Goal: Entertainment & Leisure: Browse casually

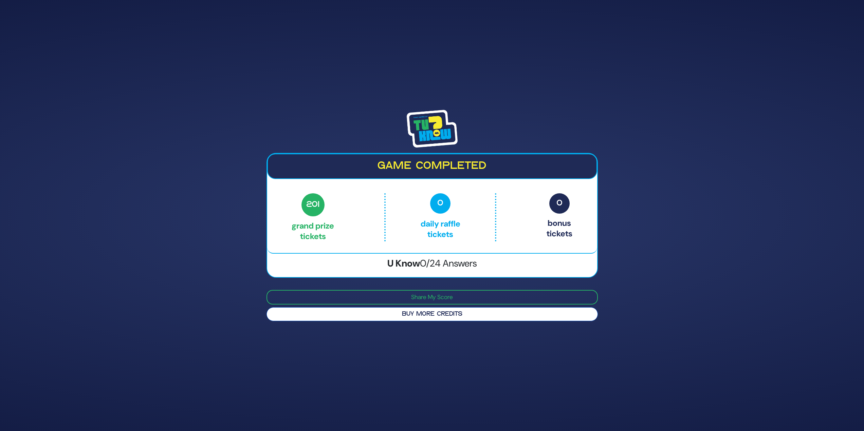
click at [391, 318] on button "Buy More Credits" at bounding box center [431, 314] width 331 height 14
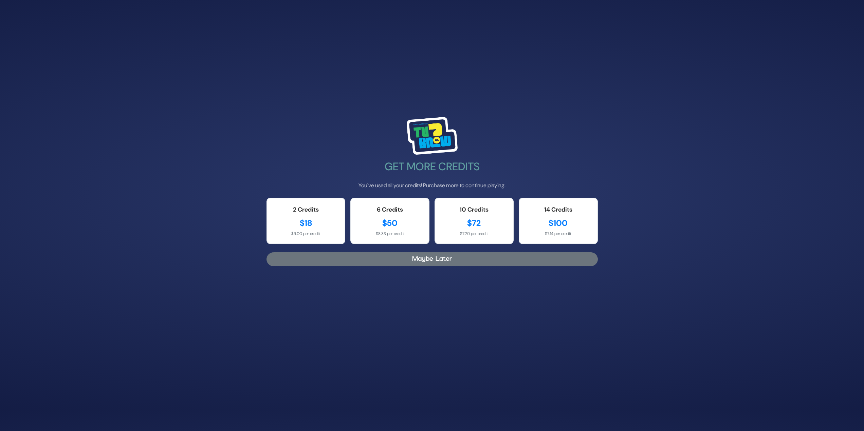
scroll to position [34, 0]
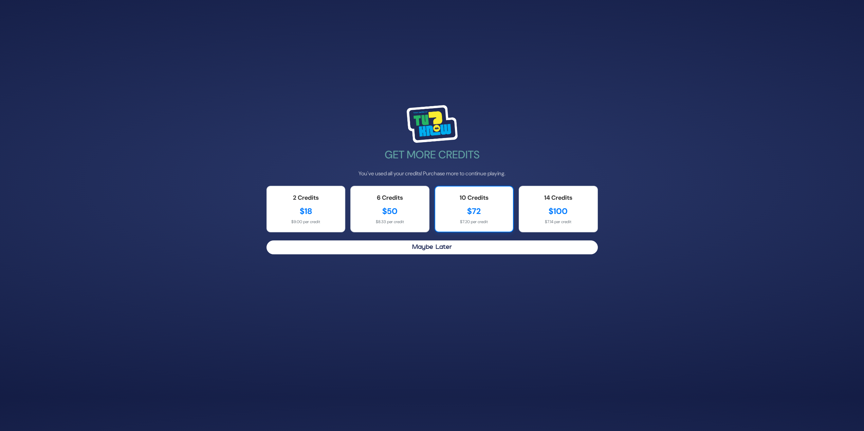
click at [461, 214] on div "$72" at bounding box center [474, 211] width 64 height 12
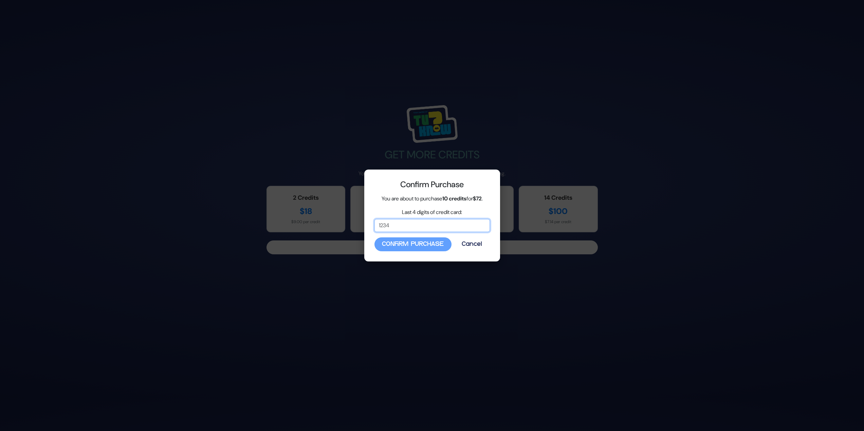
click at [461, 220] on input "Last 4 digits of credit card:" at bounding box center [431, 225] width 115 height 13
type input "1029"
click at [395, 244] on button "Confirm Purchase" at bounding box center [412, 245] width 77 height 14
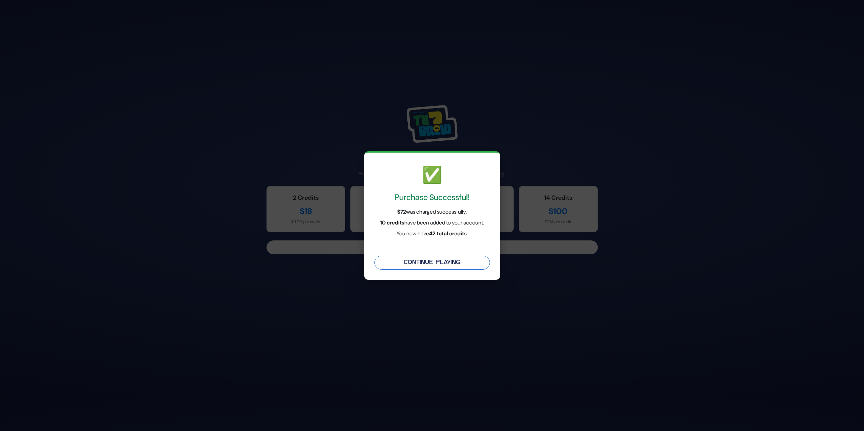
click at [433, 260] on button "Continue Playing" at bounding box center [431, 263] width 115 height 14
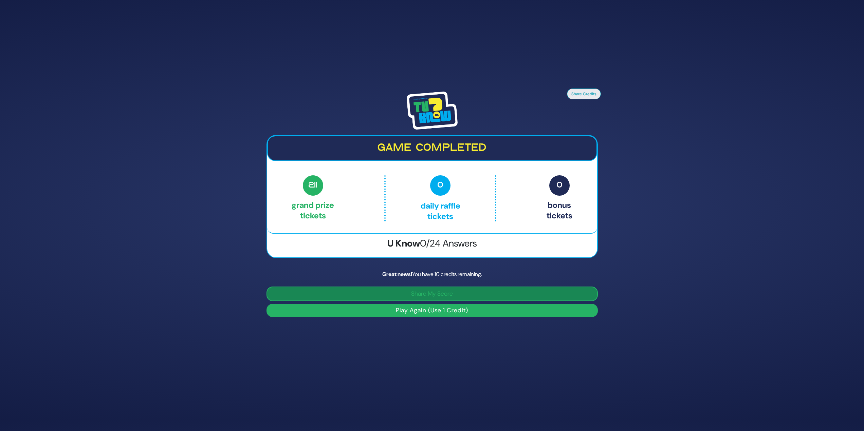
scroll to position [4, 0]
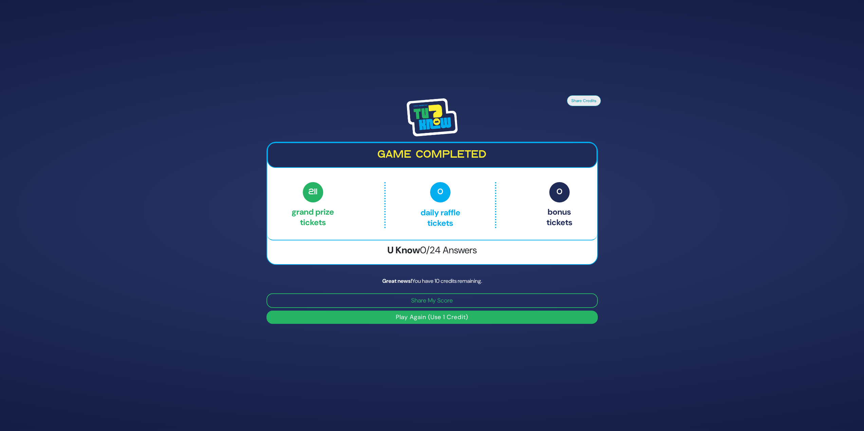
click at [443, 321] on button "Play Again (Use 1 Credit)" at bounding box center [431, 317] width 331 height 13
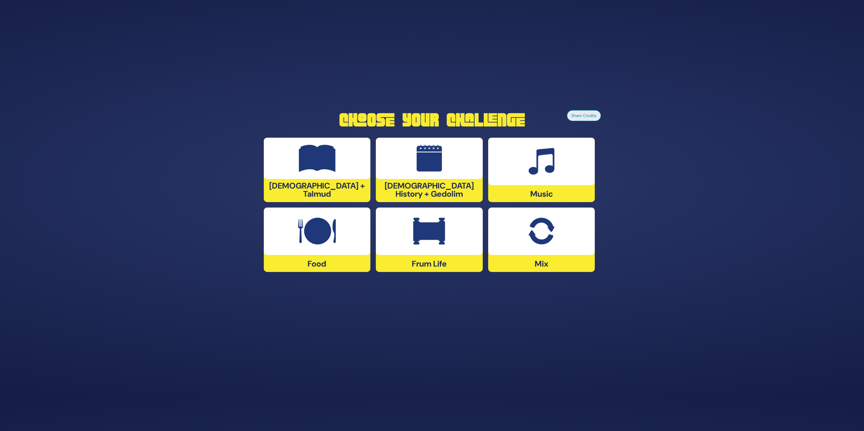
scroll to position [31, 0]
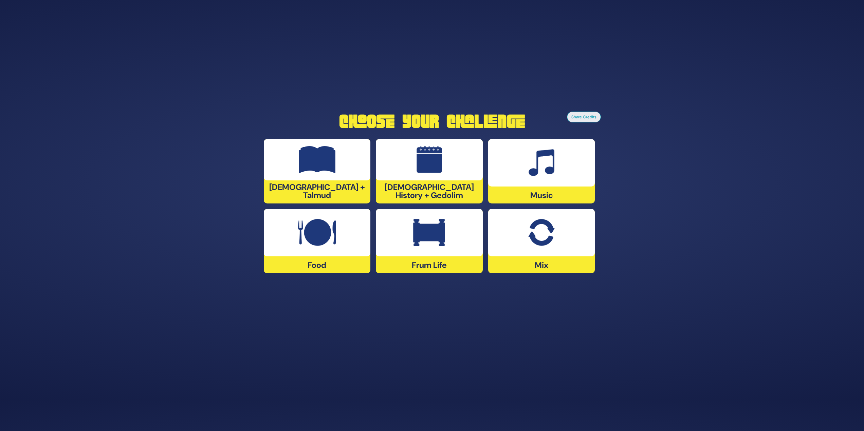
click at [416, 252] on div at bounding box center [429, 233] width 107 height 48
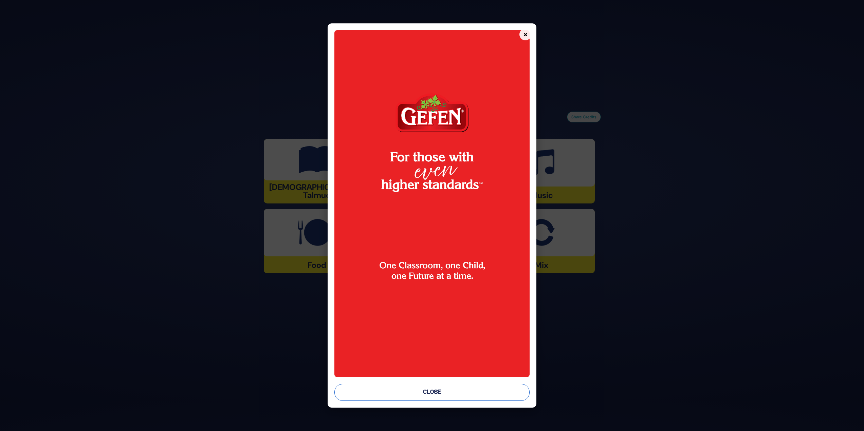
click at [420, 390] on button "Close" at bounding box center [431, 392] width 195 height 17
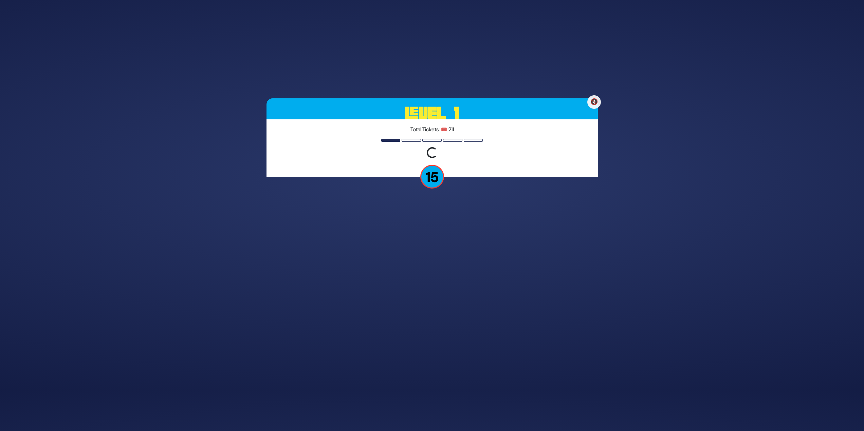
scroll to position [19, 0]
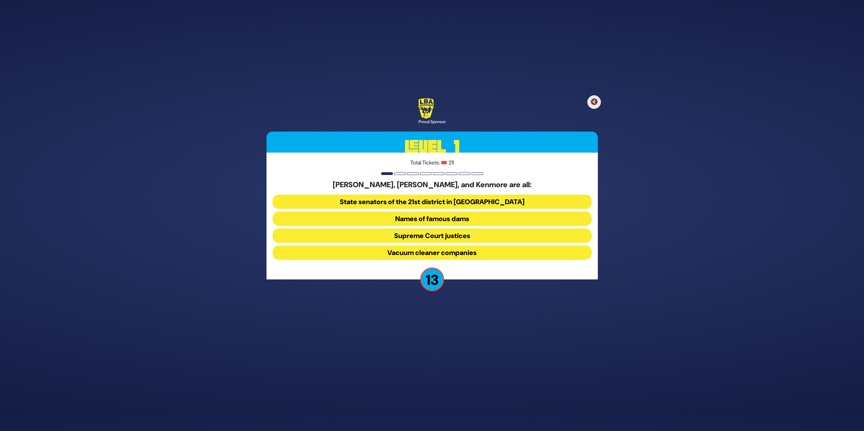
click at [436, 251] on button "Vacuum cleaner companies" at bounding box center [432, 253] width 319 height 14
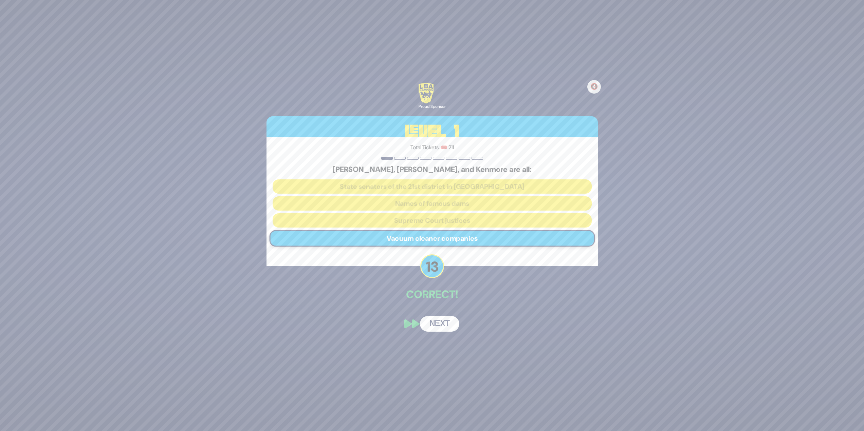
scroll to position [0, 0]
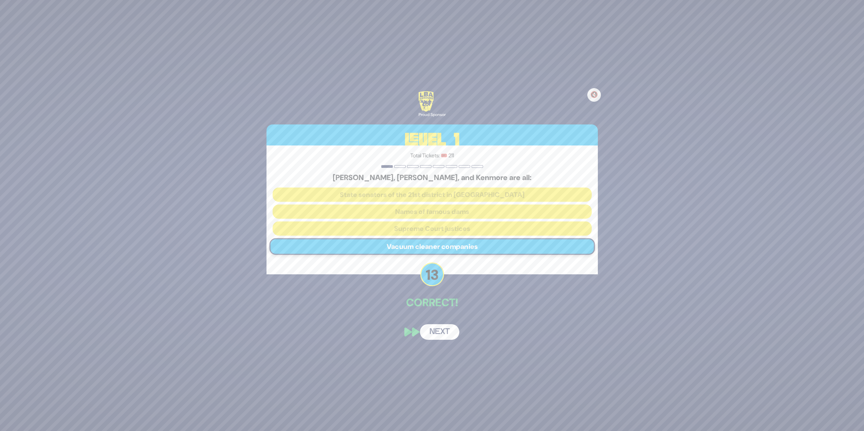
click at [442, 338] on button "Next" at bounding box center [439, 332] width 39 height 16
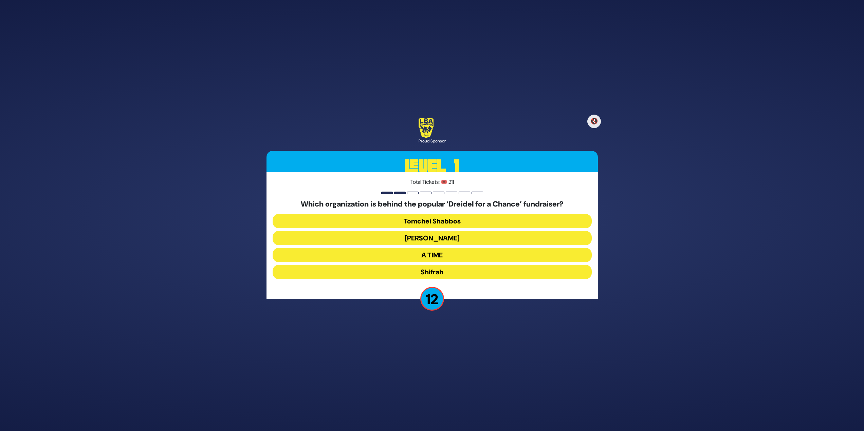
click at [457, 239] on button "Bonei Olam" at bounding box center [432, 238] width 319 height 14
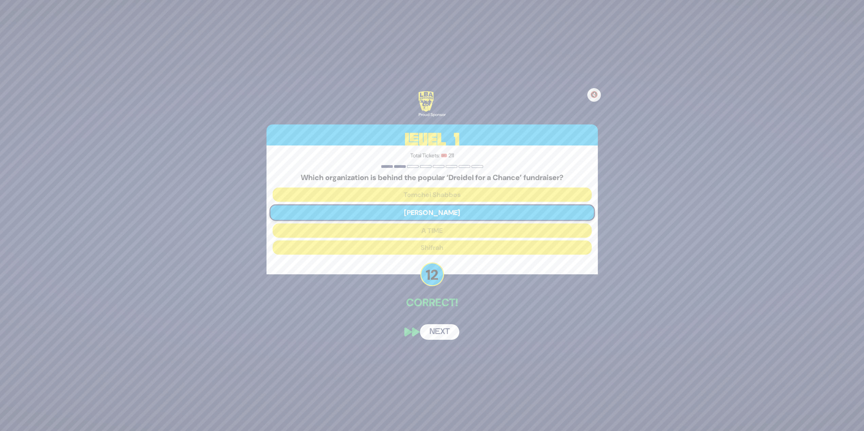
click at [442, 337] on button "Next" at bounding box center [439, 332] width 39 height 16
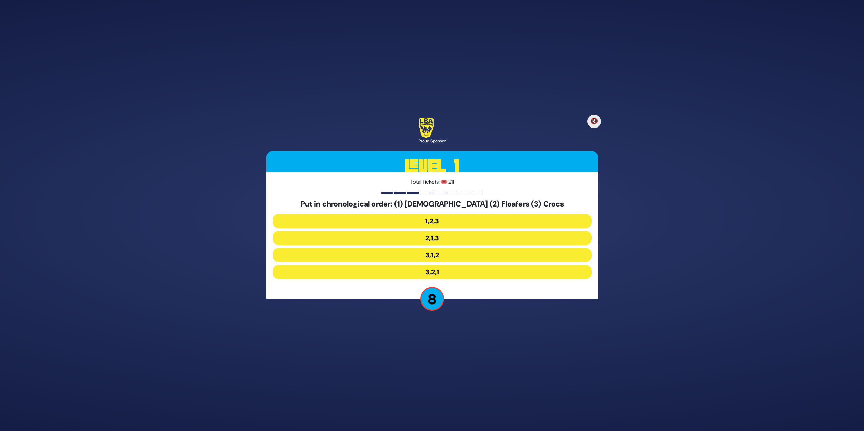
click at [451, 257] on button "3,1,2" at bounding box center [432, 255] width 319 height 14
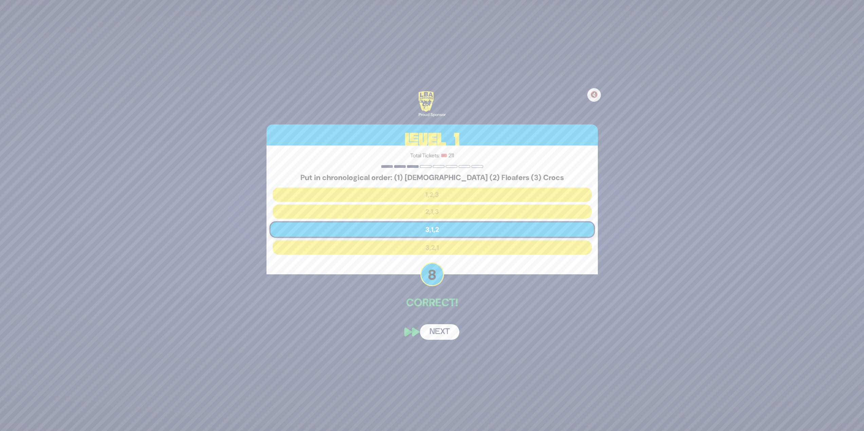
click at [443, 330] on button "Next" at bounding box center [439, 332] width 39 height 16
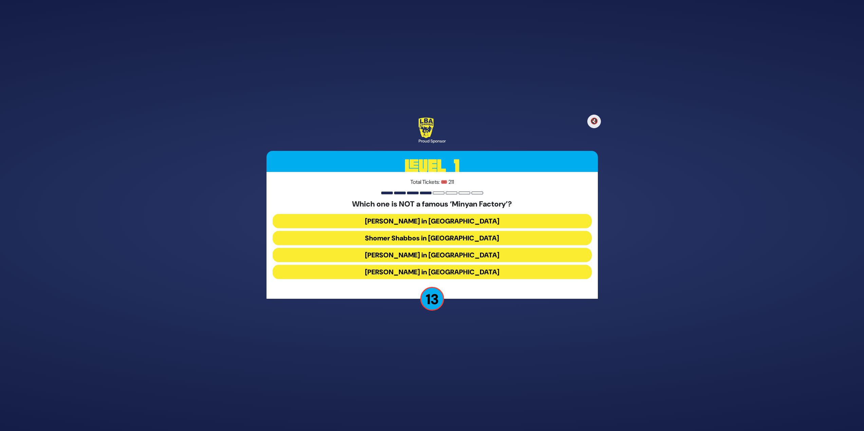
click at [433, 273] on button "Bais Dovid in Lakewood" at bounding box center [432, 272] width 319 height 14
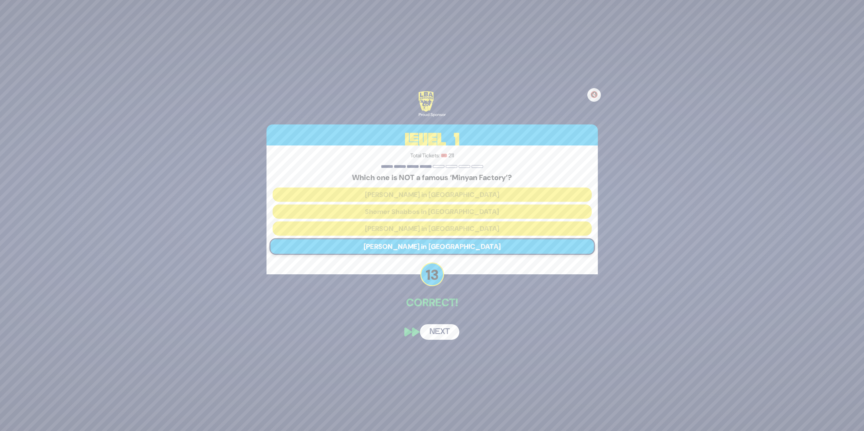
click at [437, 328] on button "Next" at bounding box center [439, 332] width 39 height 16
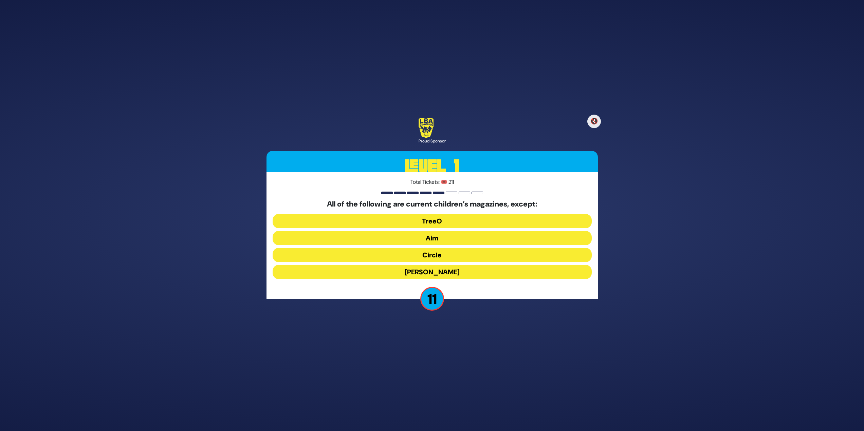
click at [440, 272] on button "Mishpacha Jr." at bounding box center [432, 272] width 319 height 14
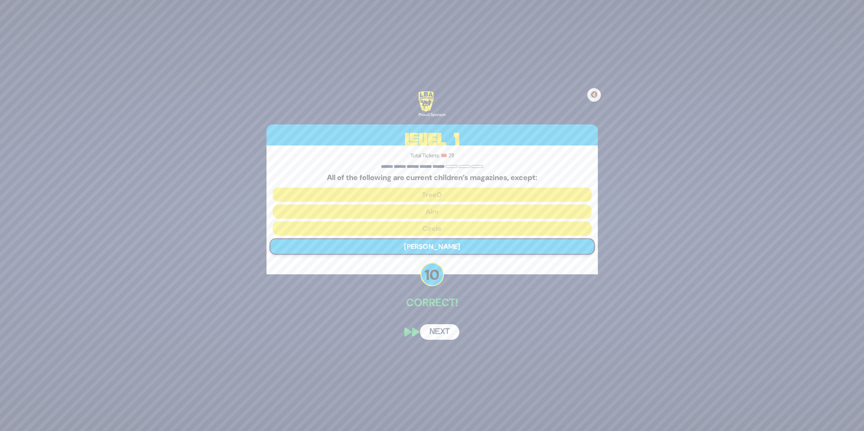
click at [442, 324] on div "🔇 Proud Sponsor Level 1 Total Tickets: 🎟️ 211 All of the following are current …" at bounding box center [432, 215] width 348 height 265
click at [442, 328] on button "Next" at bounding box center [439, 332] width 39 height 16
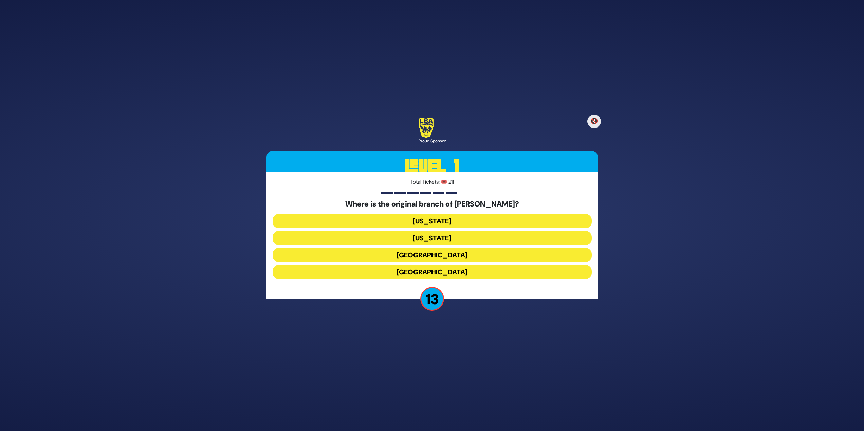
drag, startPoint x: 453, startPoint y: 246, endPoint x: 453, endPoint y: 253, distance: 6.8
click at [453, 253] on div "Where is the original branch of Charles Tyrwhitt? New York New Jersey London Ba…" at bounding box center [432, 241] width 319 height 82
click at [453, 253] on button "London" at bounding box center [432, 255] width 319 height 14
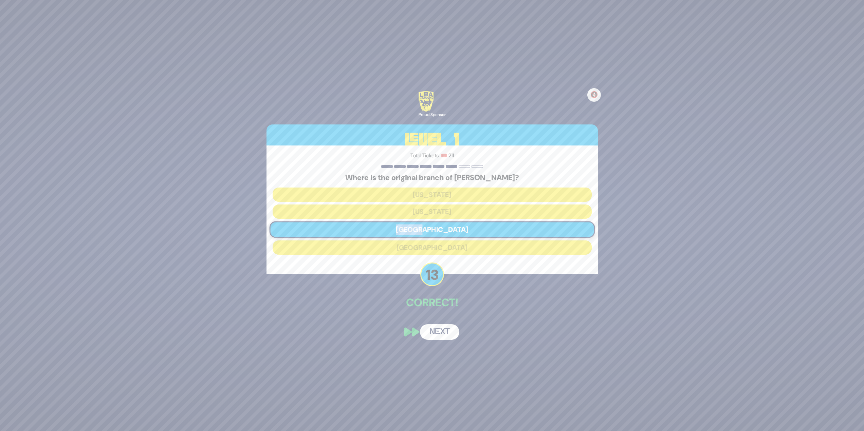
click at [453, 332] on button "Next" at bounding box center [439, 332] width 39 height 16
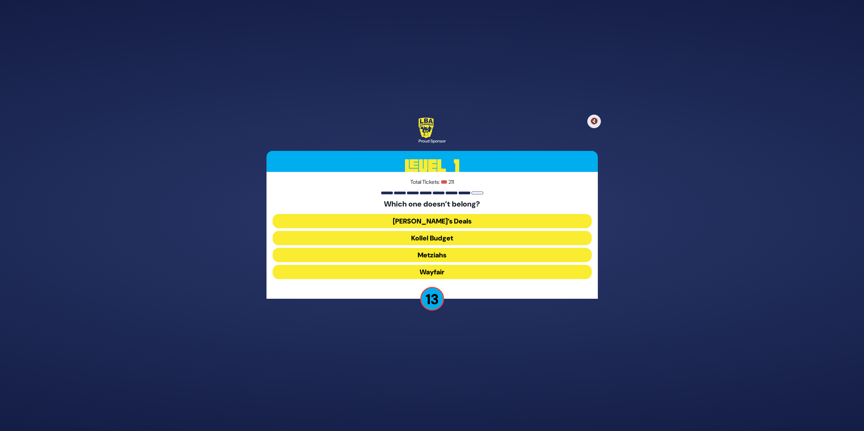
click at [447, 270] on button "Wayfair" at bounding box center [432, 272] width 319 height 14
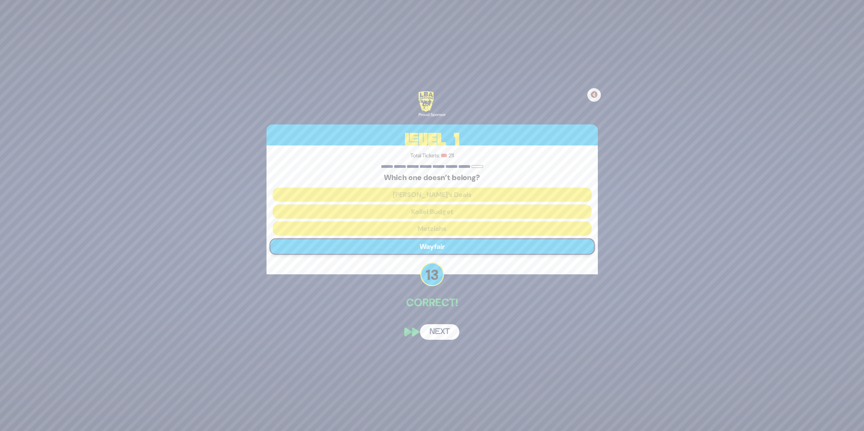
click at [448, 334] on button "Next" at bounding box center [439, 332] width 39 height 16
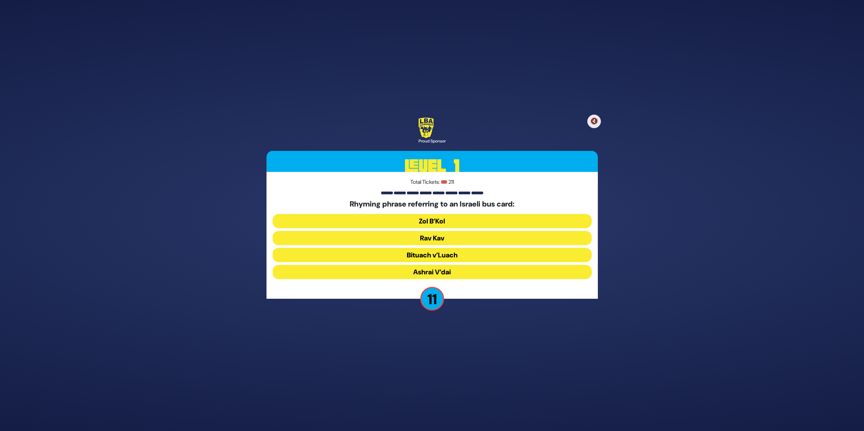
click at [447, 241] on button "Rav Kav" at bounding box center [432, 238] width 319 height 14
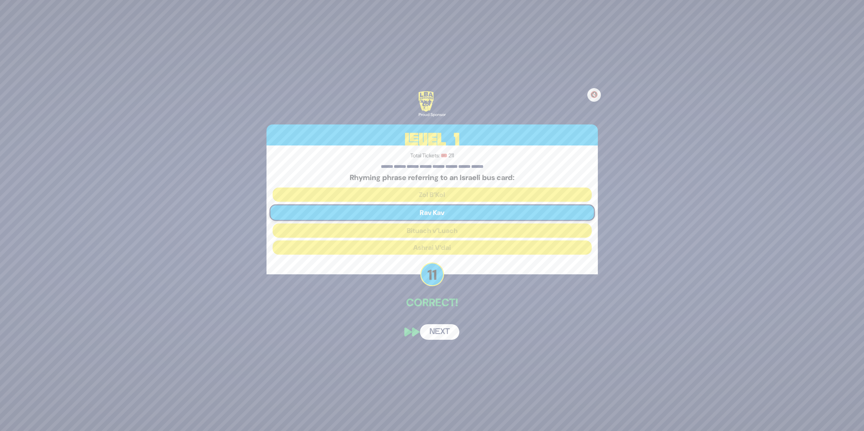
click at [443, 335] on button "Next" at bounding box center [439, 332] width 39 height 16
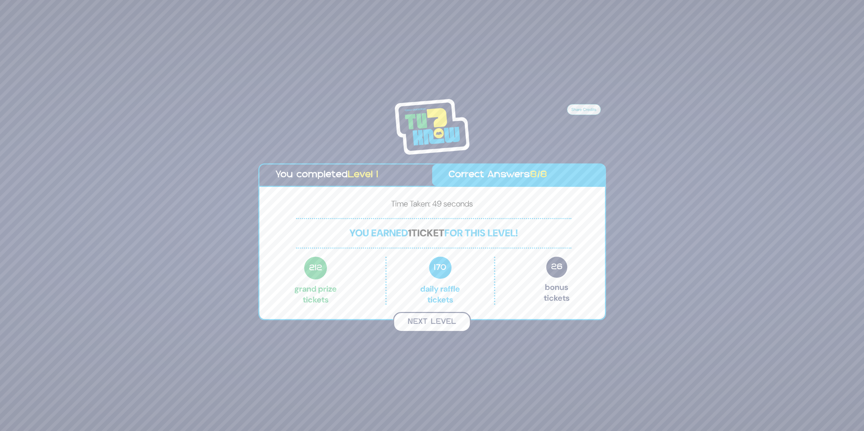
click at [439, 319] on button "Next Level" at bounding box center [432, 322] width 78 height 20
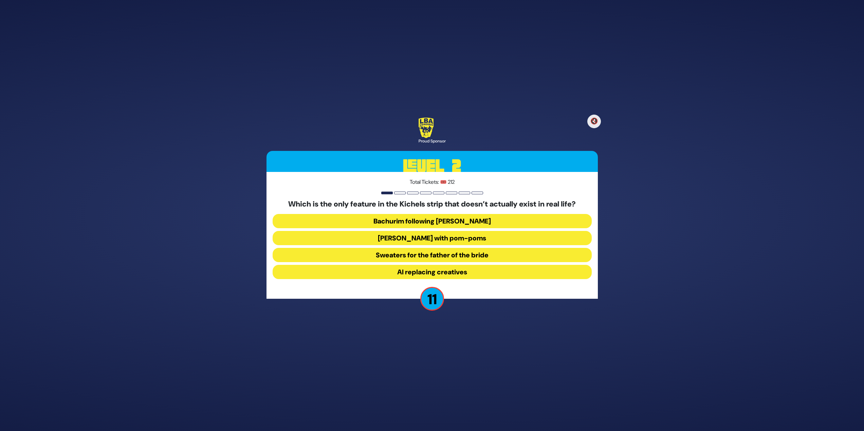
click at [482, 237] on button "Yarmulkes with pom-poms" at bounding box center [432, 238] width 319 height 14
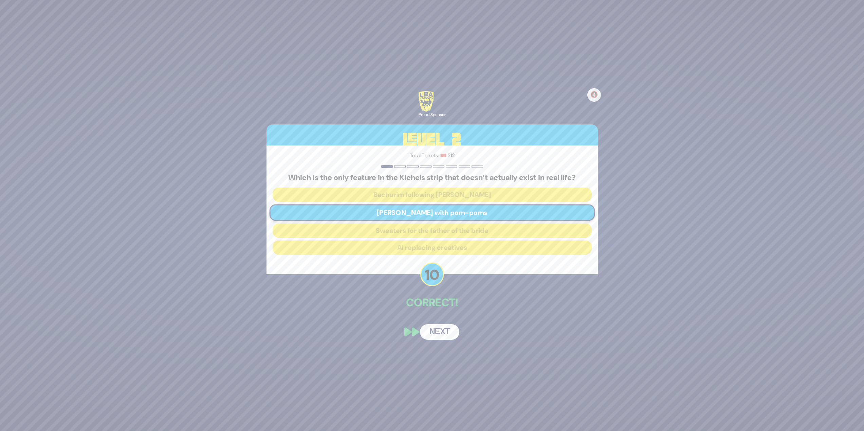
click at [444, 330] on button "Next" at bounding box center [439, 332] width 39 height 16
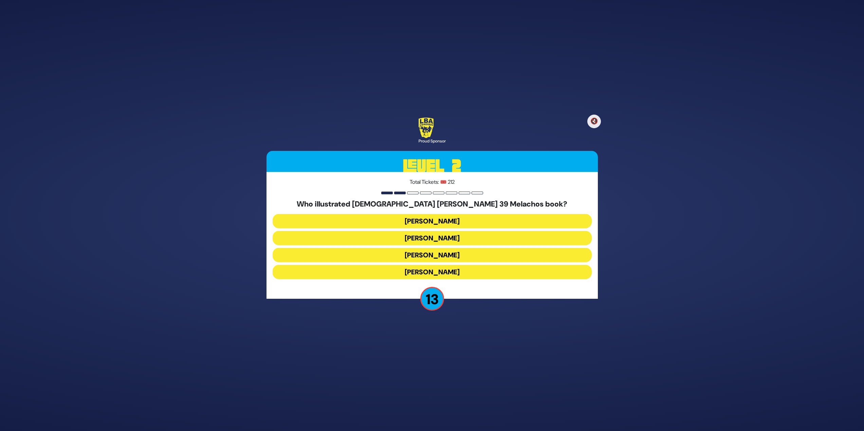
click at [455, 275] on button "Yoni Gerstein" at bounding box center [432, 272] width 319 height 14
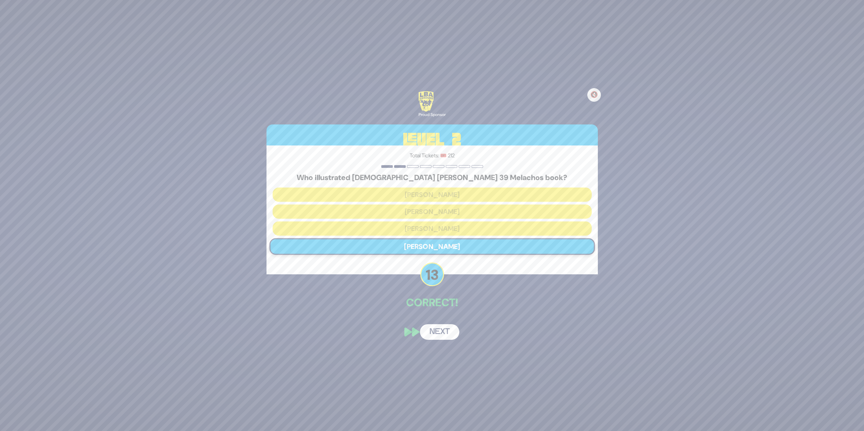
click at [448, 332] on button "Next" at bounding box center [439, 332] width 39 height 16
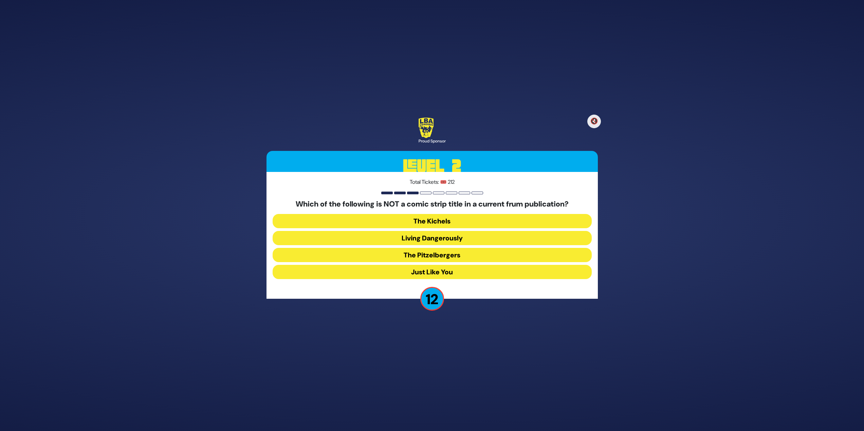
click at [471, 273] on button "Just Like You" at bounding box center [432, 272] width 319 height 14
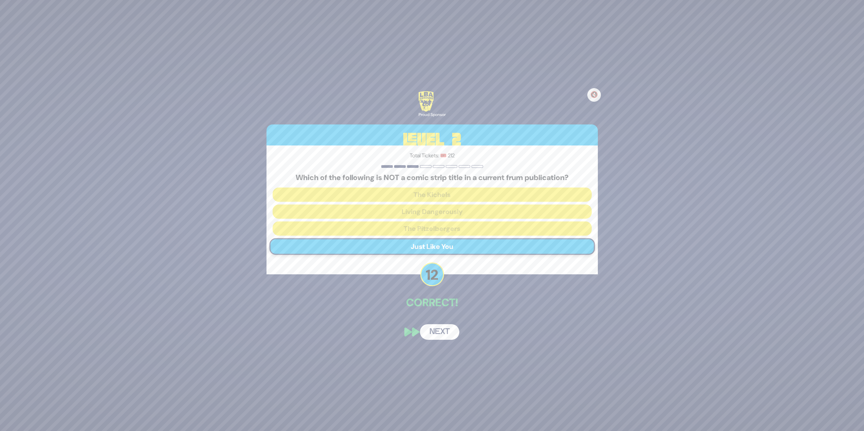
click at [447, 329] on button "Next" at bounding box center [439, 332] width 39 height 16
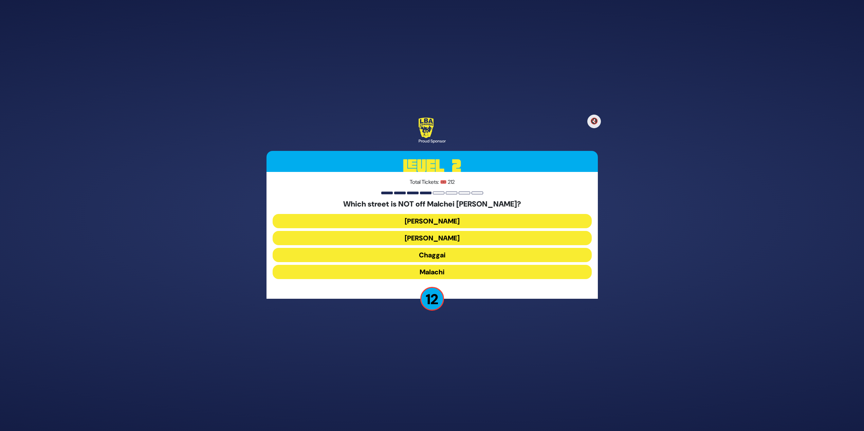
click at [452, 259] on button "Chaggai" at bounding box center [432, 255] width 319 height 14
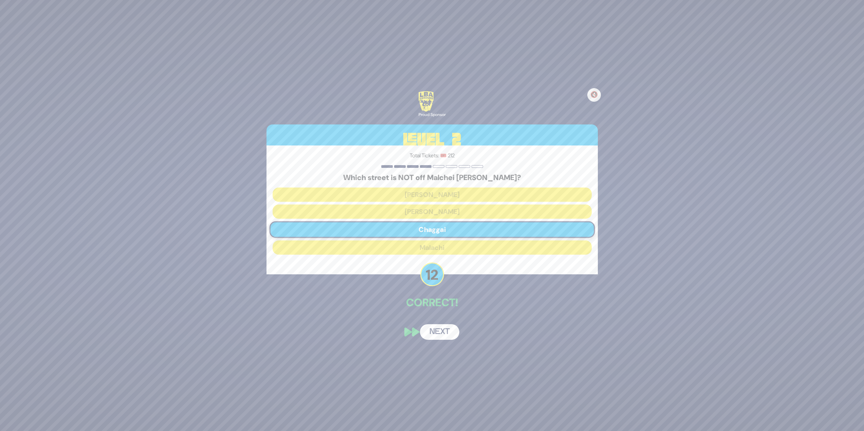
click at [442, 344] on div "🔇 Proud Sponsor Level 2 Total Tickets: 🎟️ 212 Which street is NOT off Malchei Y…" at bounding box center [432, 215] width 348 height 265
click at [442, 333] on button "Next" at bounding box center [439, 332] width 39 height 16
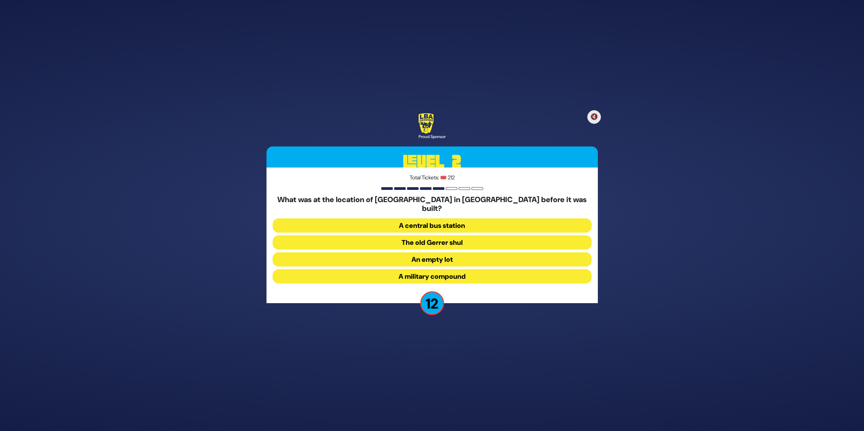
click at [462, 274] on button "A military compound" at bounding box center [432, 276] width 319 height 14
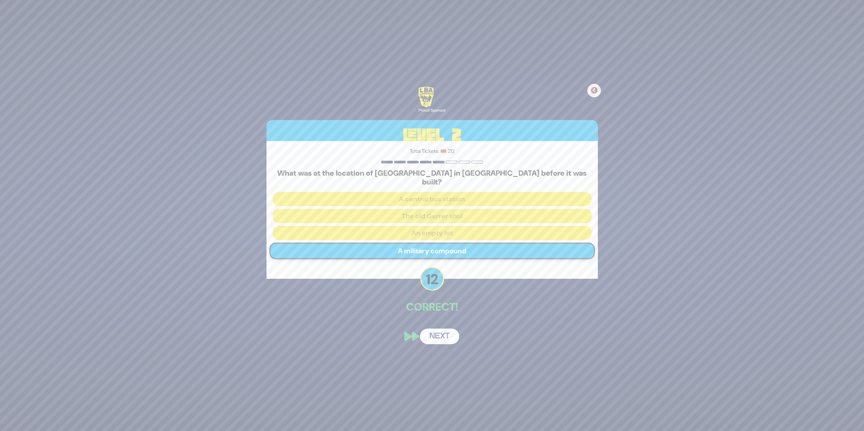
click at [433, 331] on button "Next" at bounding box center [439, 337] width 39 height 16
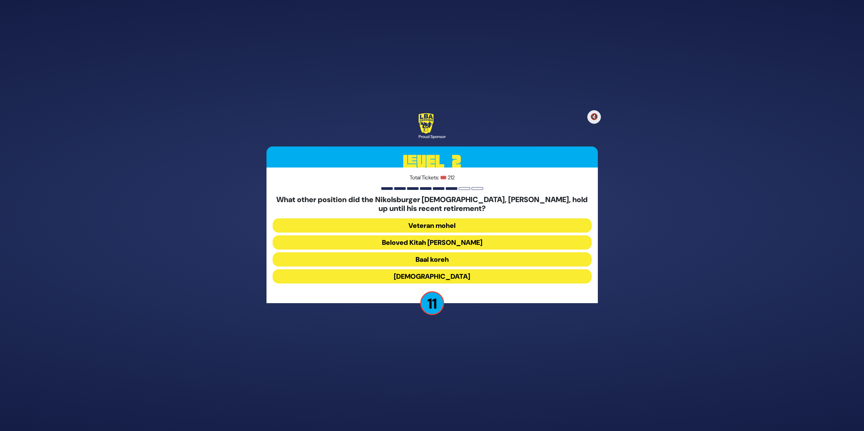
click at [414, 244] on button "Beloved Kitah Aleph Rebbi" at bounding box center [432, 243] width 319 height 14
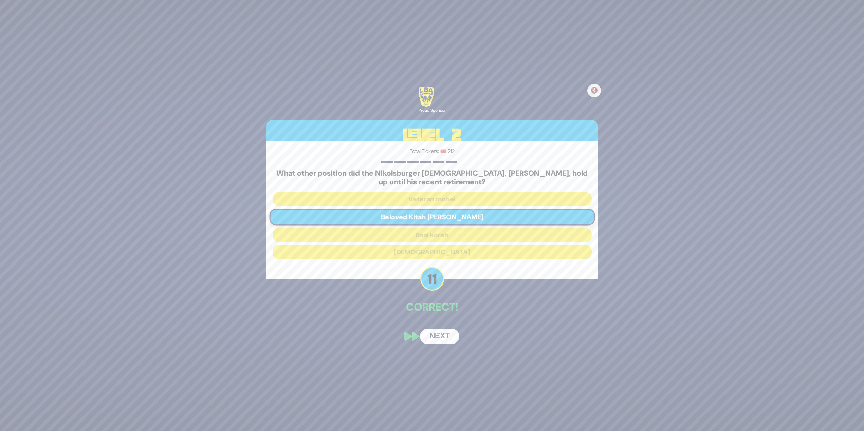
click at [442, 340] on button "Next" at bounding box center [439, 337] width 39 height 16
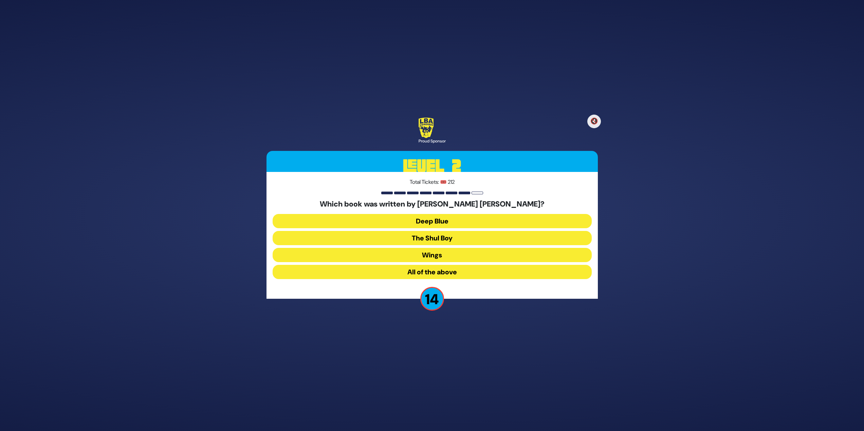
click at [441, 268] on button "All of the above" at bounding box center [432, 272] width 319 height 14
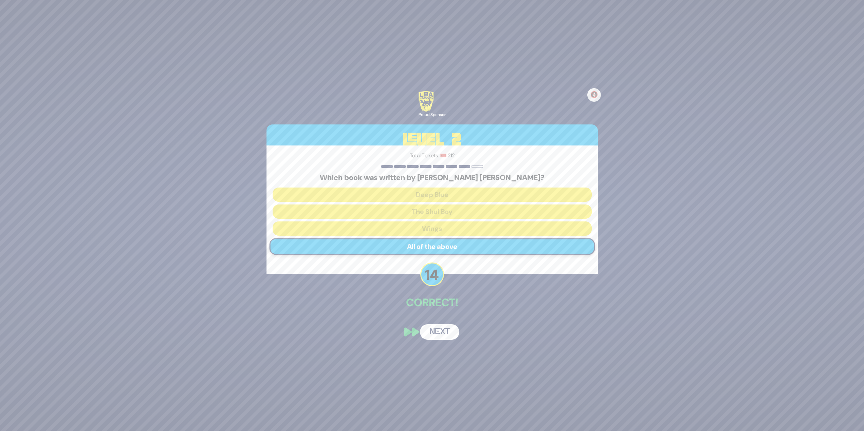
click at [441, 338] on button "Next" at bounding box center [439, 332] width 39 height 16
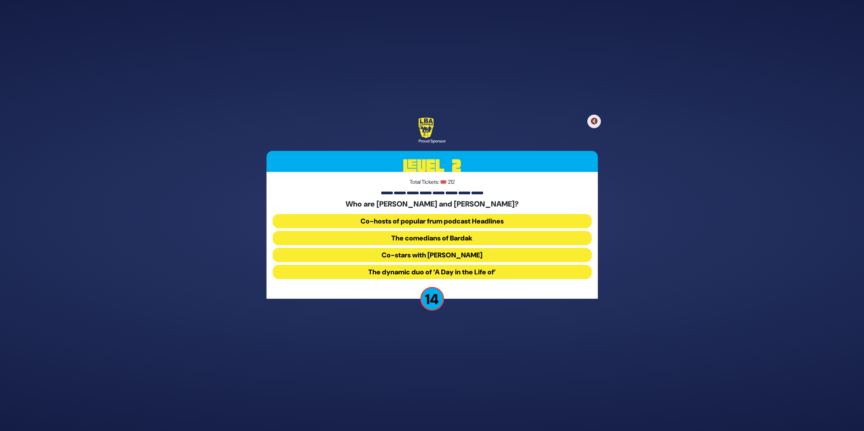
click at [442, 235] on button "The comedians of Bardak" at bounding box center [432, 238] width 319 height 14
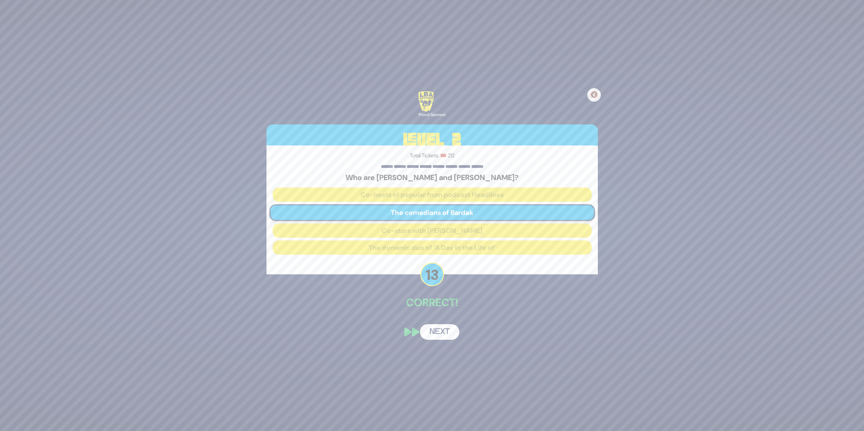
click at [447, 331] on button "Next" at bounding box center [439, 332] width 39 height 16
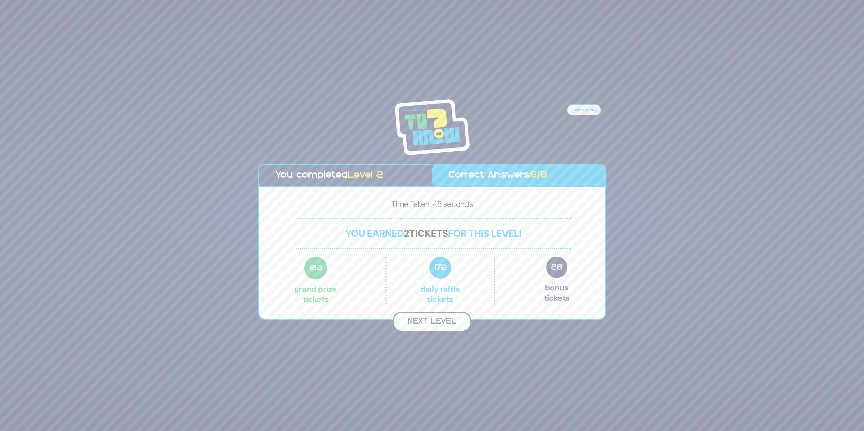
click at [444, 324] on button "Next Level" at bounding box center [432, 322] width 78 height 20
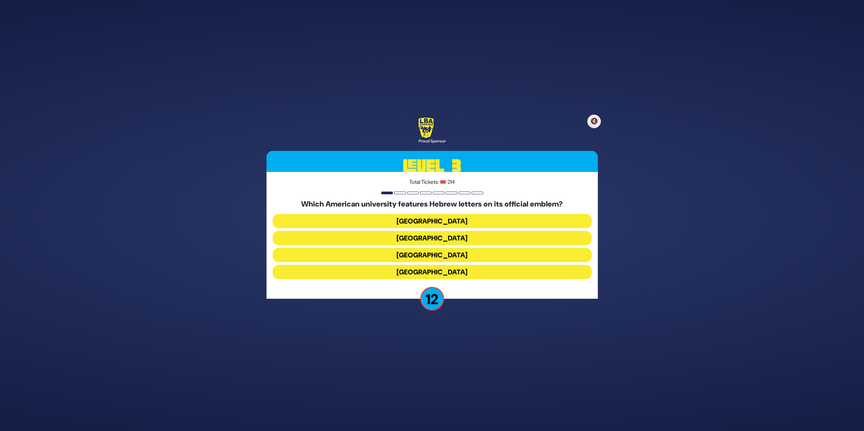
click at [440, 240] on button "Yale University" at bounding box center [432, 238] width 319 height 14
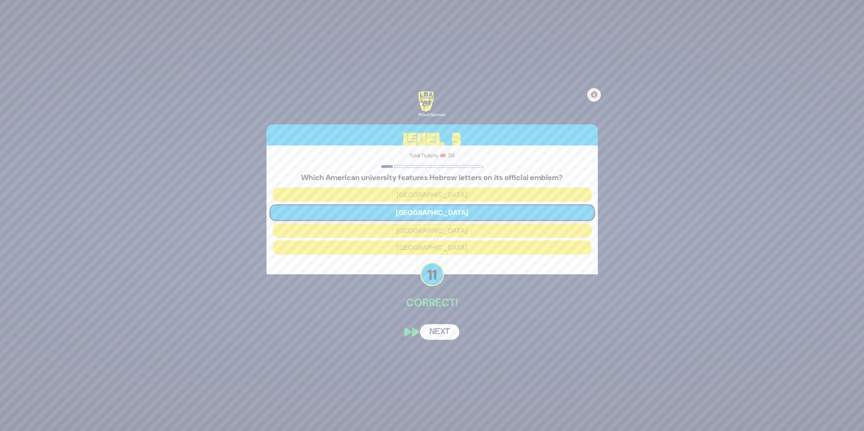
click at [442, 329] on button "Next" at bounding box center [439, 332] width 39 height 16
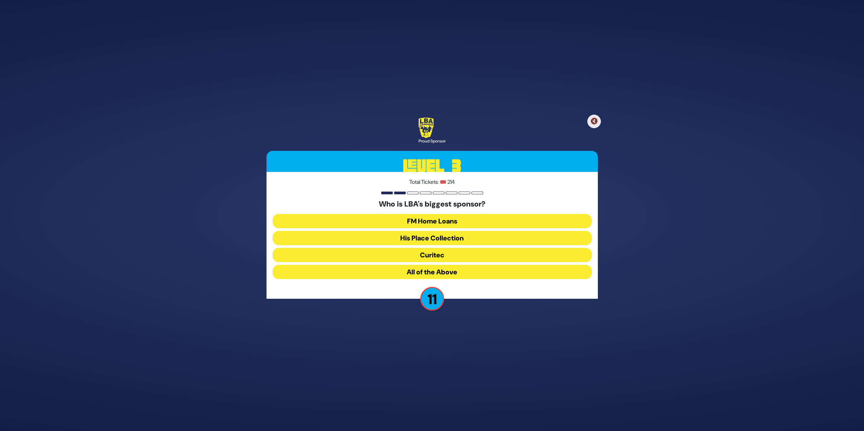
click at [453, 268] on button "All of the Above" at bounding box center [432, 272] width 319 height 14
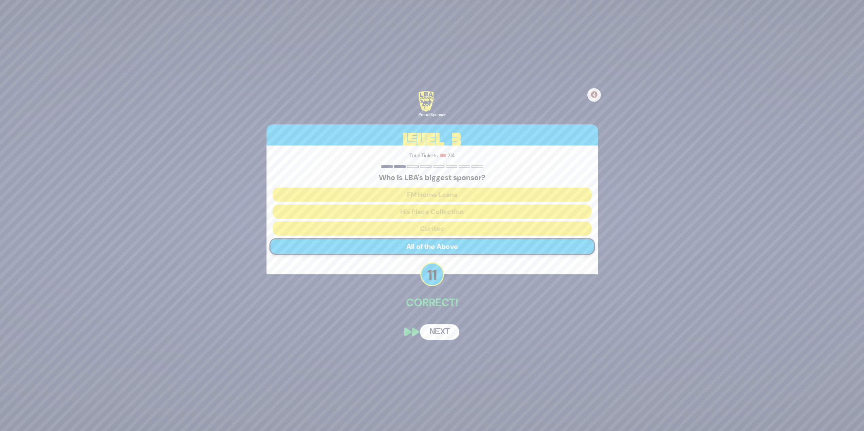
click at [452, 334] on button "Next" at bounding box center [439, 332] width 39 height 16
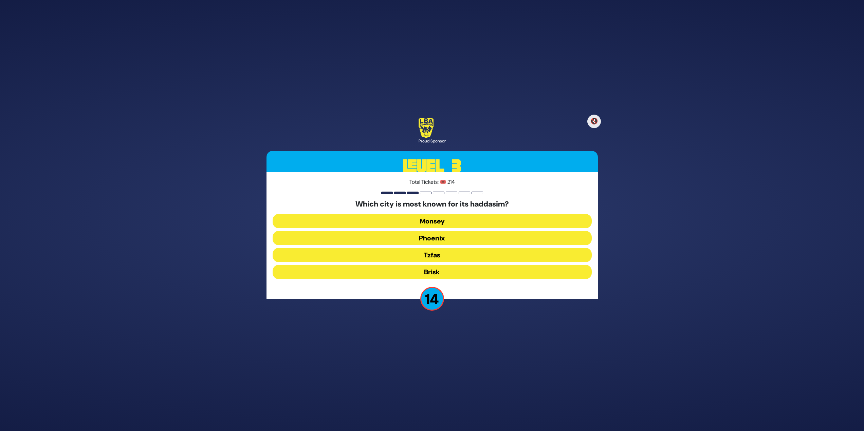
click at [444, 258] on button "Tzfas" at bounding box center [432, 255] width 319 height 14
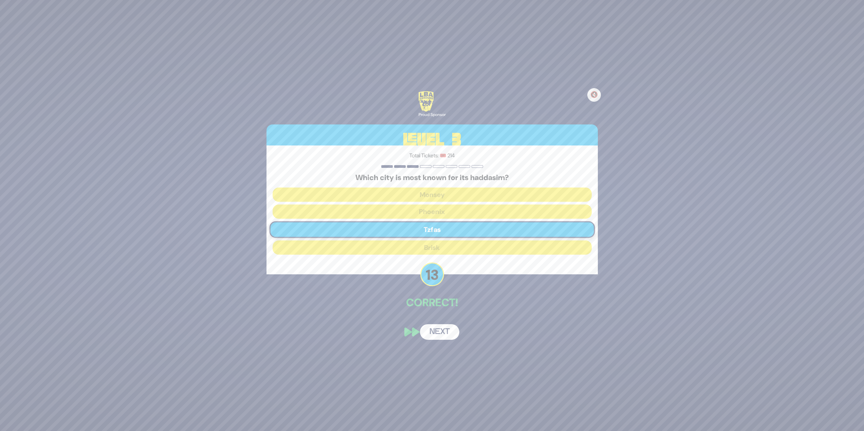
click at [430, 336] on button "Next" at bounding box center [439, 332] width 39 height 16
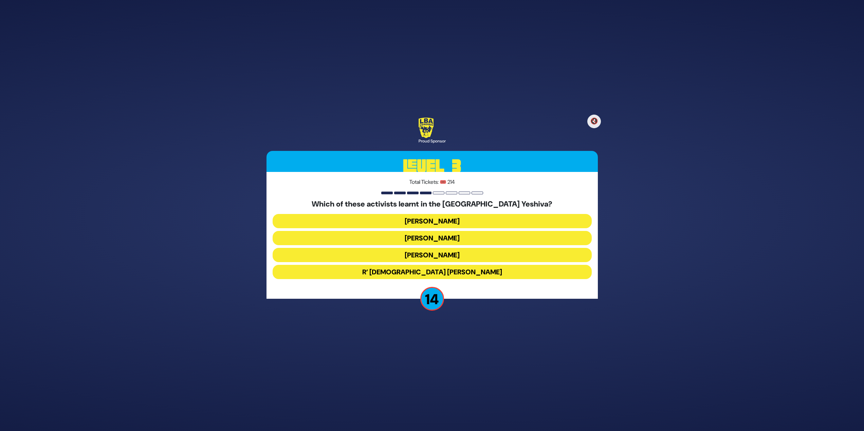
click at [437, 239] on button "Malcolm Hoenline" at bounding box center [432, 238] width 319 height 14
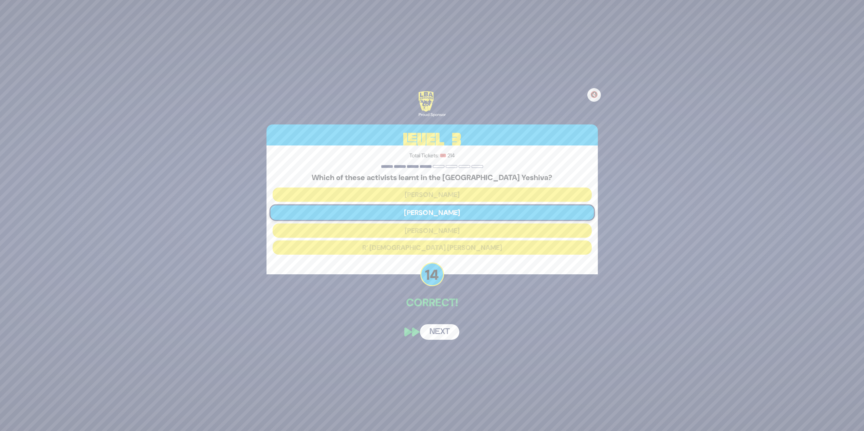
click at [436, 333] on button "Next" at bounding box center [439, 332] width 39 height 16
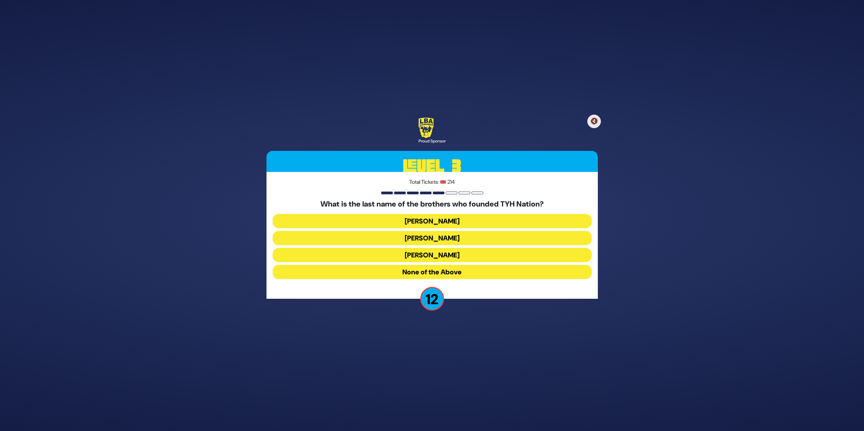
click at [433, 219] on button "Blumstein" at bounding box center [432, 221] width 319 height 14
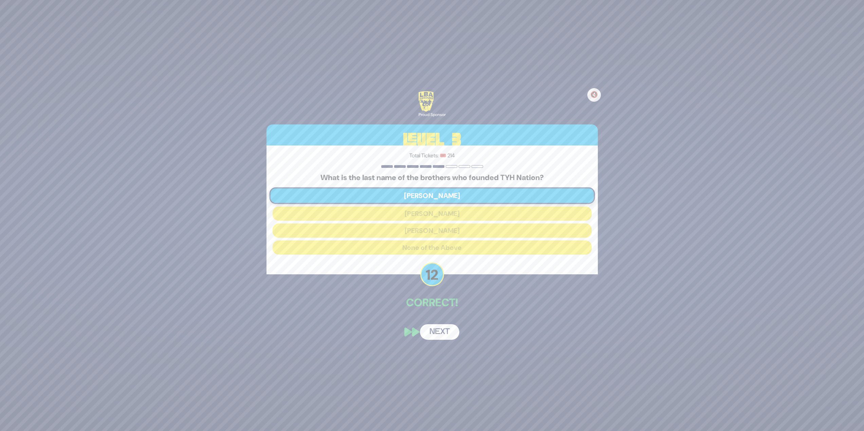
click at [443, 332] on button "Next" at bounding box center [439, 332] width 39 height 16
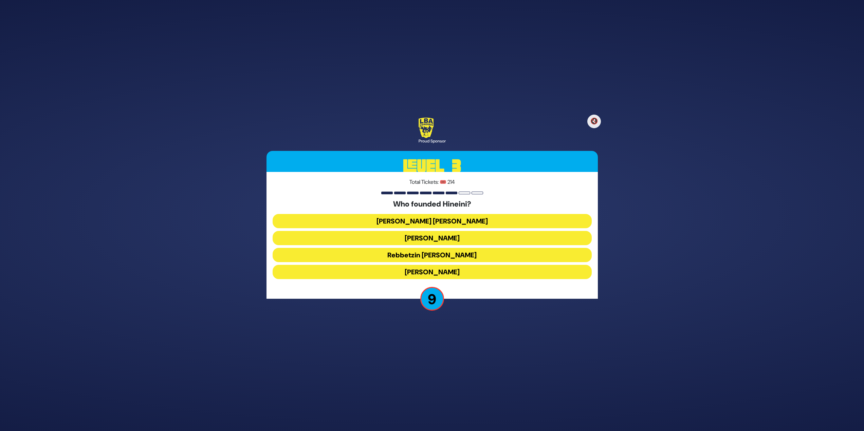
click at [488, 257] on button "Rebbetzin Zehava Braunstein" at bounding box center [432, 255] width 319 height 14
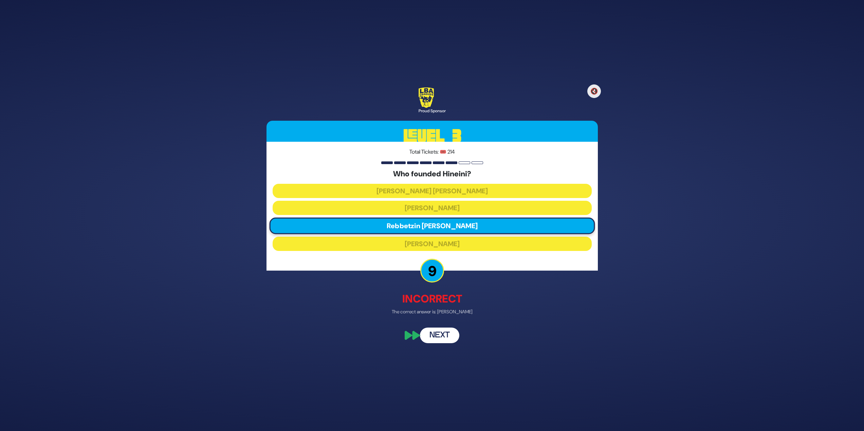
click at [443, 332] on button "Next" at bounding box center [439, 336] width 39 height 16
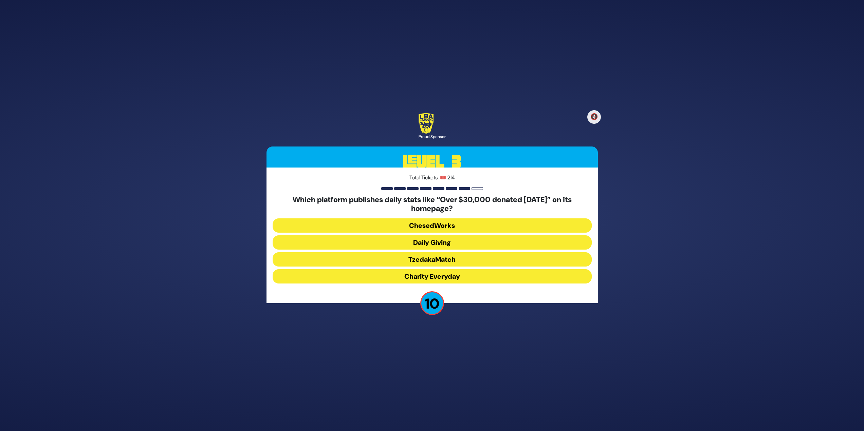
click at [451, 242] on button "Daily Giving" at bounding box center [432, 243] width 319 height 14
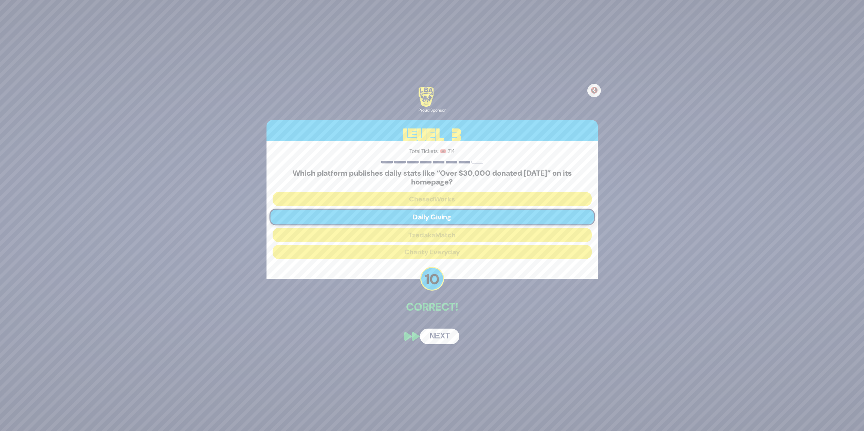
click at [436, 338] on button "Next" at bounding box center [439, 337] width 39 height 16
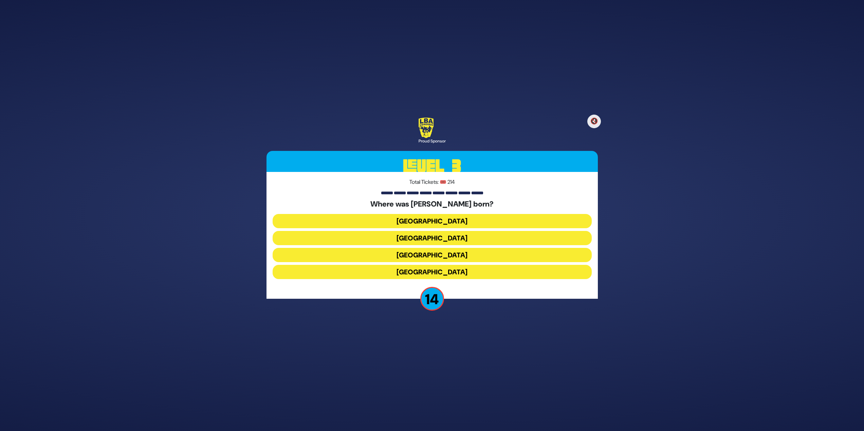
click at [447, 254] on button "Vienna" at bounding box center [432, 255] width 319 height 14
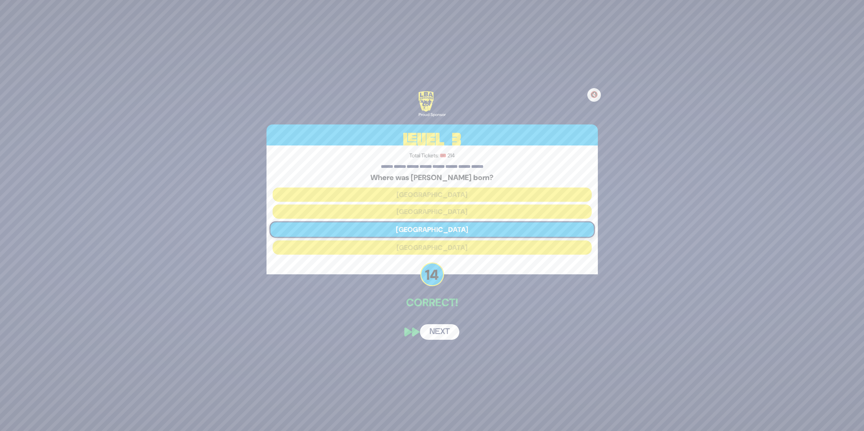
click at [450, 334] on button "Next" at bounding box center [439, 332] width 39 height 16
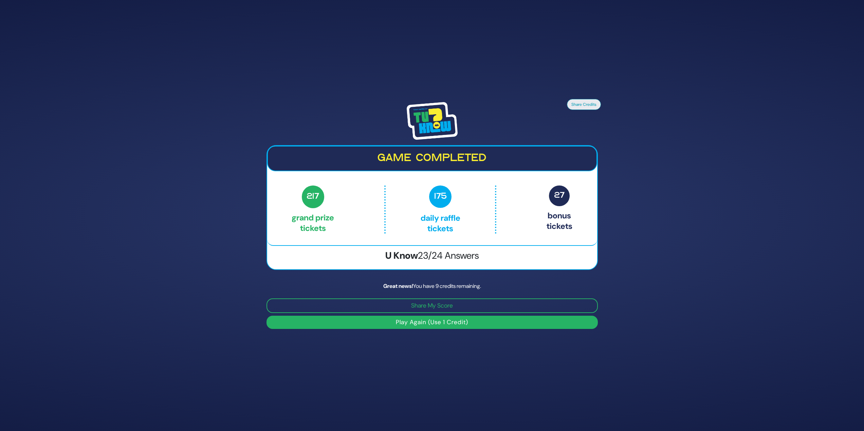
click at [446, 323] on button "Play Again (Use 1 Credit)" at bounding box center [431, 322] width 331 height 13
click at [446, 324] on button "Play Again (Use 1 Credit)" at bounding box center [431, 322] width 331 height 13
click at [444, 320] on button "Play Again (Use 1 Credit)" at bounding box center [431, 322] width 331 height 13
click at [444, 326] on button "Play Again (Use 1 Credit)" at bounding box center [431, 322] width 331 height 13
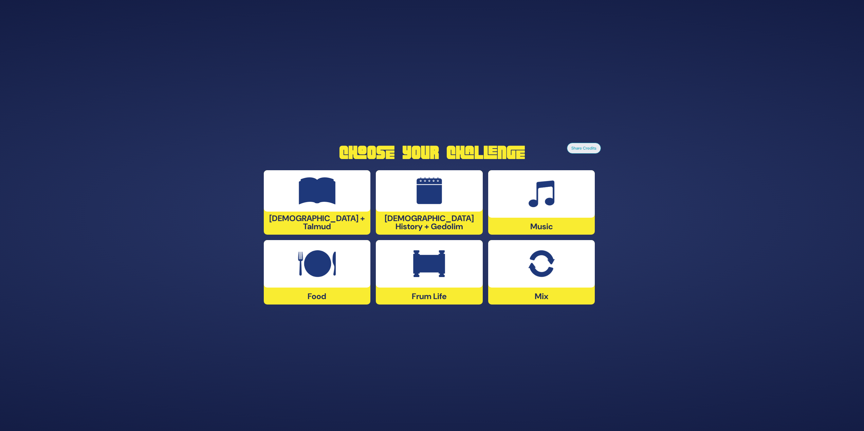
click at [529, 219] on div "Music" at bounding box center [541, 202] width 107 height 64
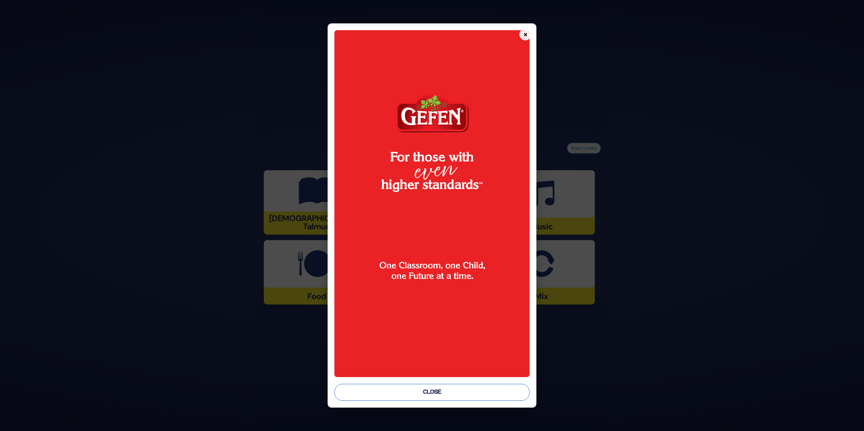
click at [417, 401] on button "Close" at bounding box center [431, 392] width 195 height 17
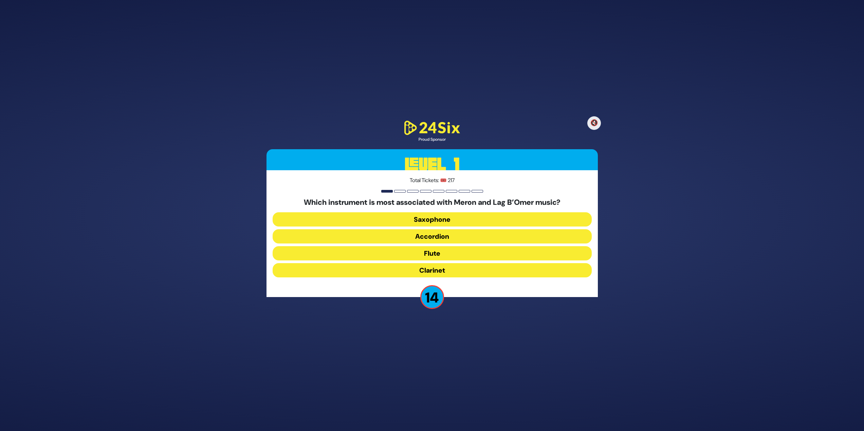
click at [377, 275] on button "Clarinet" at bounding box center [432, 270] width 319 height 14
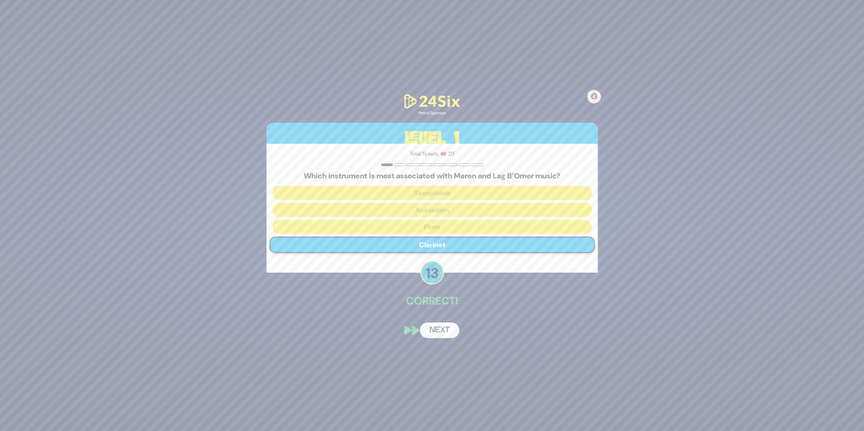
click at [427, 334] on button "Next" at bounding box center [439, 331] width 39 height 16
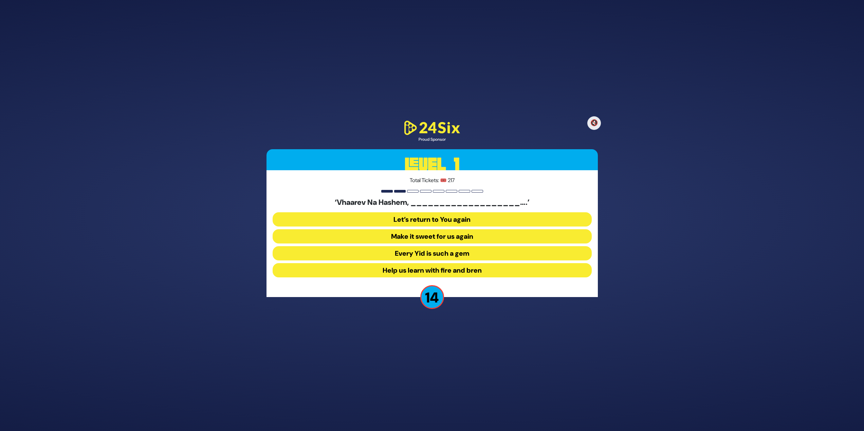
click at [420, 233] on button "Make it sweet for us again" at bounding box center [432, 236] width 319 height 14
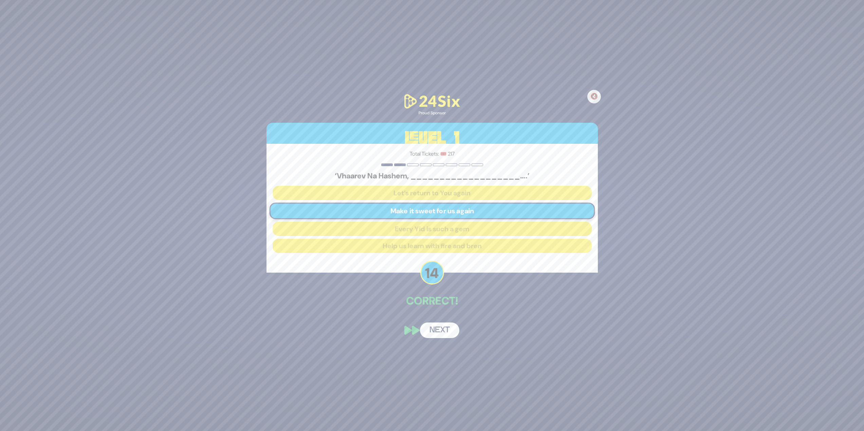
click at [443, 336] on button "Next" at bounding box center [439, 331] width 39 height 16
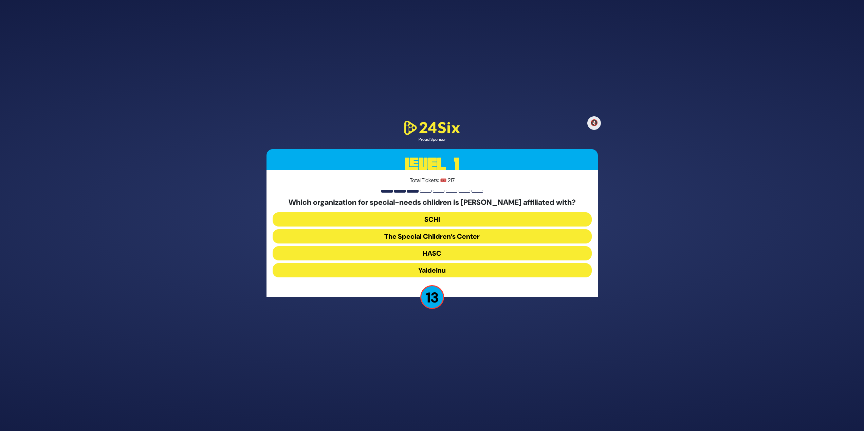
click at [414, 234] on button "The Special Children’s Center" at bounding box center [432, 236] width 319 height 14
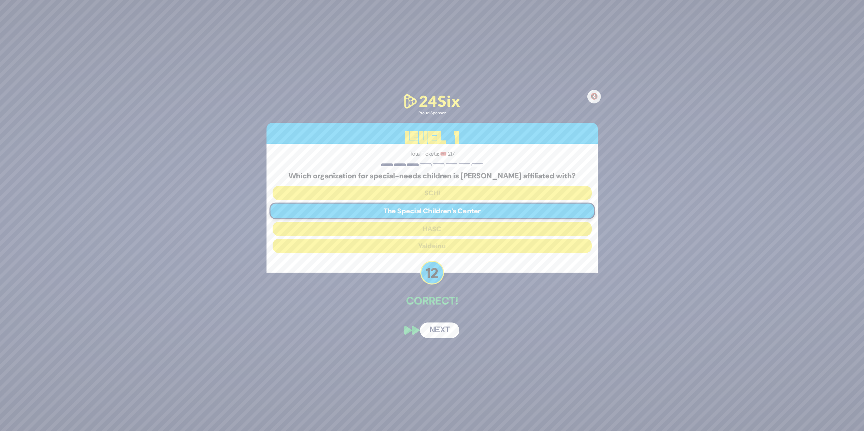
click at [437, 331] on button "Next" at bounding box center [439, 331] width 39 height 16
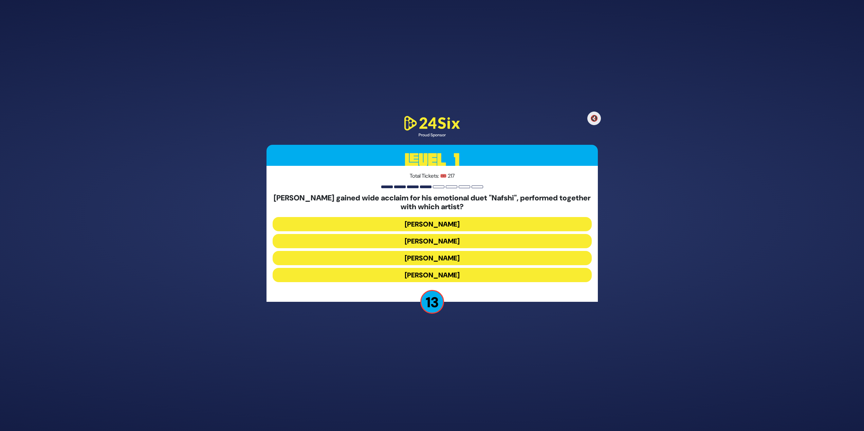
click at [481, 245] on button "Ishay Ribo" at bounding box center [432, 241] width 319 height 14
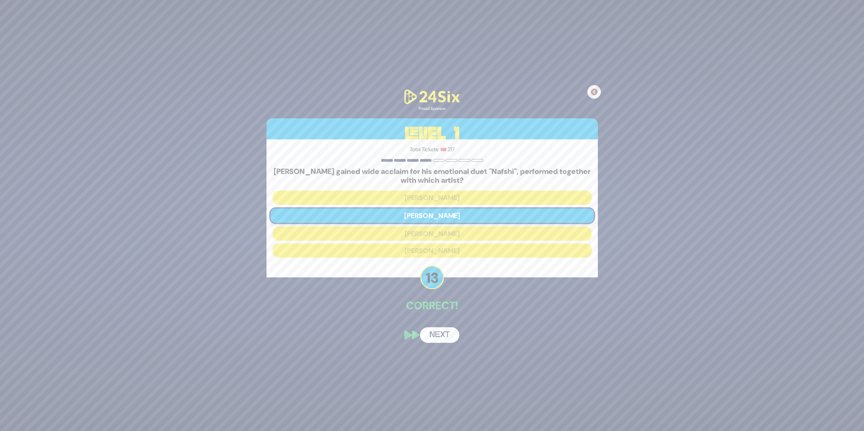
click at [438, 330] on button "Next" at bounding box center [439, 336] width 39 height 16
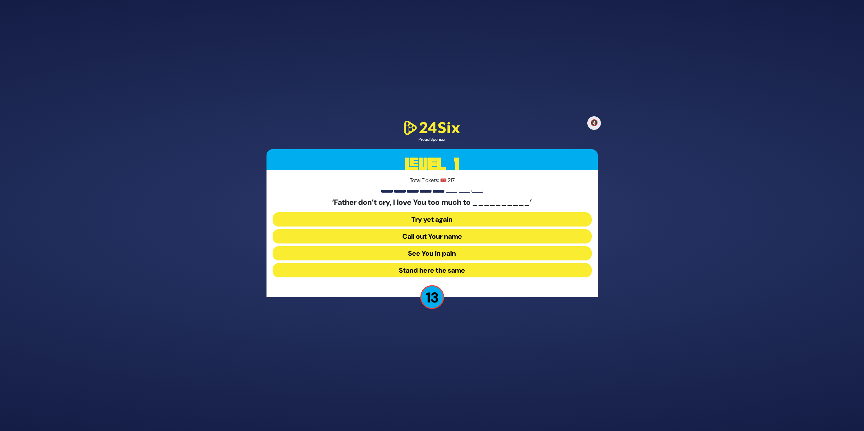
click at [408, 253] on button "See You in pain" at bounding box center [432, 253] width 319 height 14
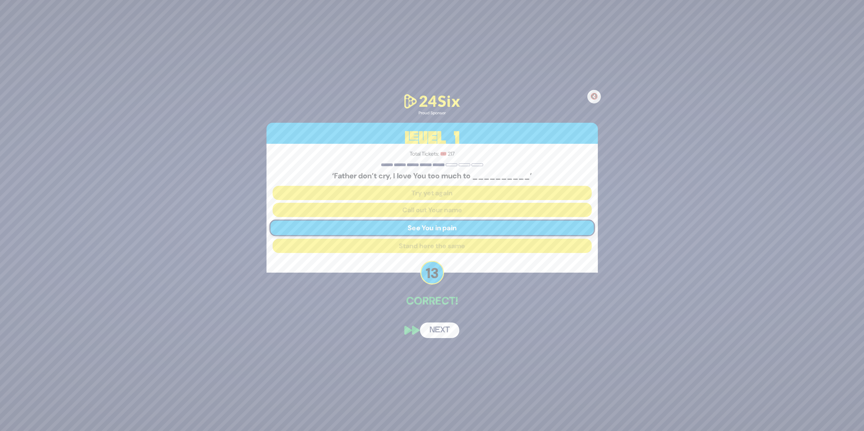
click at [422, 334] on button "Next" at bounding box center [439, 331] width 39 height 16
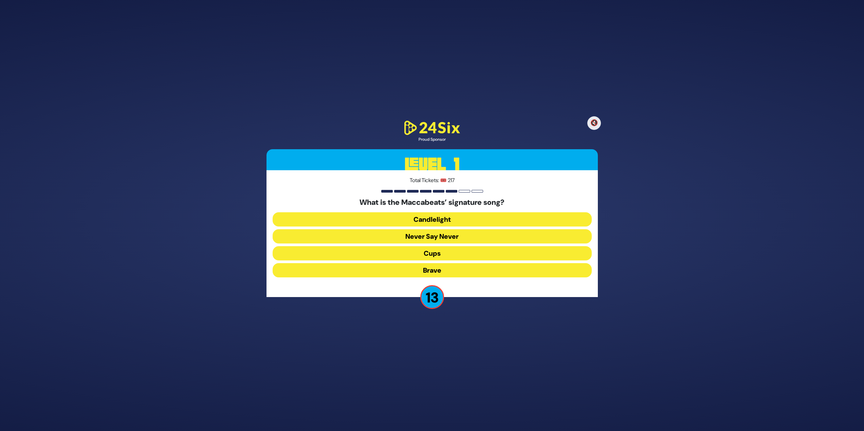
click at [402, 219] on button "Candlelight" at bounding box center [432, 219] width 319 height 14
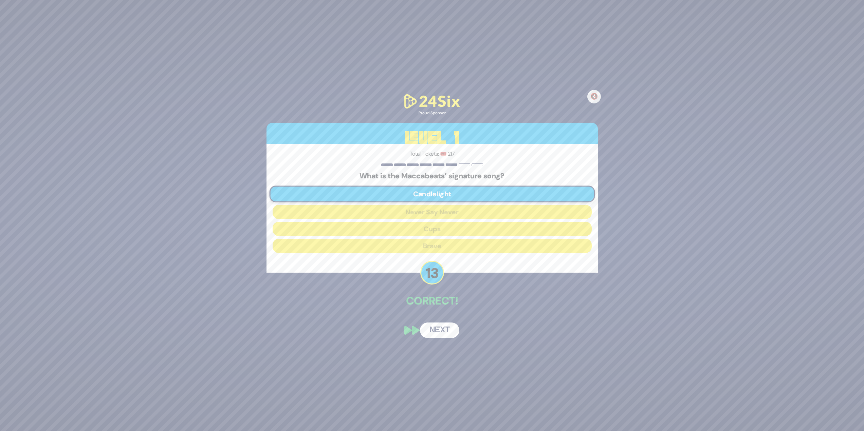
click at [440, 331] on button "Next" at bounding box center [439, 331] width 39 height 16
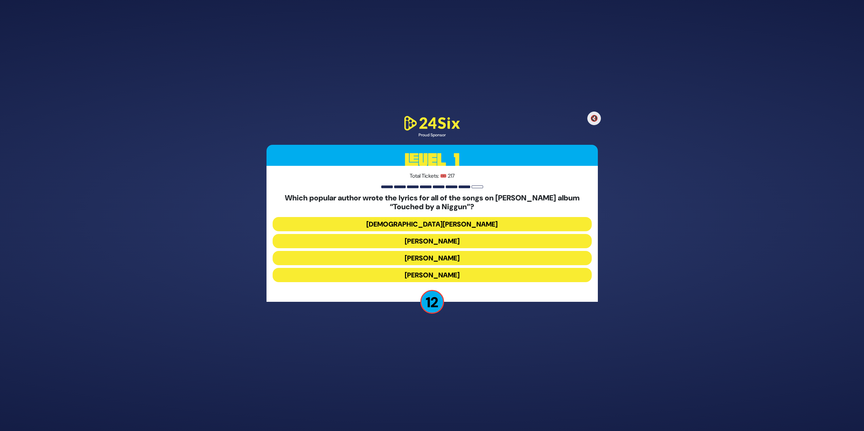
click at [433, 224] on button "Rabbi Yechiel Spero" at bounding box center [432, 224] width 319 height 14
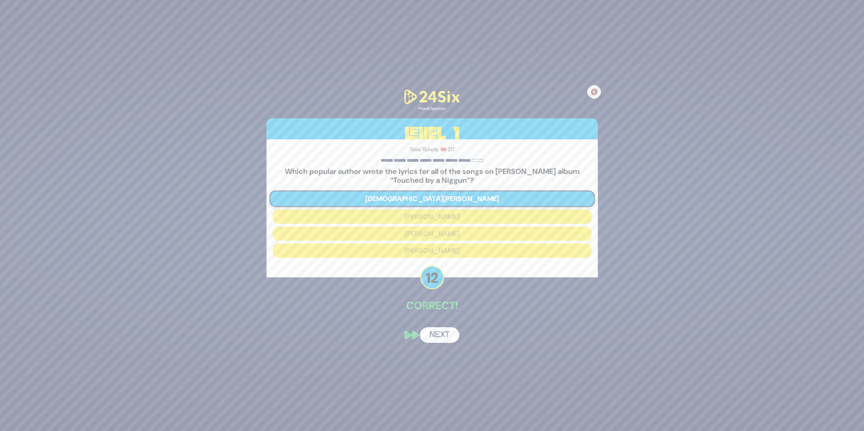
click at [449, 332] on button "Next" at bounding box center [439, 336] width 39 height 16
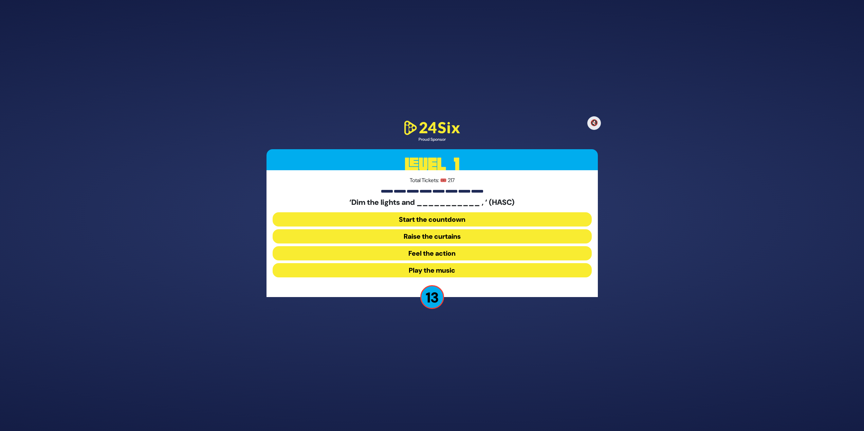
click at [431, 236] on button "Raise the curtains" at bounding box center [432, 236] width 319 height 14
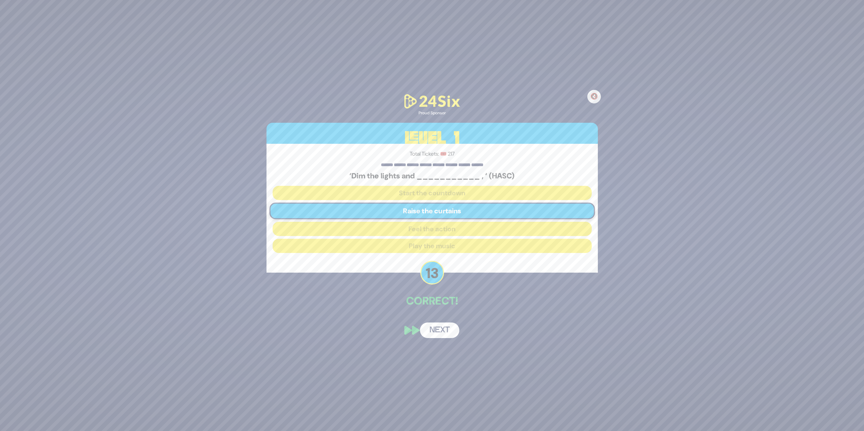
click at [444, 337] on button "Next" at bounding box center [439, 331] width 39 height 16
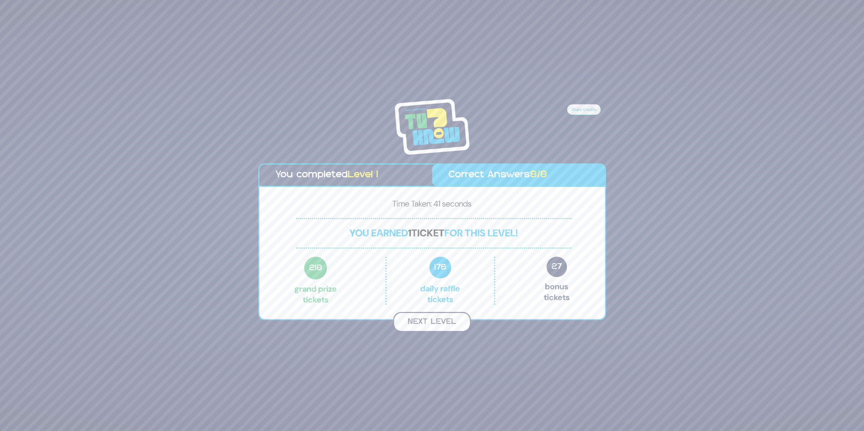
click at [442, 322] on button "Next Level" at bounding box center [432, 322] width 78 height 20
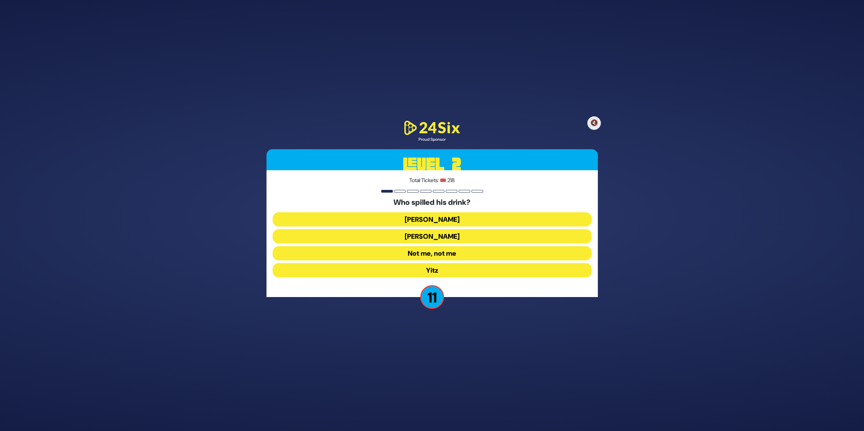
click at [423, 216] on button "Asher Zelig" at bounding box center [432, 219] width 319 height 14
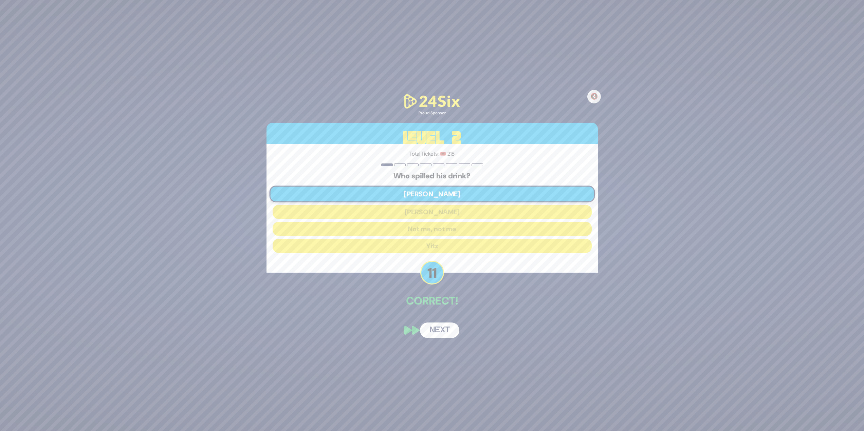
click at [430, 326] on button "Next" at bounding box center [439, 331] width 39 height 16
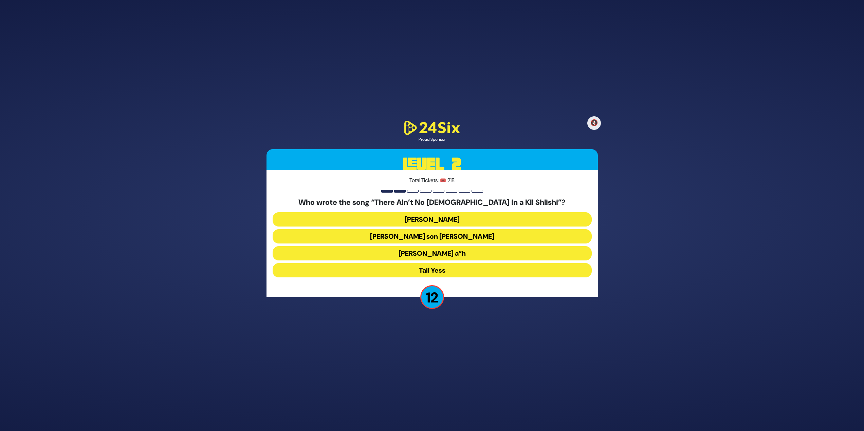
click at [421, 221] on button "Abie Rotenberg" at bounding box center [432, 219] width 319 height 14
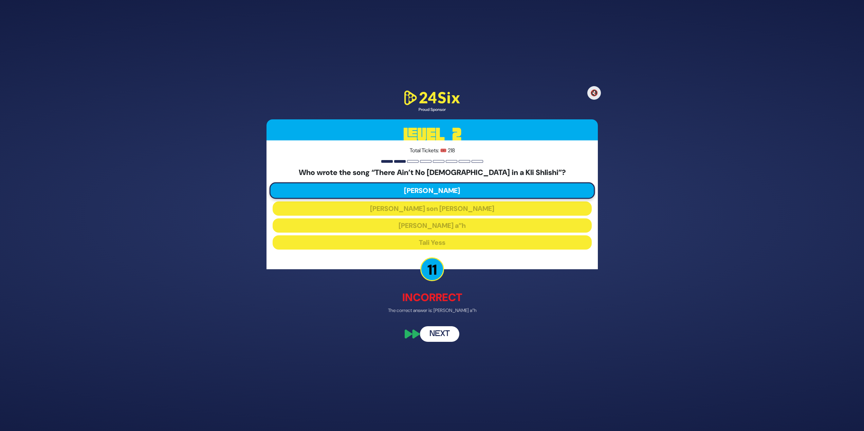
click at [437, 339] on button "Next" at bounding box center [439, 334] width 39 height 16
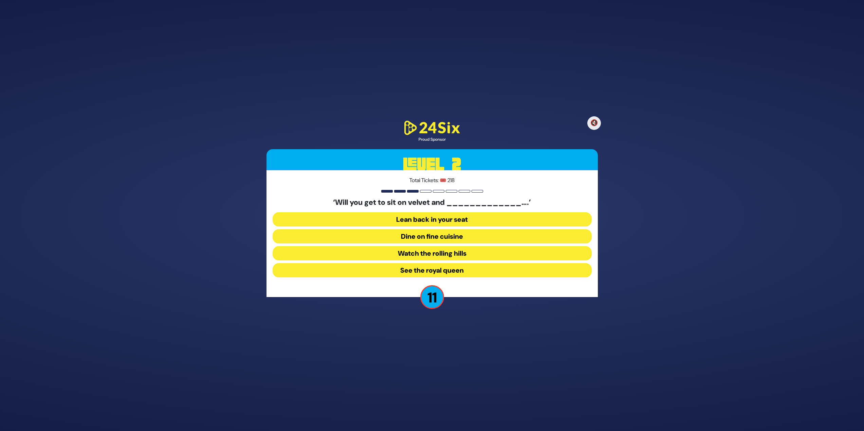
click at [430, 274] on button "See the royal queen" at bounding box center [432, 270] width 319 height 14
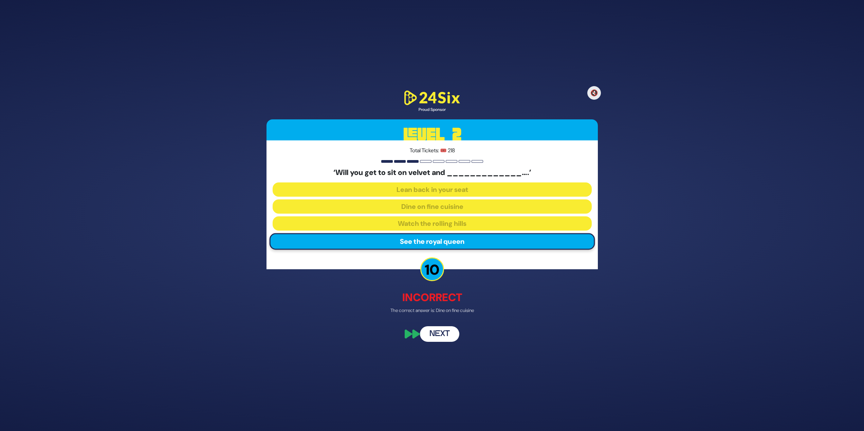
click at [440, 330] on button "Next" at bounding box center [439, 334] width 39 height 16
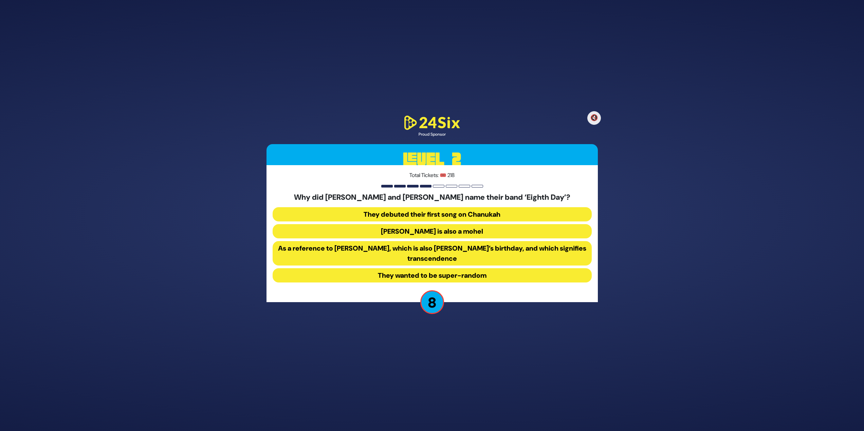
click at [555, 241] on button "As a reference to Shemini Atzeres, which is also Shmuel’s birthday, and which s…" at bounding box center [432, 253] width 319 height 24
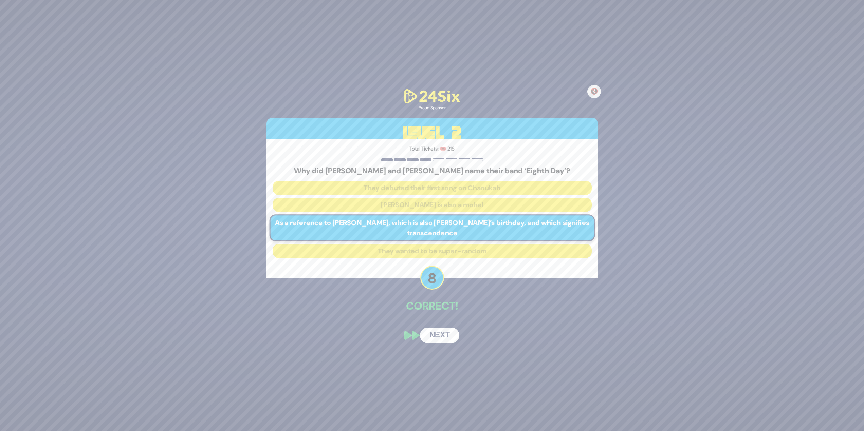
click at [447, 334] on button "Next" at bounding box center [439, 336] width 39 height 16
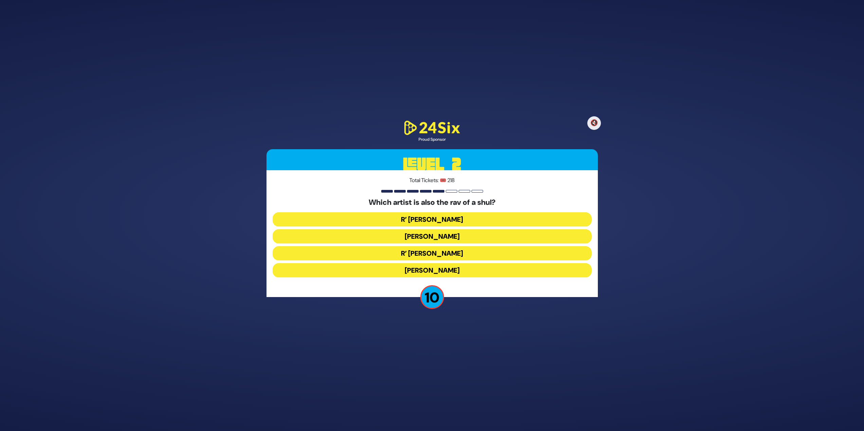
click at [475, 259] on button "R’ Shloimy Taussig" at bounding box center [432, 253] width 319 height 14
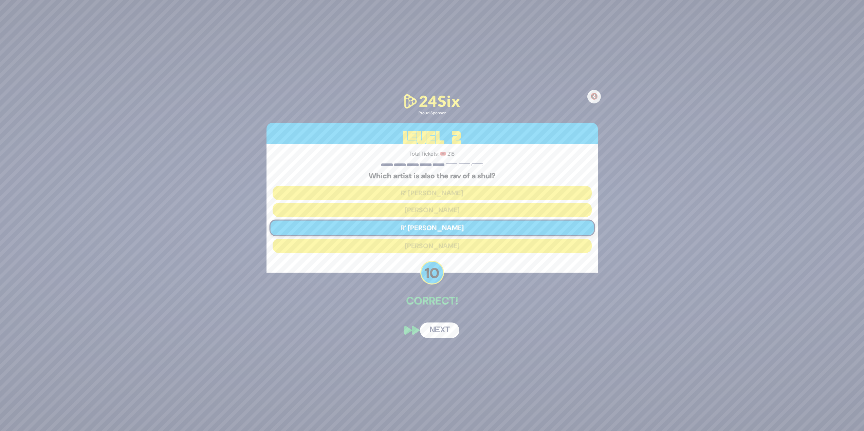
click at [455, 329] on button "Next" at bounding box center [439, 331] width 39 height 16
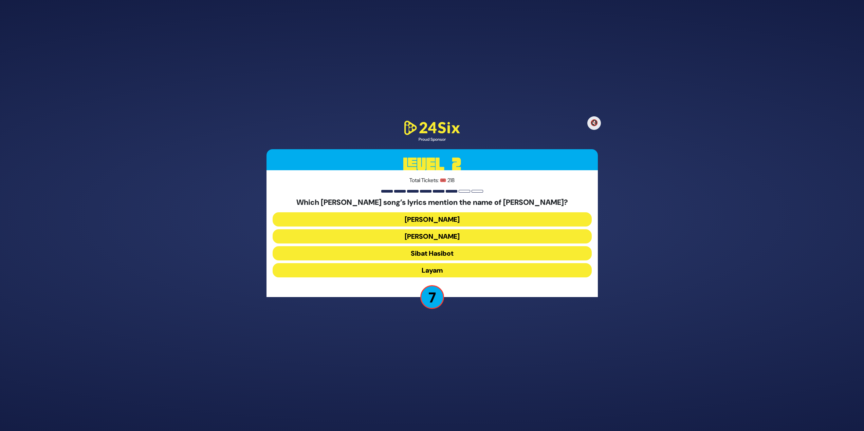
click at [477, 267] on button "Layam" at bounding box center [432, 270] width 319 height 14
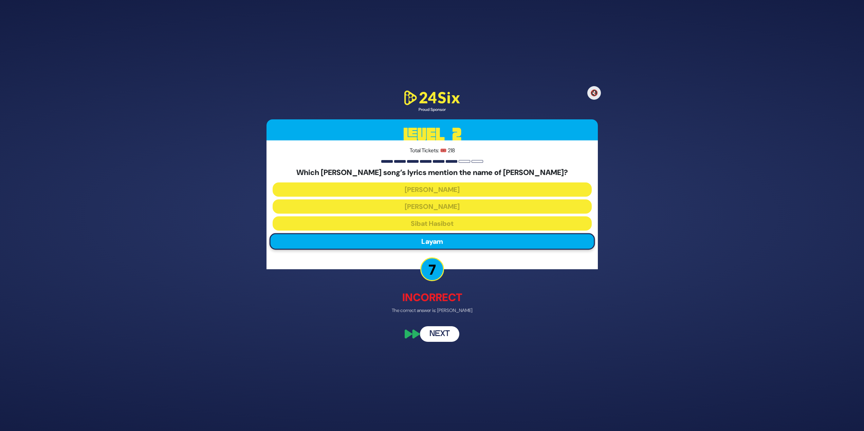
click at [448, 335] on button "Next" at bounding box center [439, 334] width 39 height 16
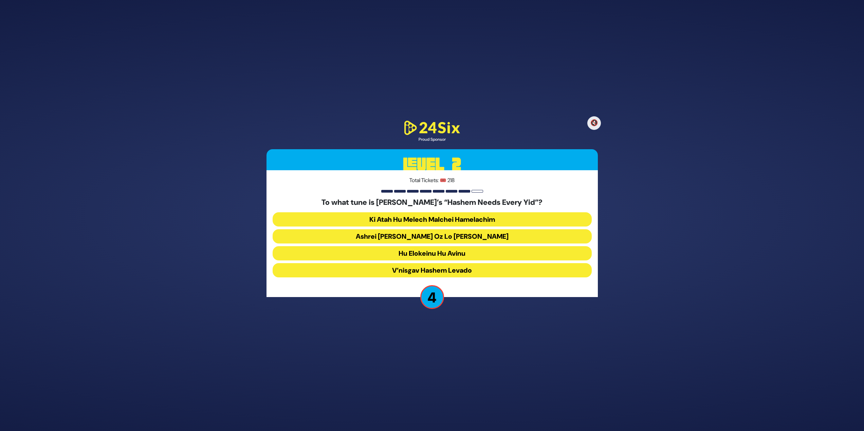
click at [480, 236] on button "Ashrei Adam Oz Lo Bach" at bounding box center [432, 236] width 319 height 14
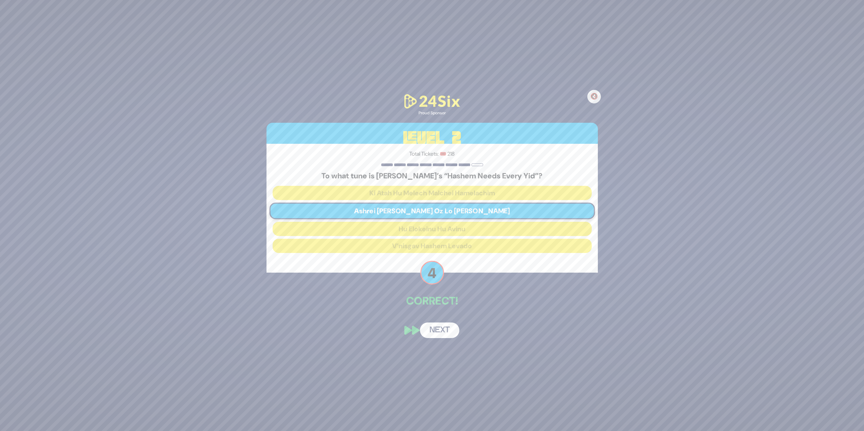
click at [451, 333] on button "Next" at bounding box center [439, 331] width 39 height 16
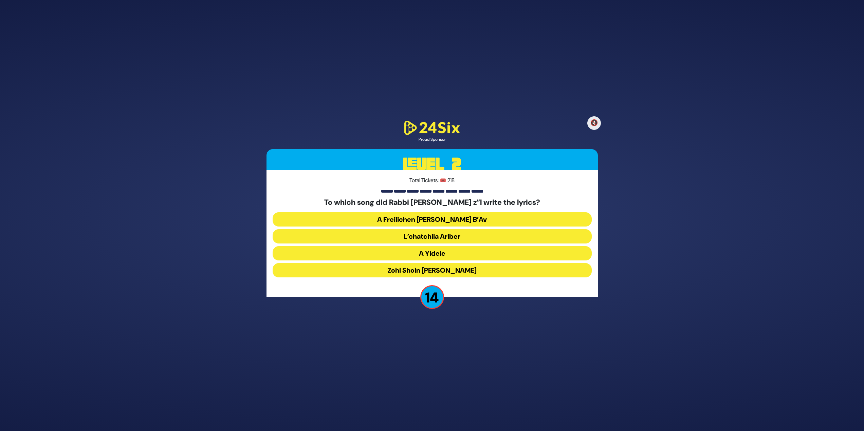
click at [455, 218] on button "A Freilichen Tisha B’Av" at bounding box center [432, 219] width 319 height 14
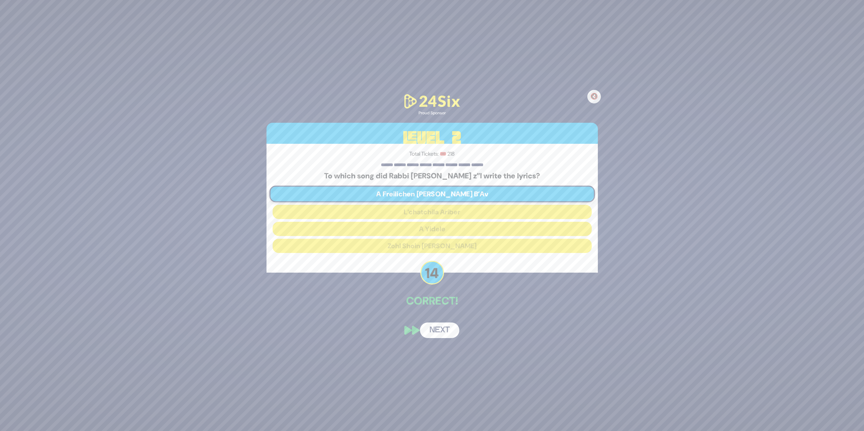
click at [450, 311] on div "🔇 Proud Sponsor Level 2 Total Tickets: 🎟️ 218 To which song did Rabbi Dr. Abrah…" at bounding box center [432, 216] width 348 height 262
click at [445, 335] on button "Next" at bounding box center [439, 331] width 39 height 16
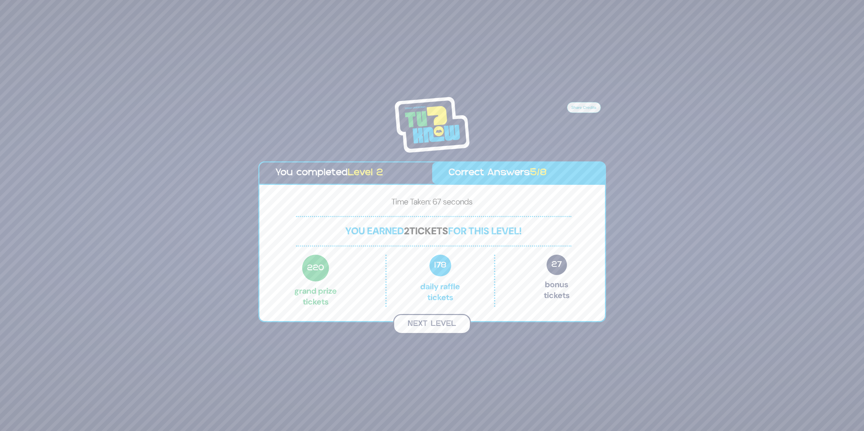
click at [445, 323] on button "Next Level" at bounding box center [432, 324] width 78 height 20
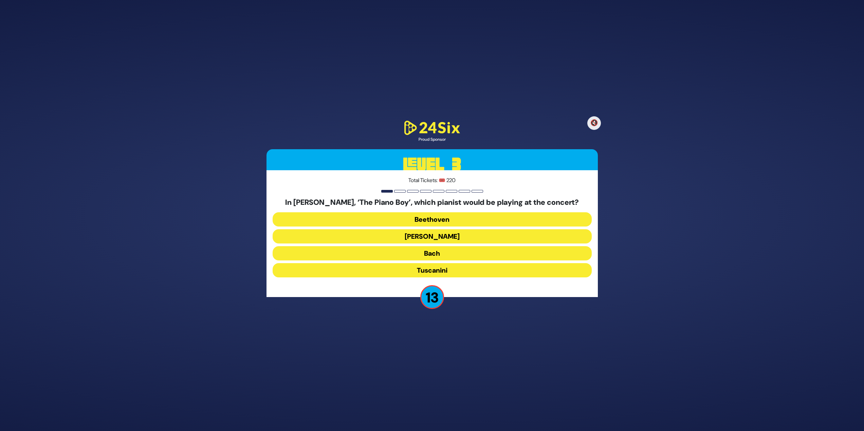
click at [459, 236] on button "Paderewski" at bounding box center [432, 236] width 319 height 14
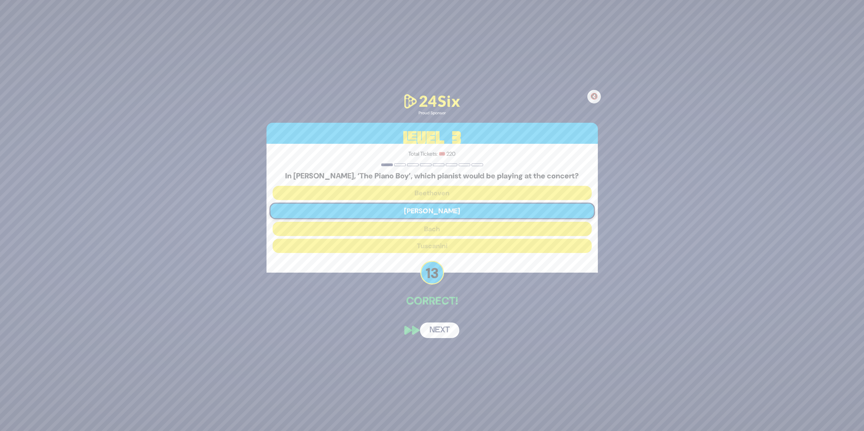
click at [451, 337] on button "Next" at bounding box center [439, 331] width 39 height 16
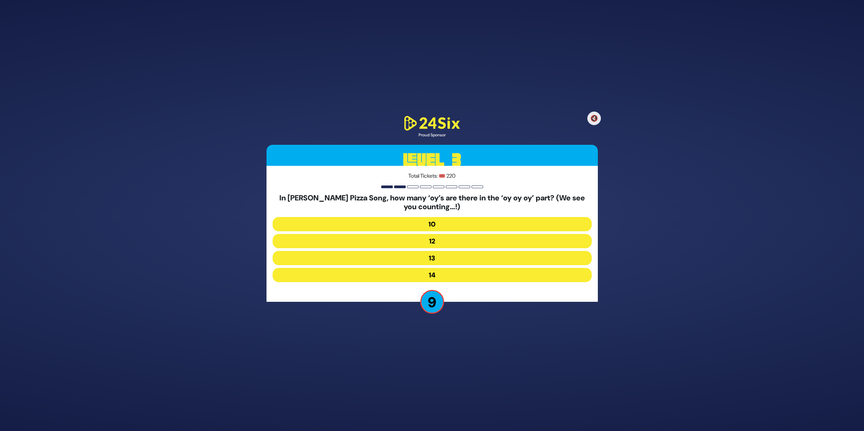
click at [445, 240] on button "12" at bounding box center [432, 241] width 319 height 14
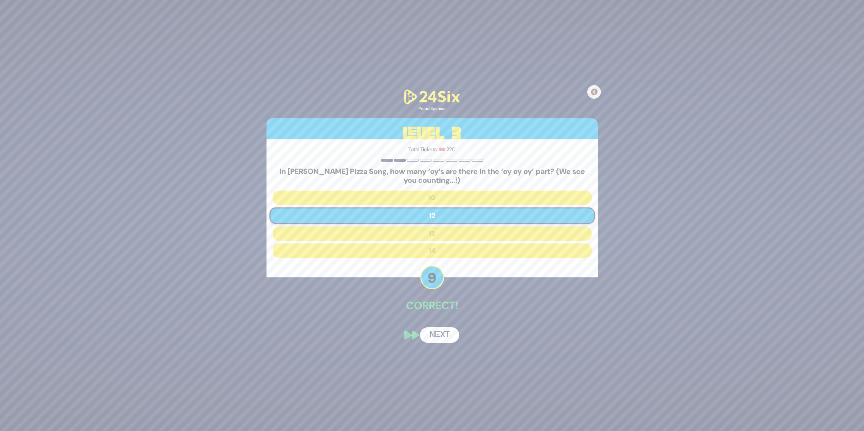
click at [449, 328] on button "Next" at bounding box center [439, 336] width 39 height 16
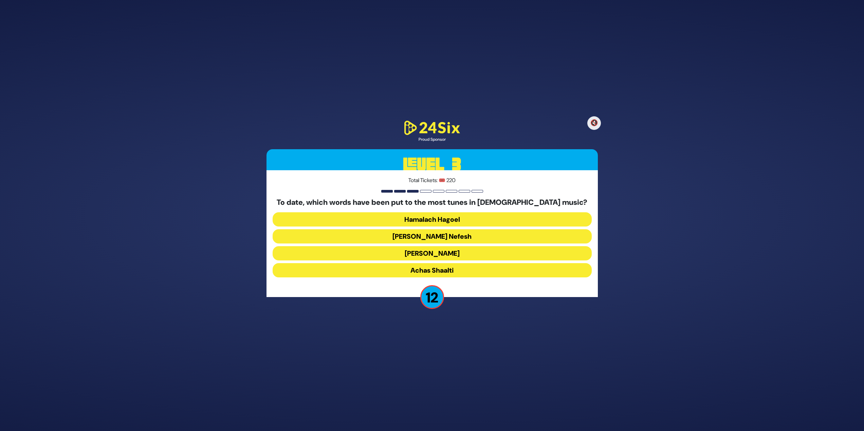
click at [458, 253] on button "Ani Maamin" at bounding box center [432, 253] width 319 height 14
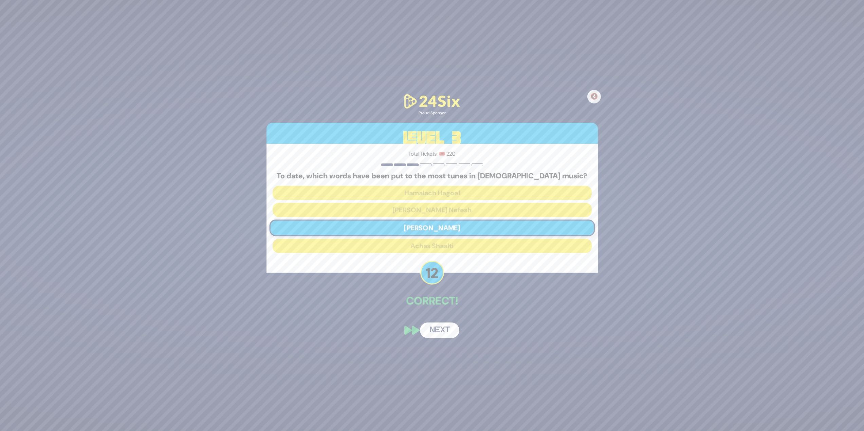
click at [447, 325] on button "Next" at bounding box center [439, 331] width 39 height 16
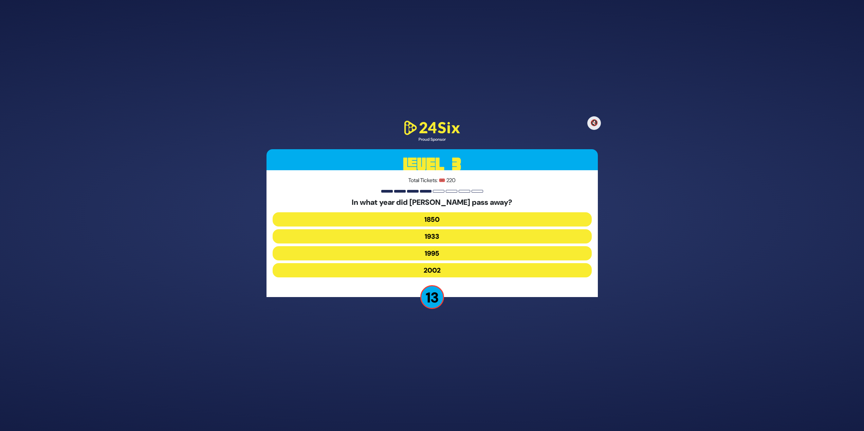
click at [449, 237] on button "1933" at bounding box center [432, 236] width 319 height 14
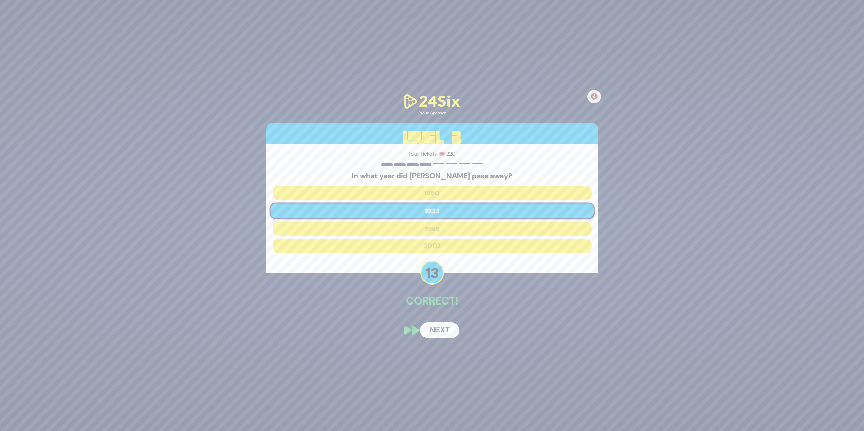
click at [445, 325] on button "Next" at bounding box center [439, 331] width 39 height 16
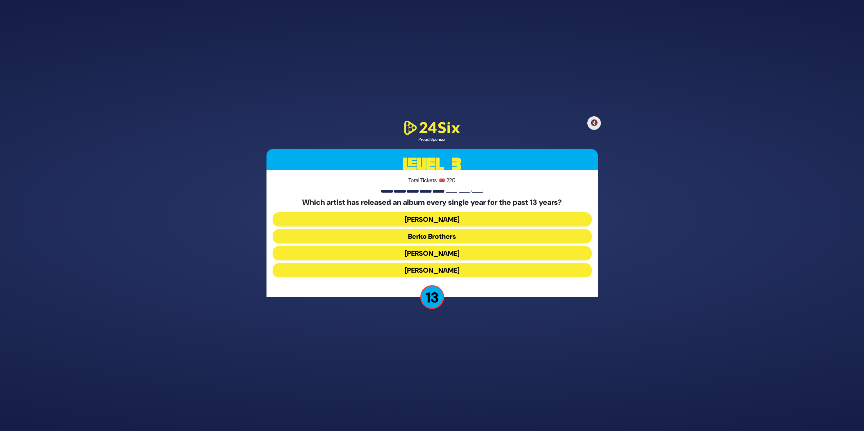
click at [453, 234] on button "Berko Brothers" at bounding box center [432, 236] width 319 height 14
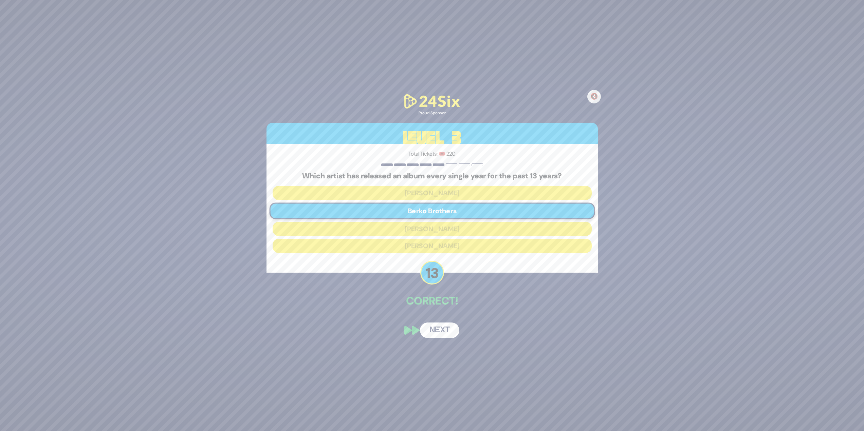
click at [447, 331] on button "Next" at bounding box center [439, 331] width 39 height 16
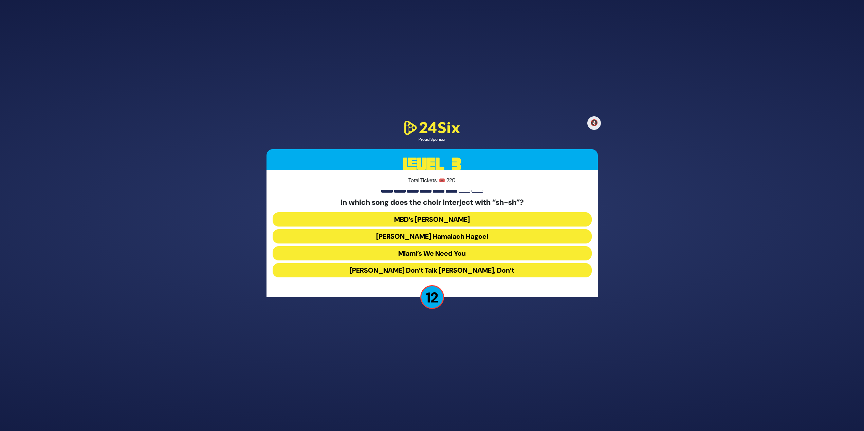
click at [455, 251] on button "Miami’s We Need You" at bounding box center [432, 253] width 319 height 14
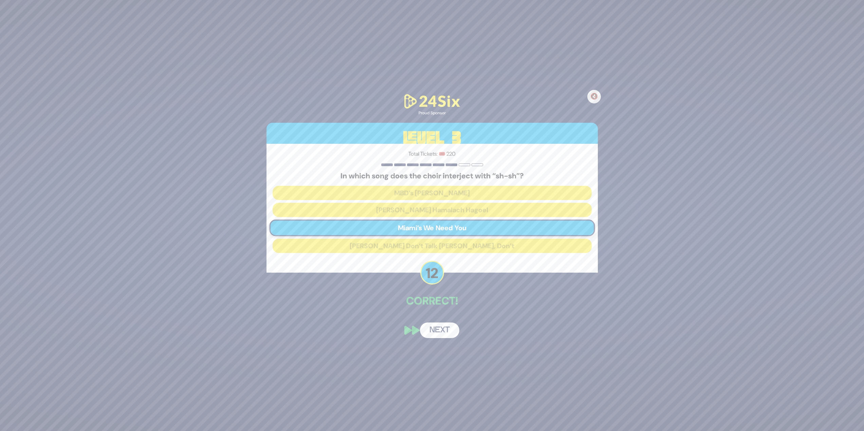
click at [442, 330] on button "Next" at bounding box center [439, 331] width 39 height 16
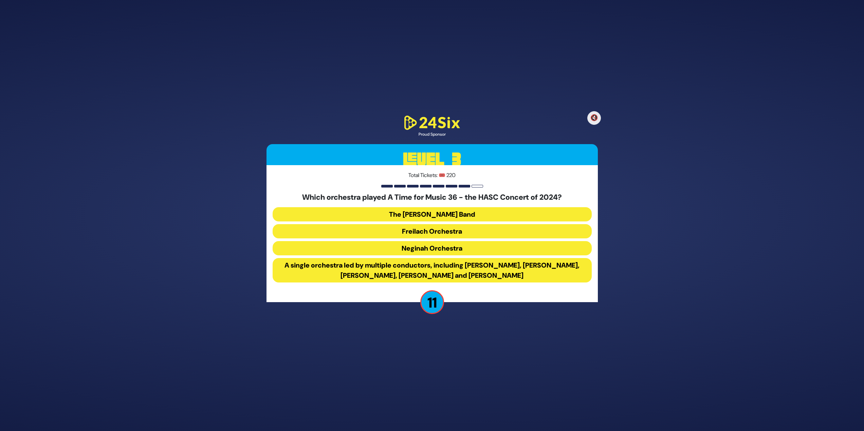
click at [453, 264] on button "A single orchestra led by multiple conductors, including Yoeli Dikman, Rafi Gra…" at bounding box center [432, 270] width 319 height 24
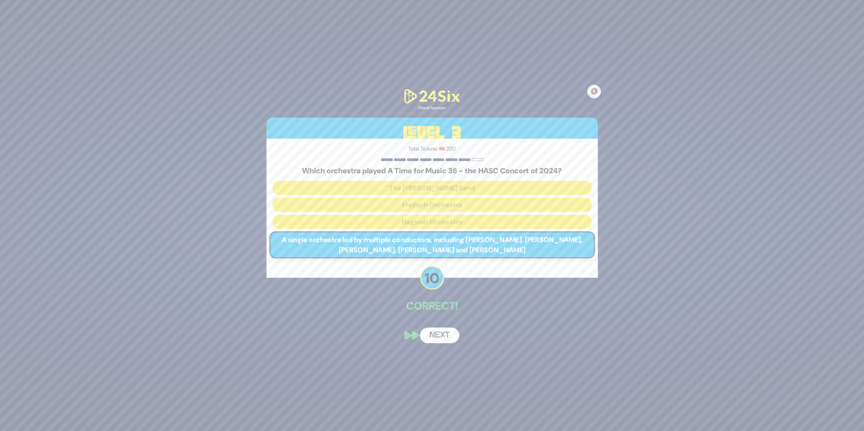
click at [431, 337] on button "Next" at bounding box center [439, 336] width 39 height 16
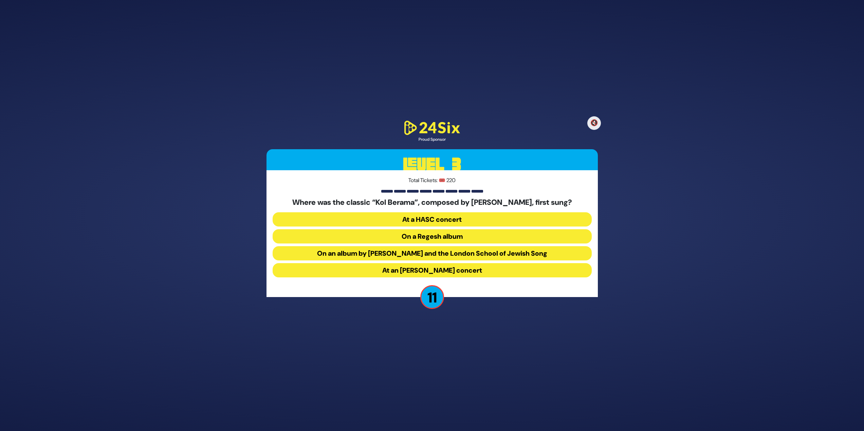
click at [363, 248] on button "On an album by Yigal Calek and the London School of Jewish Song" at bounding box center [432, 253] width 319 height 14
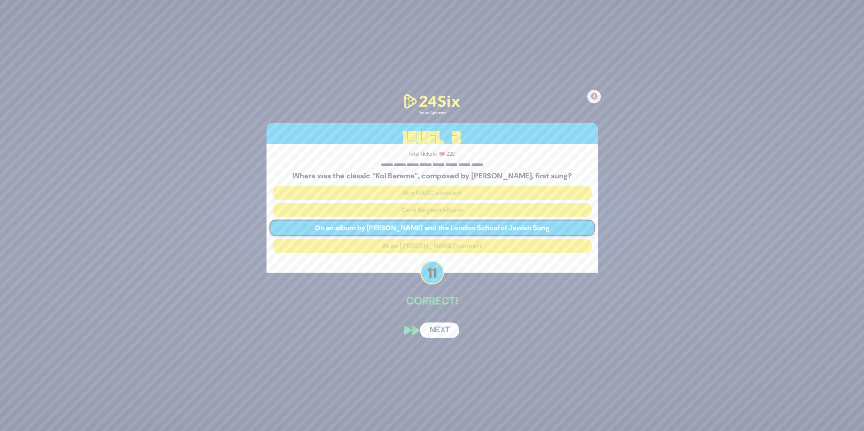
click at [449, 332] on button "Next" at bounding box center [439, 331] width 39 height 16
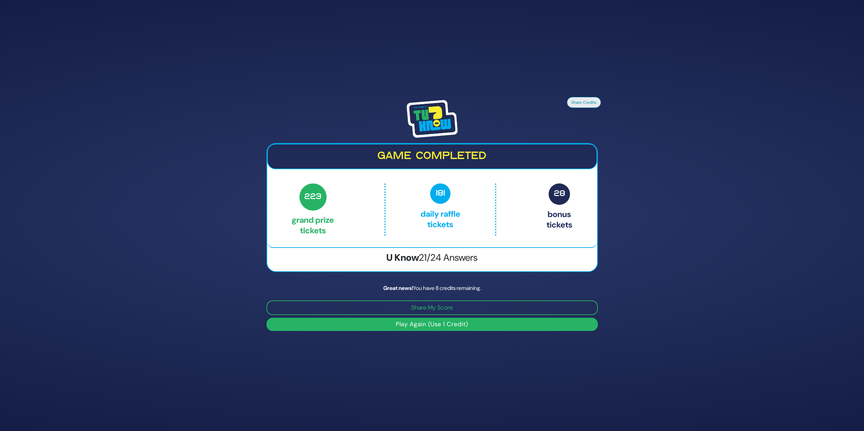
click at [445, 323] on button "Play Again (Use 1 Credit)" at bounding box center [431, 324] width 331 height 13
drag, startPoint x: 316, startPoint y: 321, endPoint x: 321, endPoint y: 318, distance: 5.6
click at [317, 321] on button "Play Again (Use 1 Credit)" at bounding box center [431, 324] width 331 height 13
click at [414, 323] on button "Play Again (Use 1 Credit)" at bounding box center [431, 324] width 331 height 13
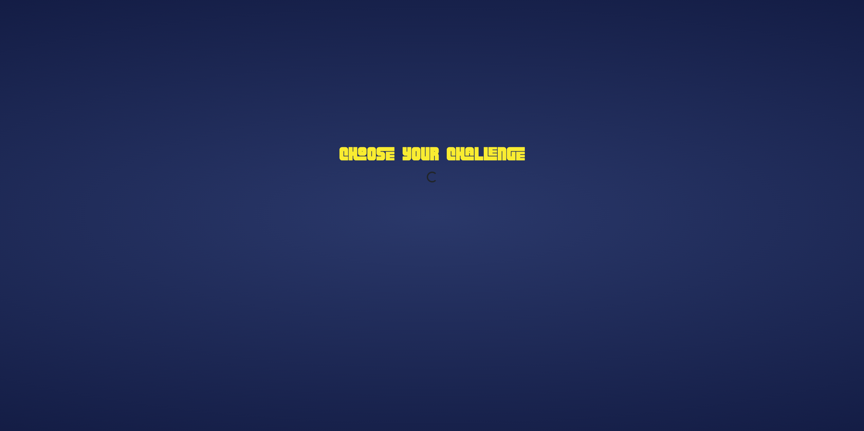
click at [419, 309] on div "Choose Your Challenge Loading..." at bounding box center [432, 215] width 864 height 431
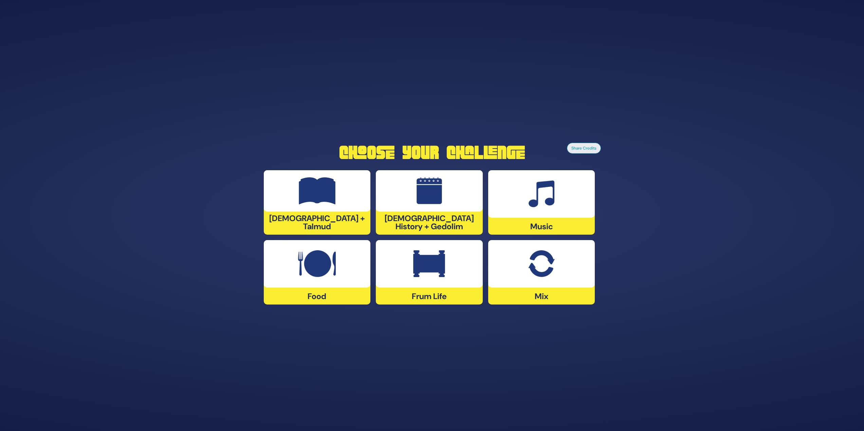
click at [582, 190] on div at bounding box center [541, 194] width 107 height 48
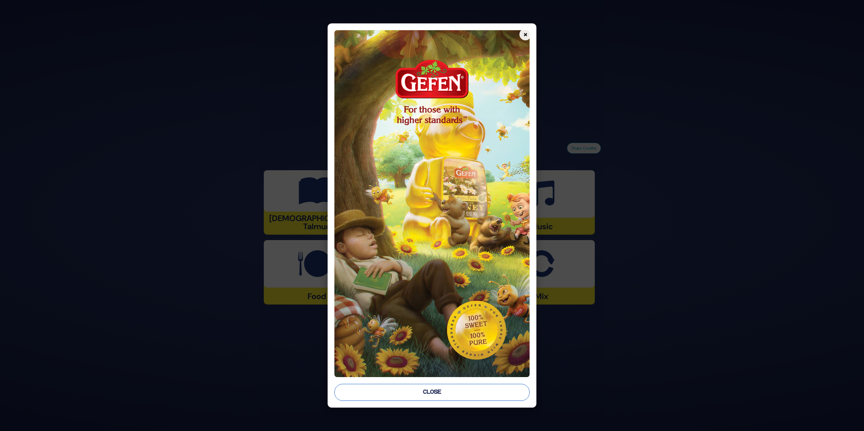
click at [438, 400] on button "Close" at bounding box center [431, 392] width 195 height 17
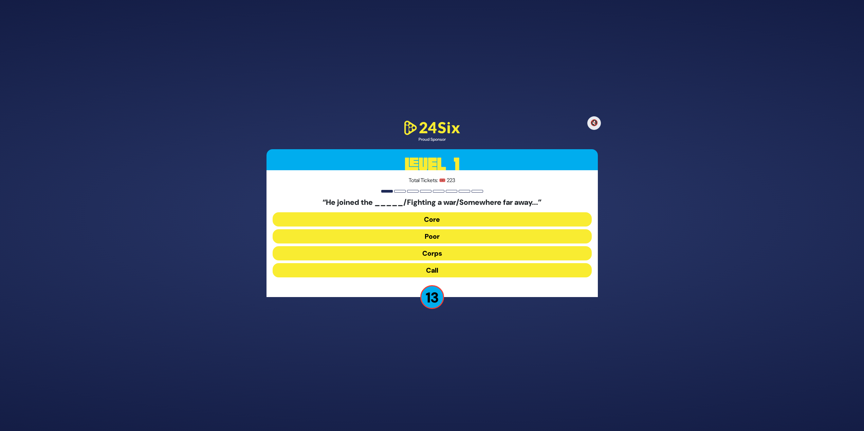
click at [430, 256] on button "Corps" at bounding box center [432, 253] width 319 height 14
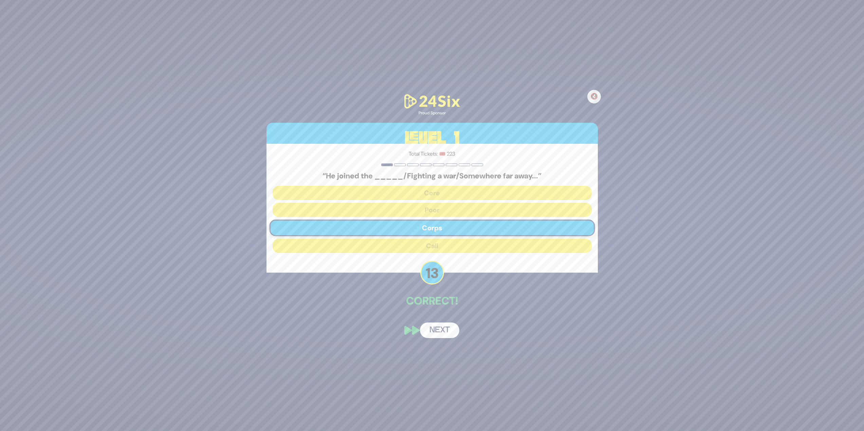
click at [438, 335] on button "Next" at bounding box center [439, 331] width 39 height 16
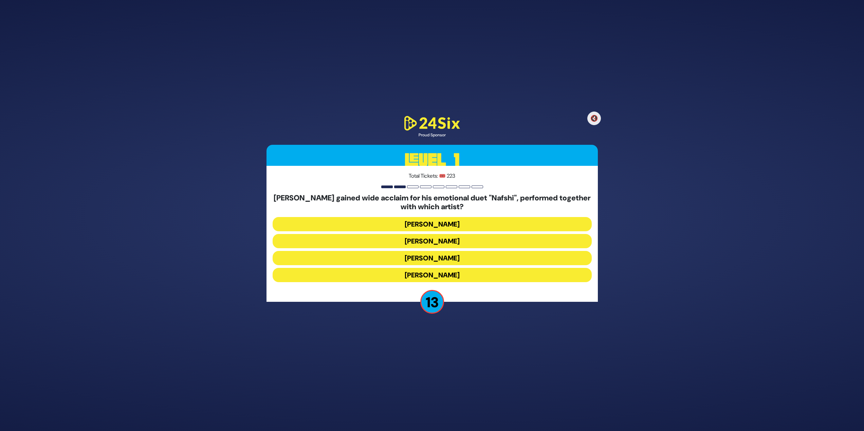
click at [449, 243] on button "Ishay Ribo" at bounding box center [432, 241] width 319 height 14
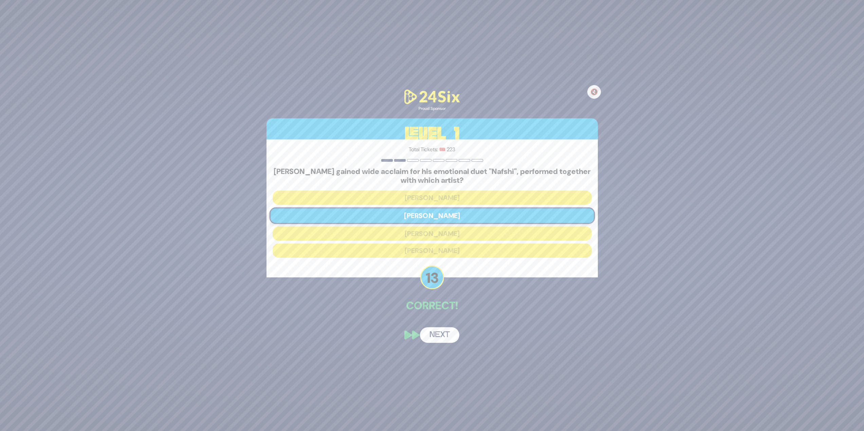
click at [447, 334] on button "Next" at bounding box center [439, 336] width 39 height 16
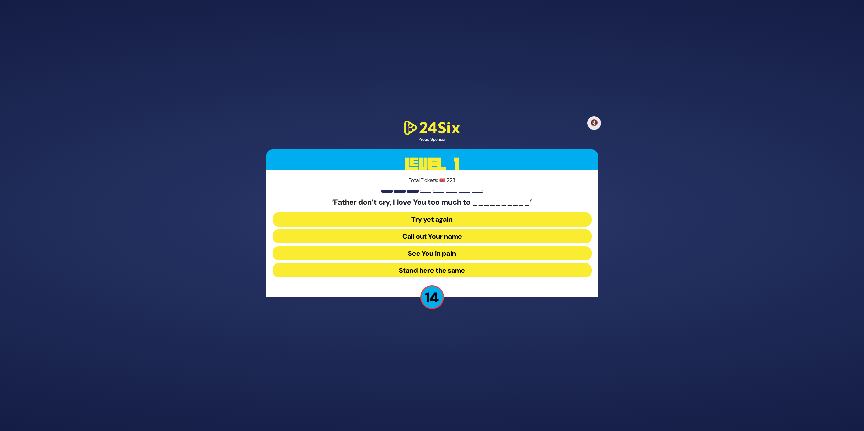
click at [428, 252] on button "See You in pain" at bounding box center [432, 253] width 319 height 14
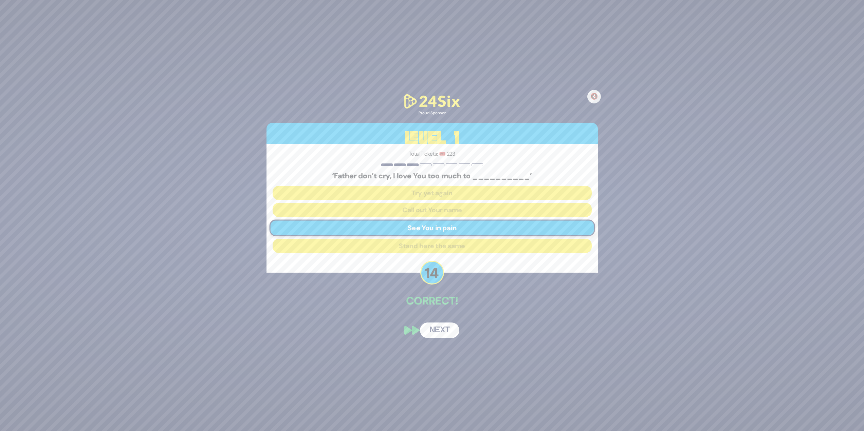
click at [442, 325] on button "Next" at bounding box center [439, 331] width 39 height 16
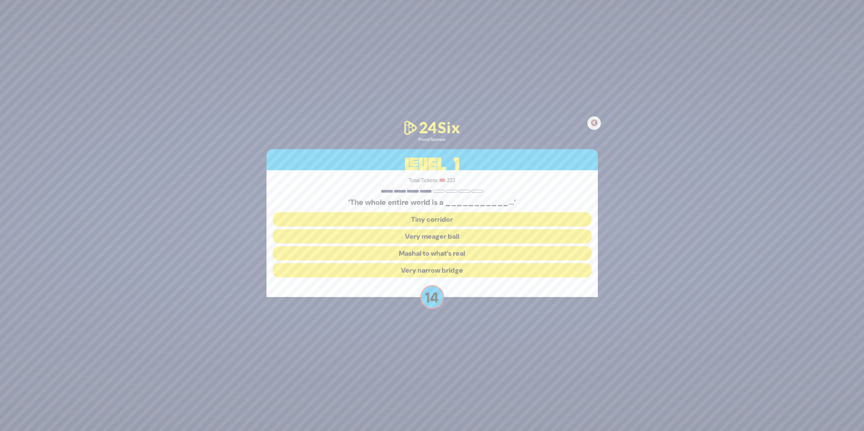
click at [444, 271] on button "Very narrow bridge" at bounding box center [432, 270] width 319 height 14
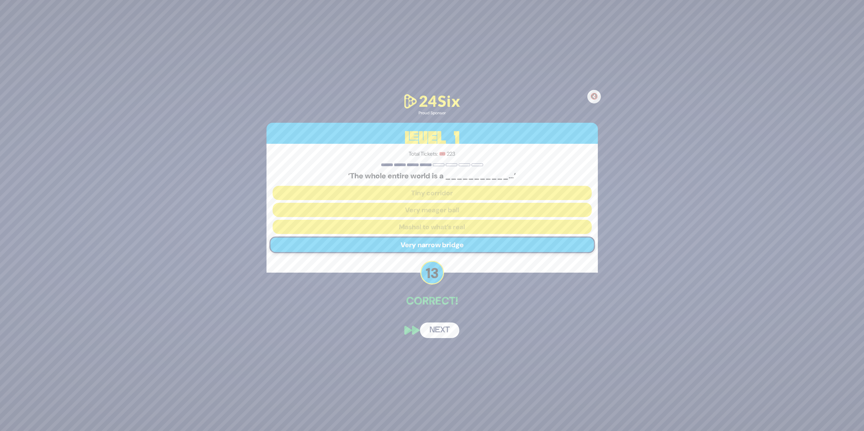
click at [445, 325] on button "Next" at bounding box center [439, 331] width 39 height 16
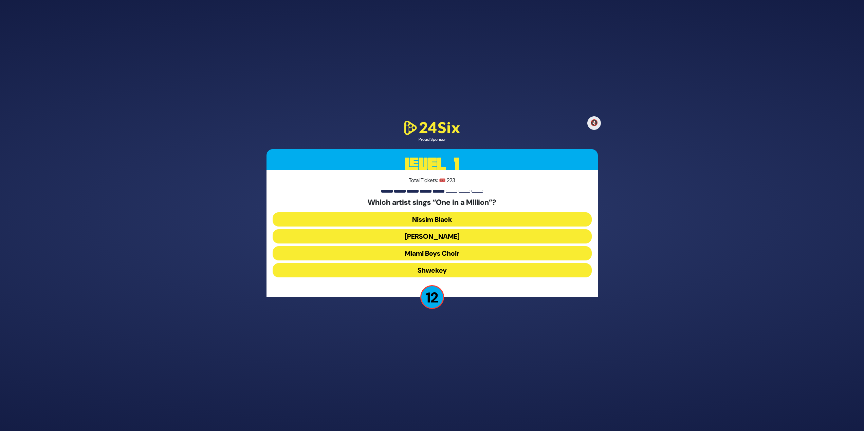
click at [446, 236] on button "Mordechai Shapiro" at bounding box center [432, 236] width 319 height 14
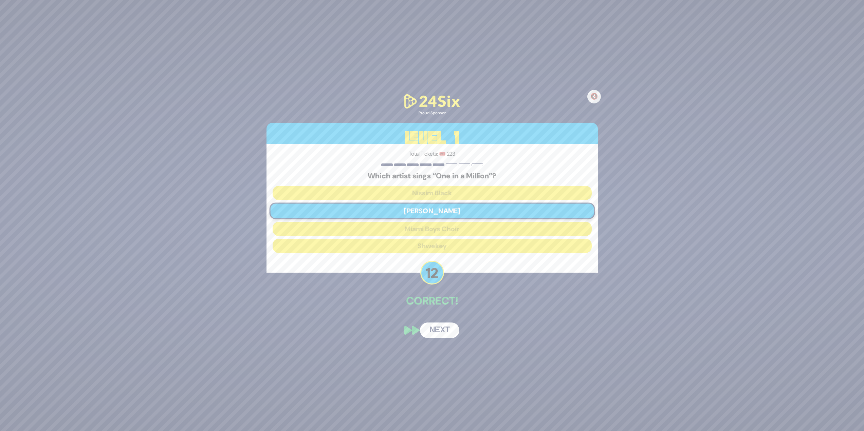
drag, startPoint x: 449, startPoint y: 331, endPoint x: 449, endPoint y: 327, distance: 3.7
click at [450, 331] on button "Next" at bounding box center [439, 331] width 39 height 16
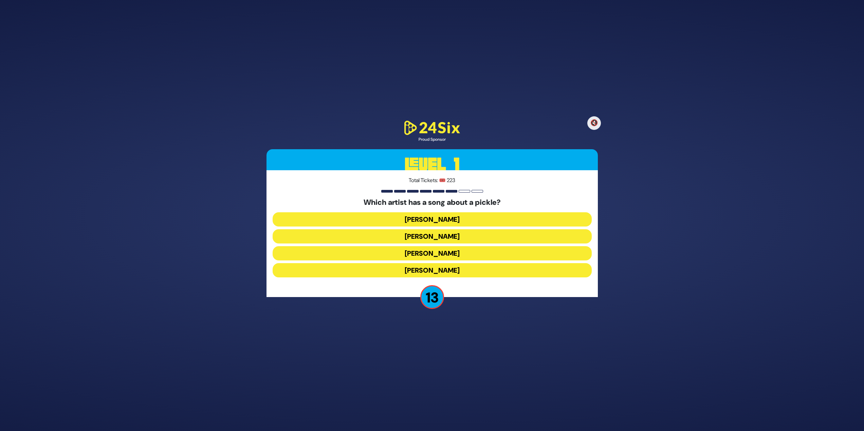
click at [454, 221] on button "Joey Newcomb" at bounding box center [432, 219] width 319 height 14
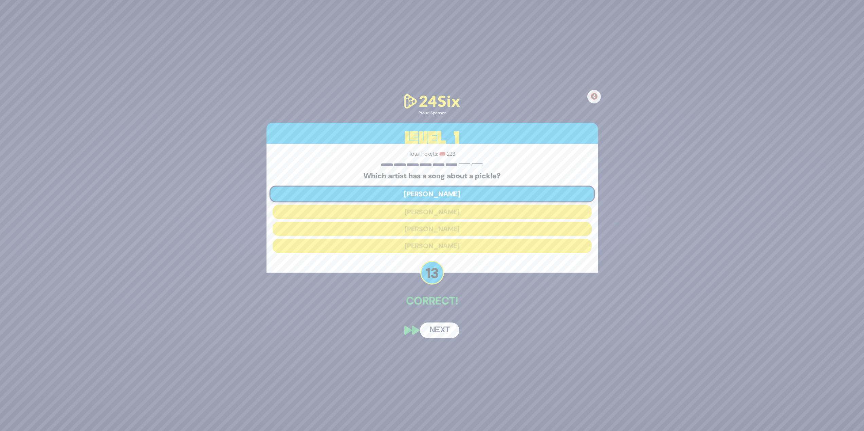
click at [453, 335] on button "Next" at bounding box center [439, 331] width 39 height 16
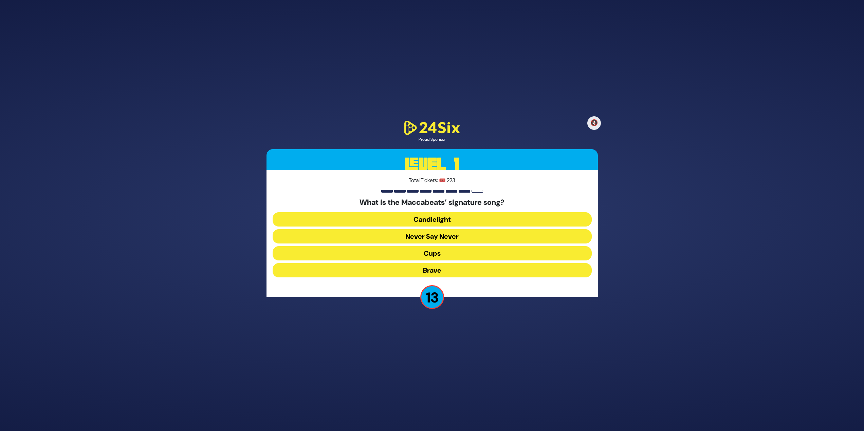
click at [447, 216] on button "Candlelight" at bounding box center [432, 219] width 319 height 14
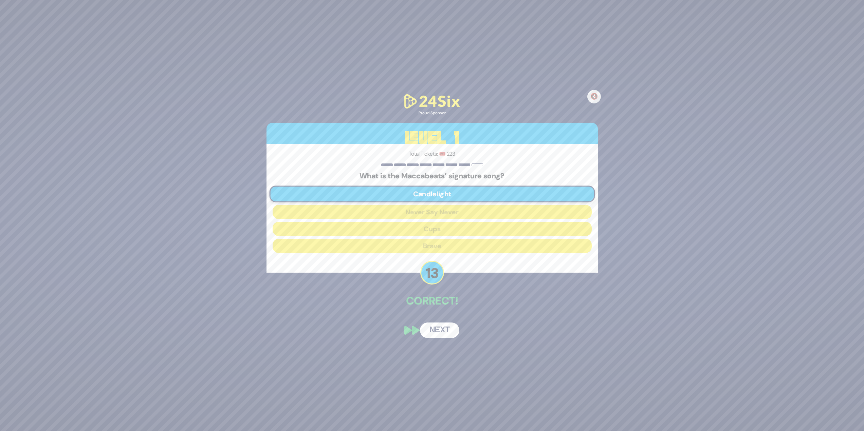
click at [445, 334] on button "Next" at bounding box center [439, 331] width 39 height 16
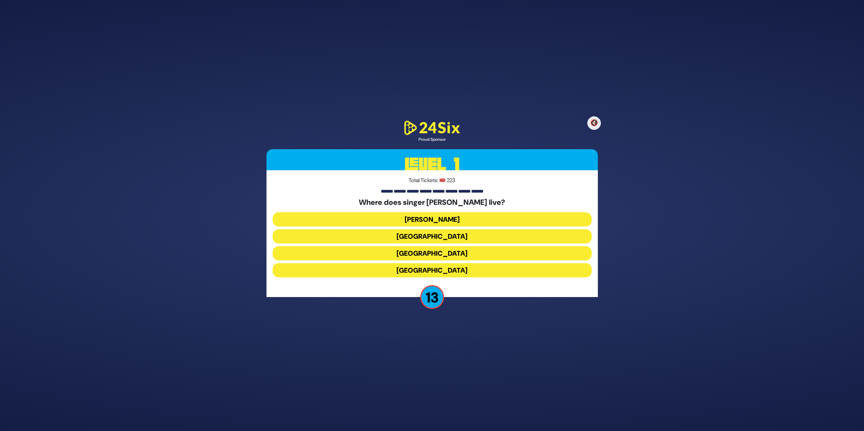
click at [437, 275] on button "England" at bounding box center [432, 270] width 319 height 14
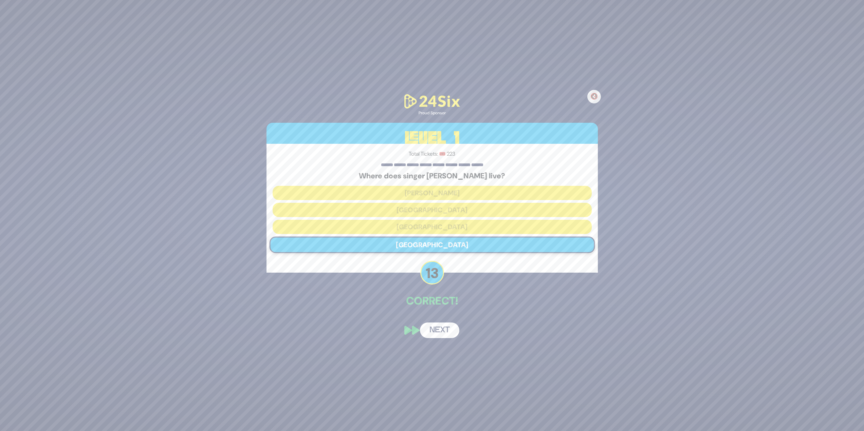
click at [435, 317] on div "🔇 Proud Sponsor Level 1 Total Tickets: 🎟️ 223 Where does singer Shloime Gertner…" at bounding box center [432, 216] width 348 height 262
click at [436, 329] on button "Next" at bounding box center [439, 331] width 39 height 16
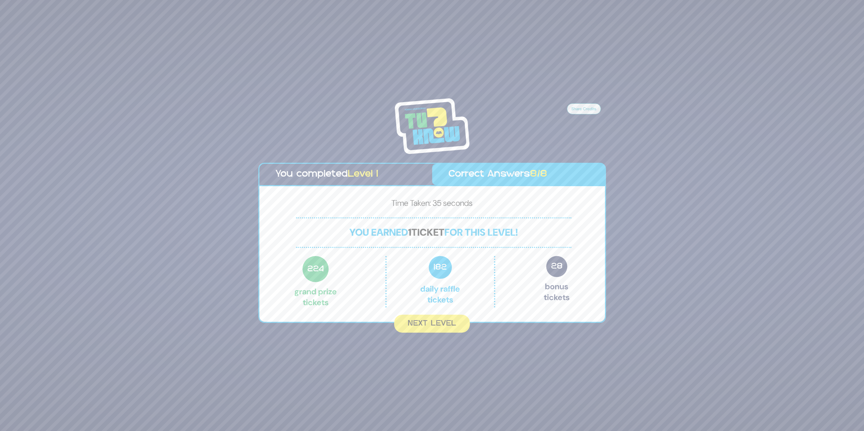
click at [436, 329] on button "Next Level" at bounding box center [432, 324] width 76 height 18
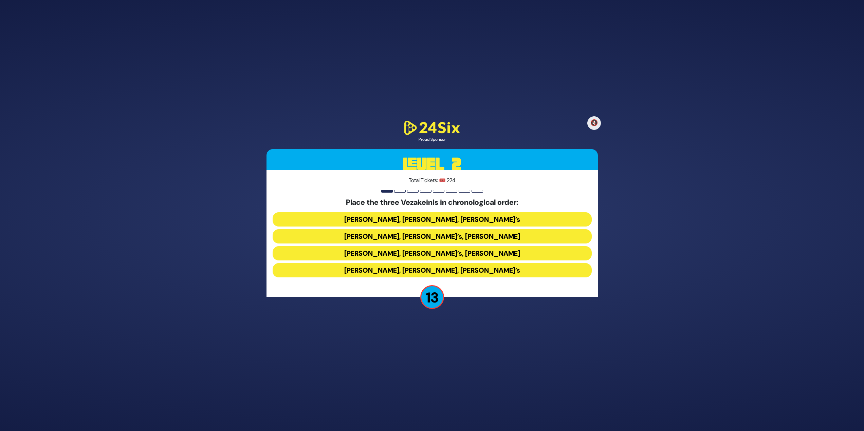
click at [403, 223] on button "Baruch Levine’s, Avraham Fried’s, Bonei Olam’s" at bounding box center [432, 219] width 319 height 14
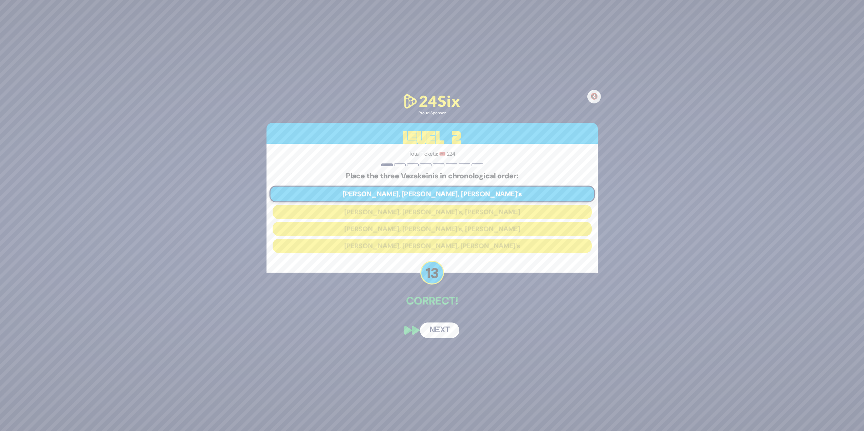
click at [433, 327] on button "Next" at bounding box center [439, 331] width 39 height 16
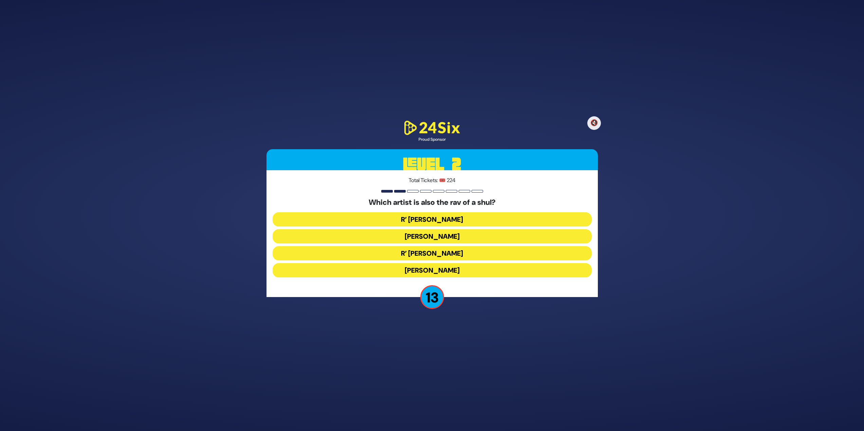
click at [429, 255] on button "R’ Shloimy Taussig" at bounding box center [432, 253] width 319 height 14
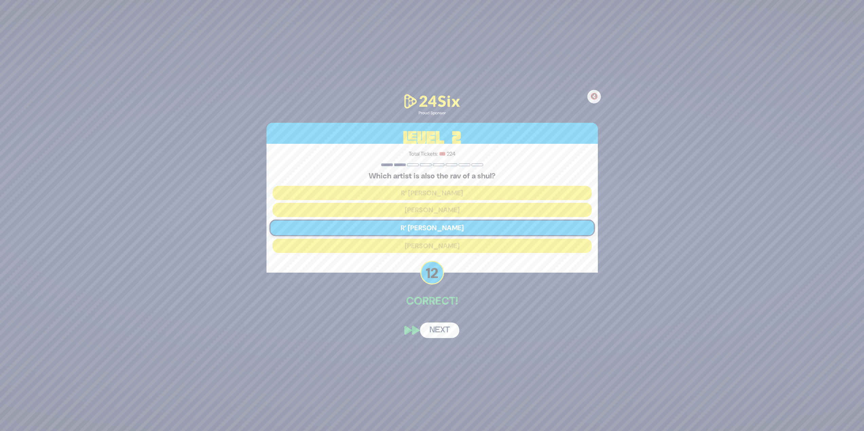
click at [438, 336] on button "Next" at bounding box center [439, 331] width 39 height 16
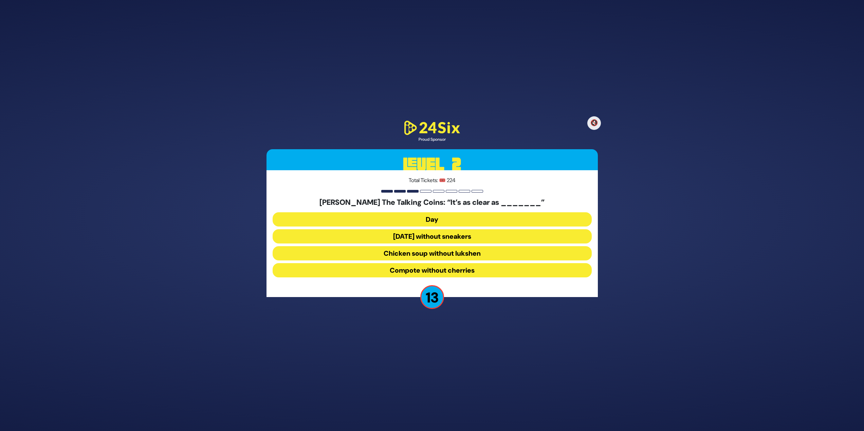
click at [416, 255] on button "Chicken soup without lukshen" at bounding box center [432, 253] width 319 height 14
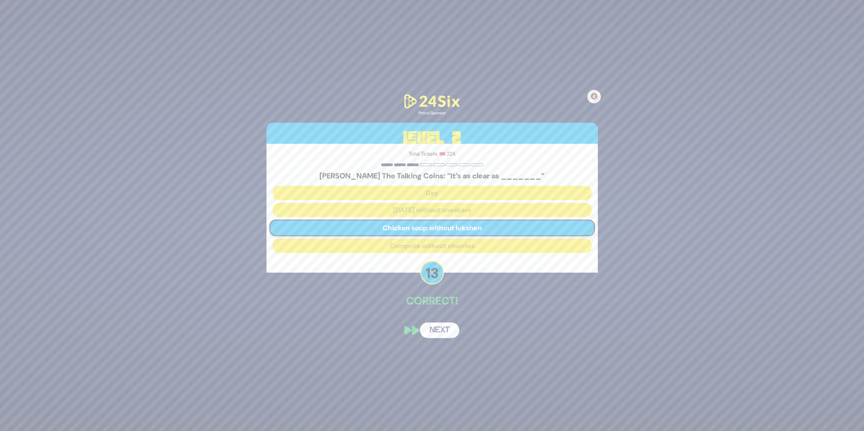
click at [428, 327] on button "Next" at bounding box center [439, 331] width 39 height 16
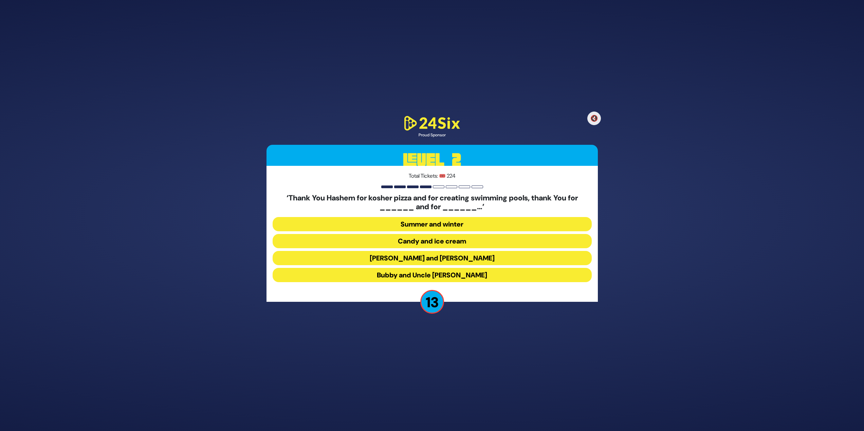
click at [416, 258] on button "Latkes and Paskesz" at bounding box center [432, 258] width 319 height 14
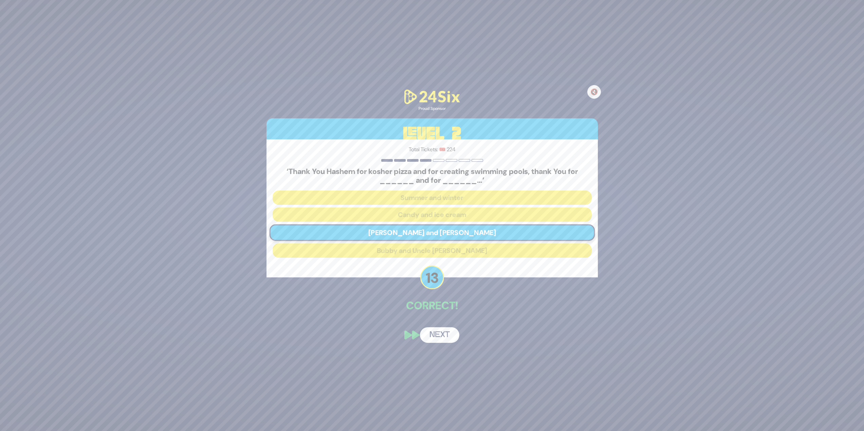
click at [441, 346] on div "🔇 Proud Sponsor Level 2 Total Tickets: 🎟️ 224 ‘Thank You Hashem for kosher pizz…" at bounding box center [432, 215] width 348 height 271
click at [441, 336] on button "Next" at bounding box center [439, 336] width 39 height 16
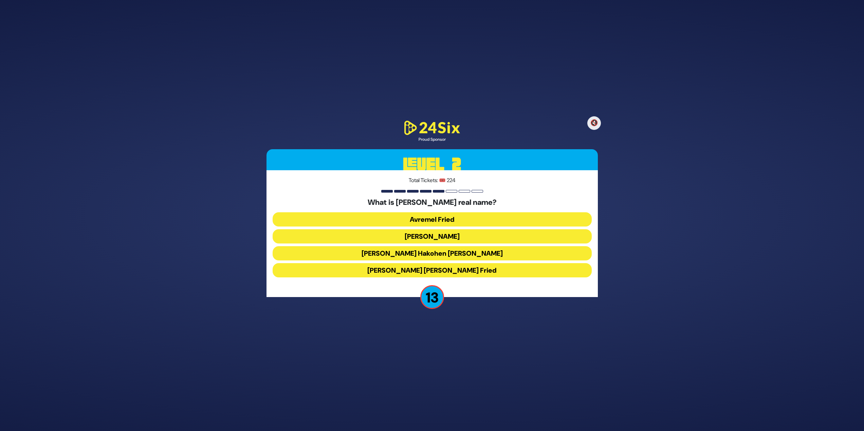
click at [425, 254] on button "Avraham Shabsi Hakohen Friedman" at bounding box center [432, 253] width 319 height 14
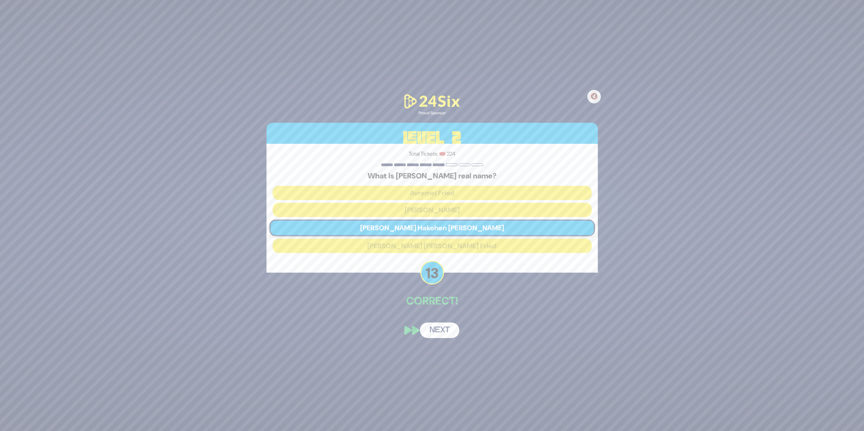
click at [443, 323] on button "Next" at bounding box center [439, 331] width 39 height 16
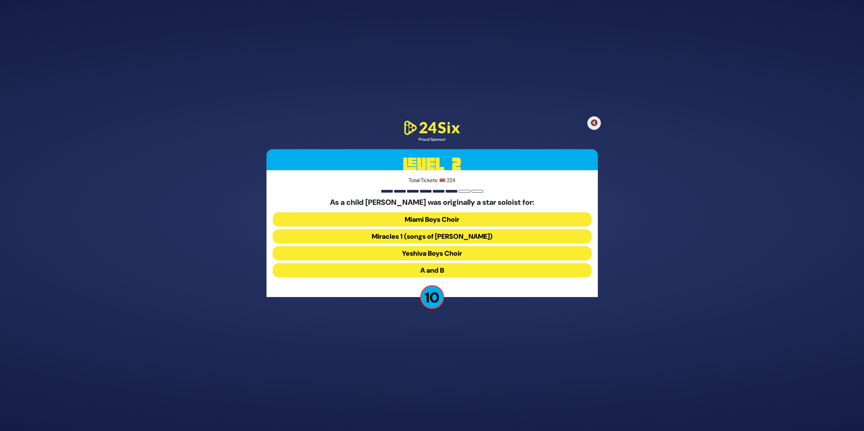
click at [418, 266] on button "A and B" at bounding box center [432, 270] width 319 height 14
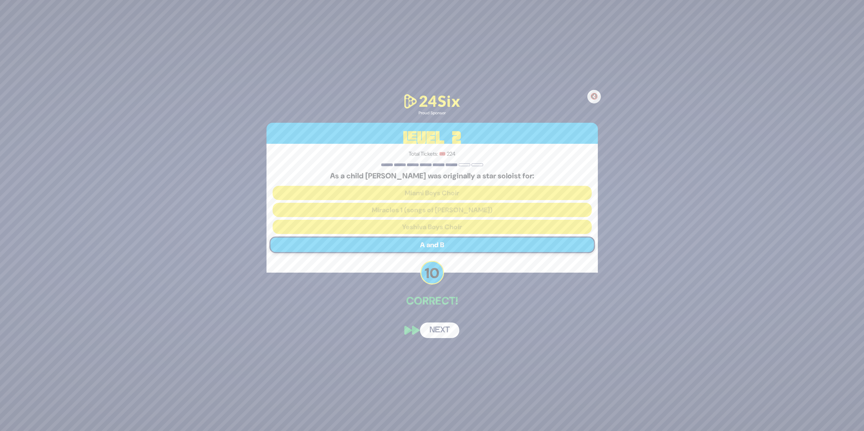
click at [430, 330] on button "Next" at bounding box center [439, 331] width 39 height 16
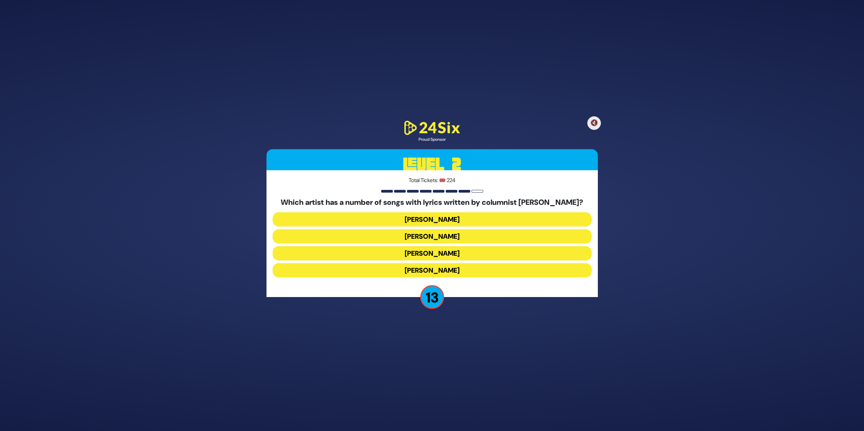
click at [413, 254] on button "Yaakov Shwekey" at bounding box center [432, 253] width 319 height 14
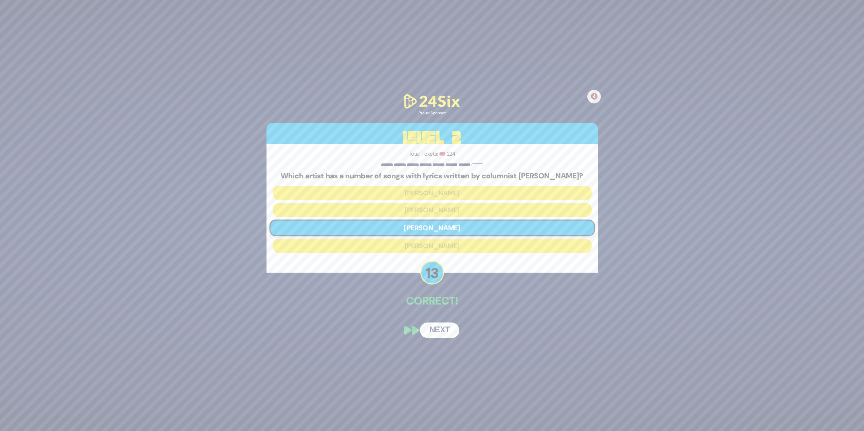
click at [433, 337] on button "Next" at bounding box center [439, 331] width 39 height 16
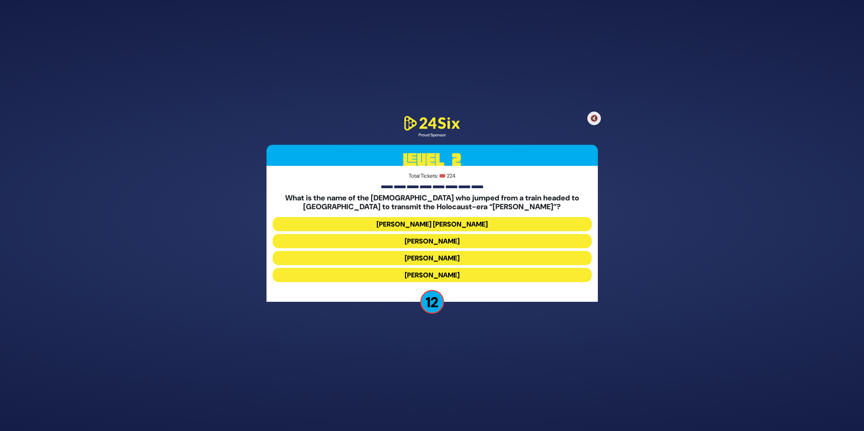
click at [451, 239] on button "Mordechai Fastag" at bounding box center [432, 241] width 319 height 14
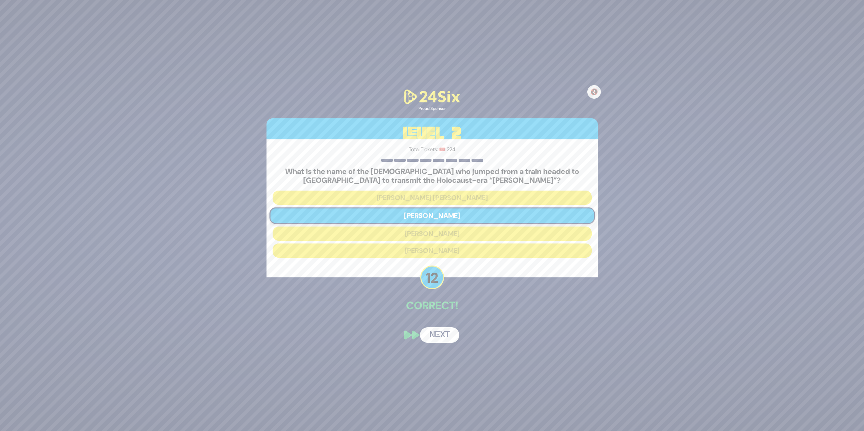
click at [444, 334] on button "Next" at bounding box center [439, 336] width 39 height 16
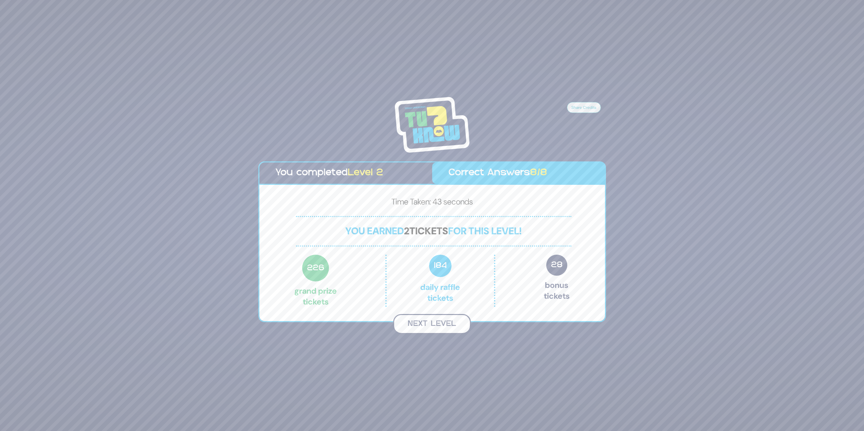
click at [440, 323] on button "Next Level" at bounding box center [432, 324] width 78 height 20
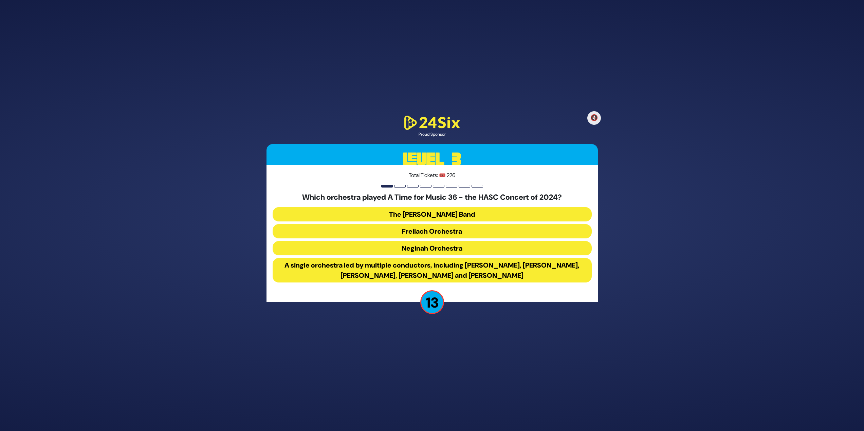
click at [428, 277] on button "A single orchestra led by multiple conductors, including Yoeli Dikman, Rafi Gra…" at bounding box center [432, 270] width 319 height 24
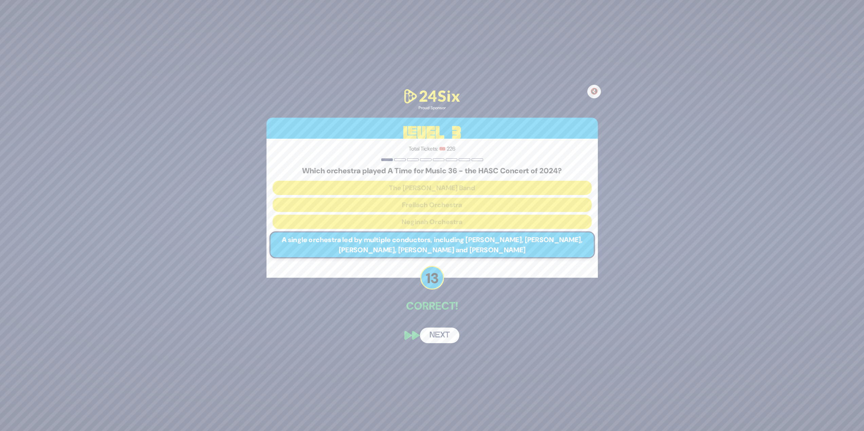
click at [441, 331] on button "Next" at bounding box center [439, 336] width 39 height 16
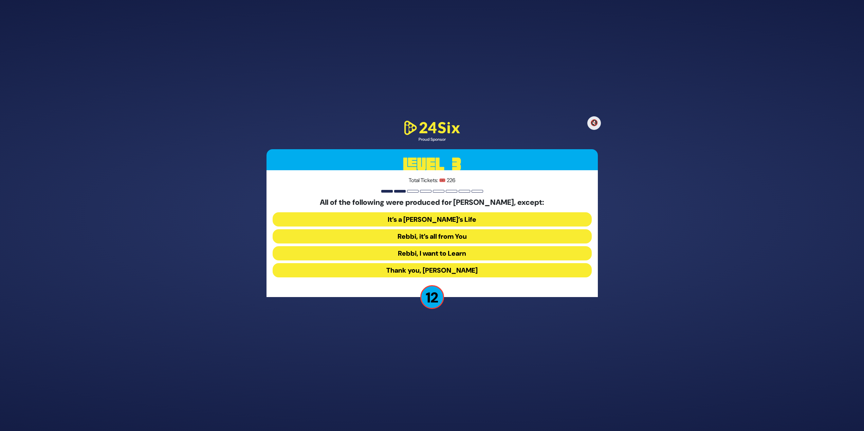
drag, startPoint x: 434, startPoint y: 222, endPoint x: 423, endPoint y: 218, distance: 12.4
drag, startPoint x: 423, startPoint y: 218, endPoint x: 392, endPoint y: 254, distance: 47.4
click at [392, 254] on button "Rebbi, I want to Learn" at bounding box center [432, 253] width 319 height 14
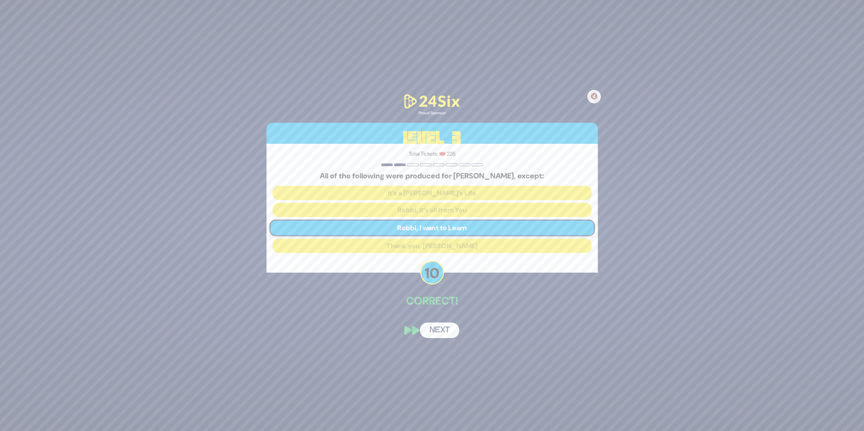
click at [427, 328] on button "Next" at bounding box center [439, 331] width 39 height 16
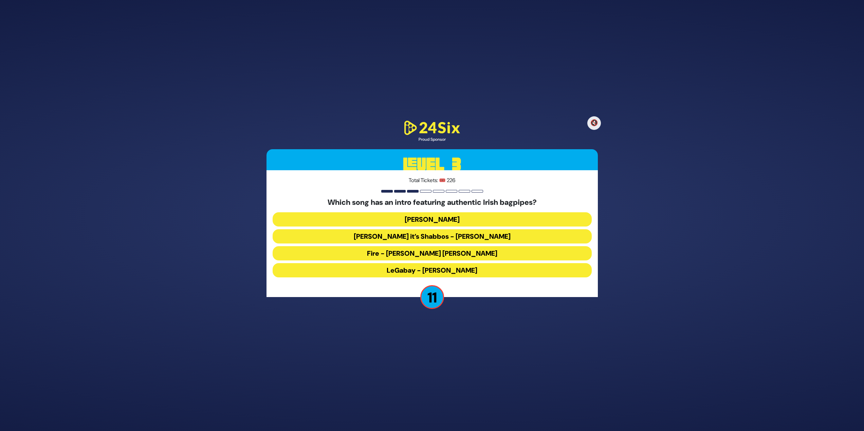
click at [456, 270] on button "LeGabay - Dovid Gabay" at bounding box center [432, 270] width 319 height 14
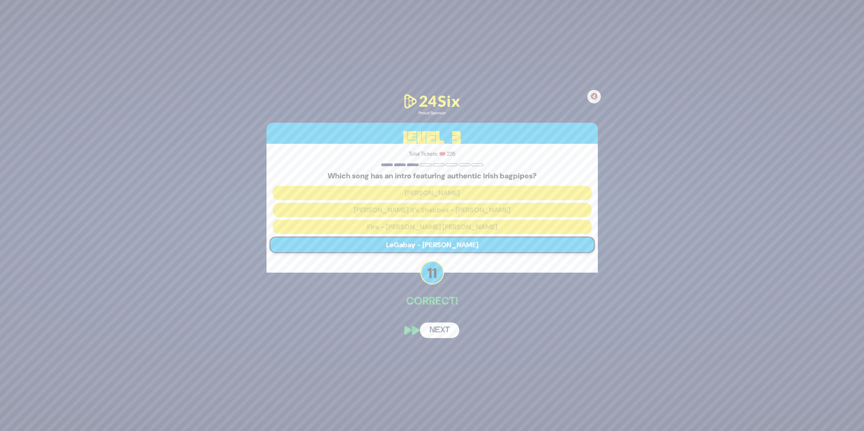
click at [435, 334] on button "Next" at bounding box center [439, 331] width 39 height 16
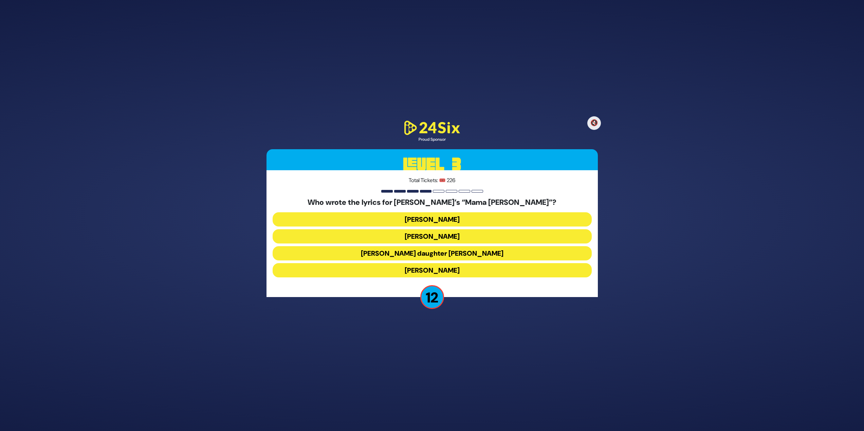
click at [464, 253] on button "Abie Rotenberg’s daughter Bella Levitan" at bounding box center [432, 253] width 319 height 14
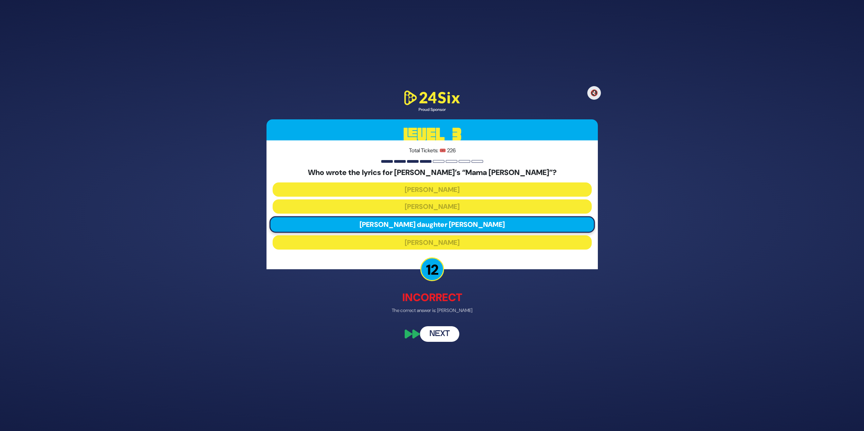
click at [432, 335] on button "Next" at bounding box center [439, 334] width 39 height 16
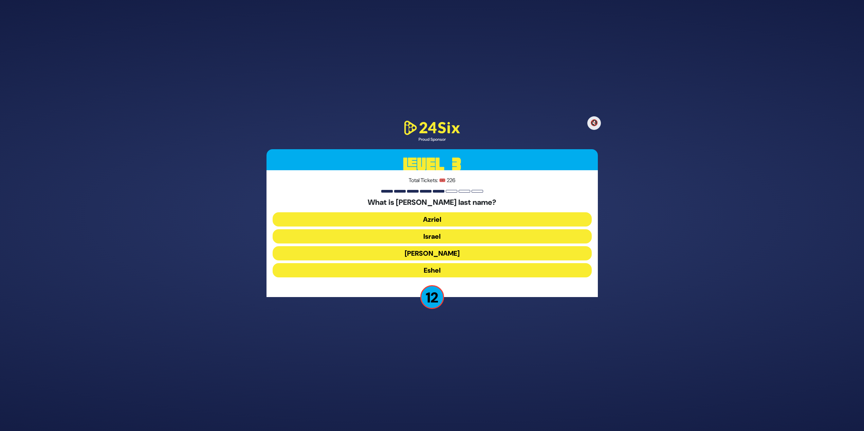
click at [473, 219] on button "Azriel" at bounding box center [432, 219] width 319 height 14
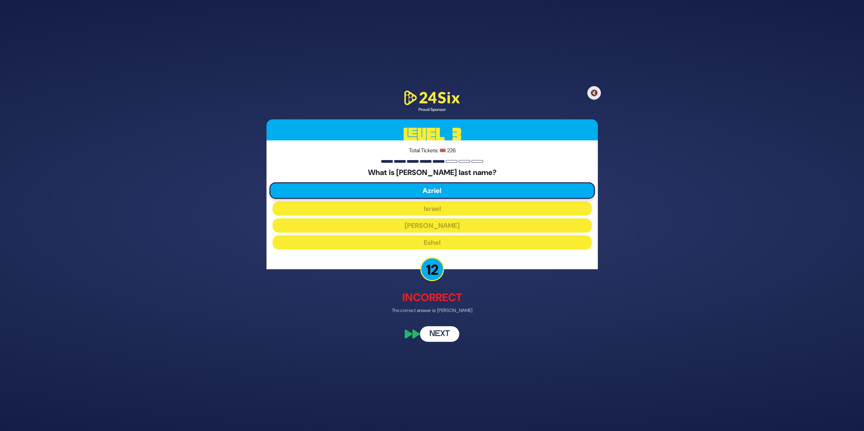
click at [446, 334] on button "Next" at bounding box center [439, 334] width 39 height 16
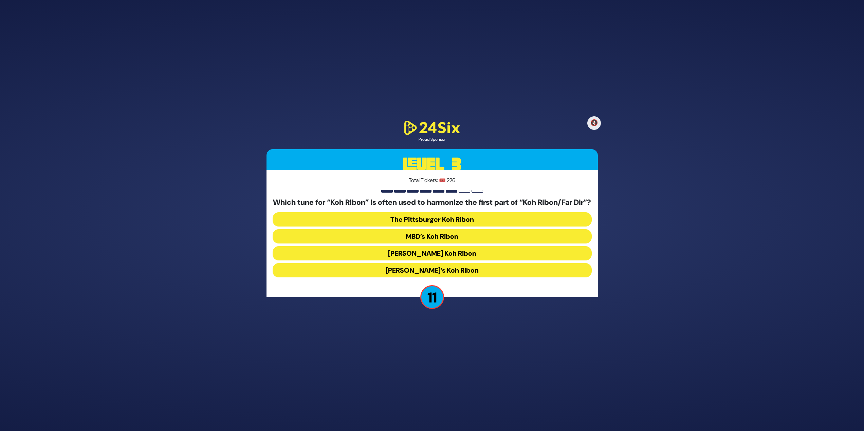
click at [489, 221] on button "The Pittsburger Koh Ribon" at bounding box center [432, 219] width 319 height 14
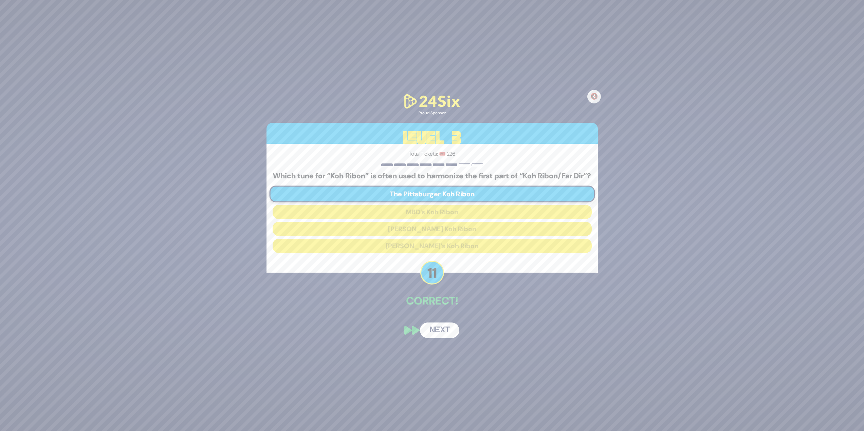
click at [456, 331] on button "Next" at bounding box center [439, 331] width 39 height 16
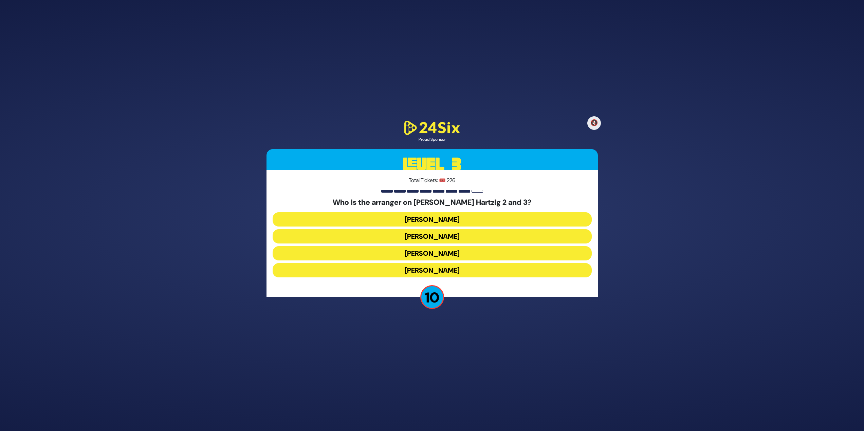
click at [454, 235] on button "Yochi Briskman" at bounding box center [432, 236] width 319 height 14
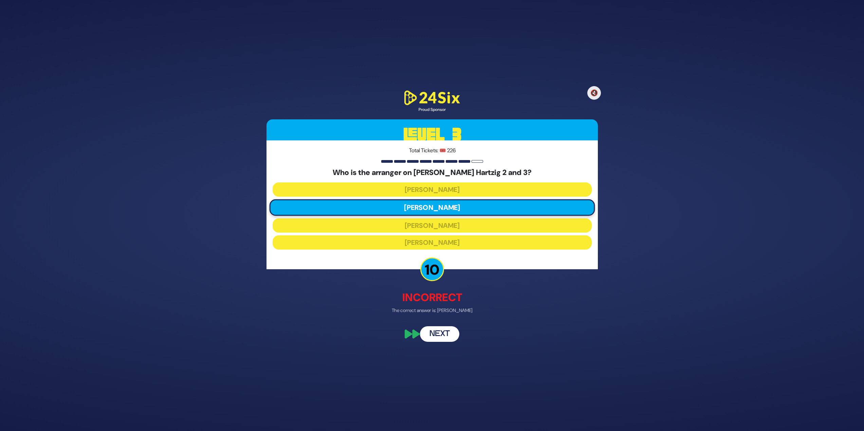
click at [450, 342] on div "🔇 Proud Sponsor Level 3 Total Tickets: 🎟️ 226 Who is the arranger on Shloimy Da…" at bounding box center [432, 215] width 348 height 269
click at [447, 337] on button "Next" at bounding box center [439, 334] width 39 height 16
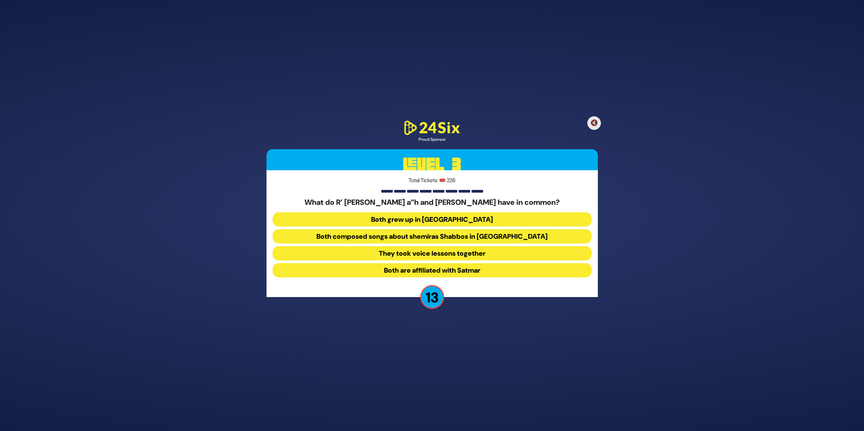
click at [458, 234] on button "Both composed songs about shemiras Shabbos in America" at bounding box center [432, 236] width 319 height 14
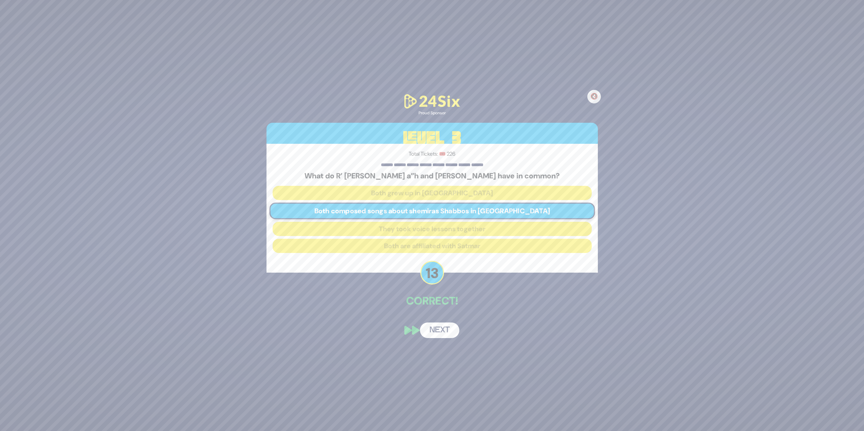
click at [443, 328] on button "Next" at bounding box center [439, 331] width 39 height 16
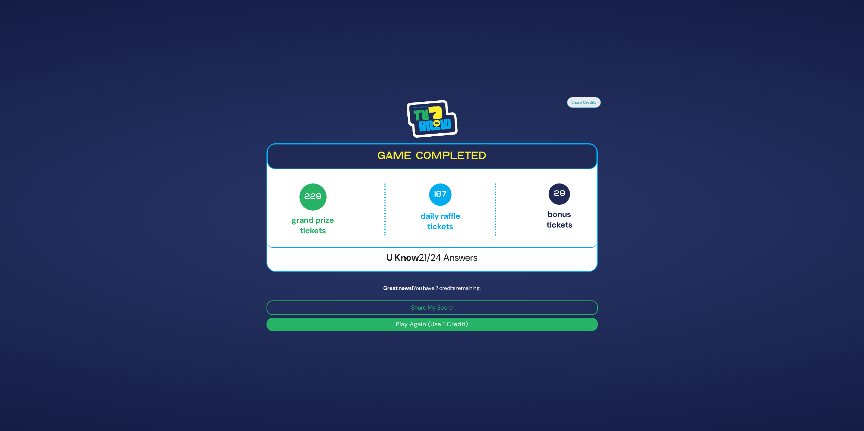
click at [437, 324] on button "Play Again (Use 1 Credit)" at bounding box center [431, 324] width 331 height 13
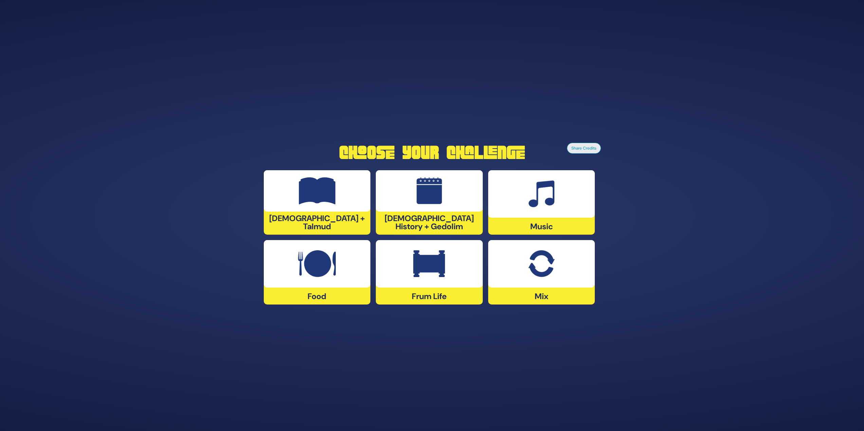
click at [334, 248] on div at bounding box center [317, 264] width 107 height 48
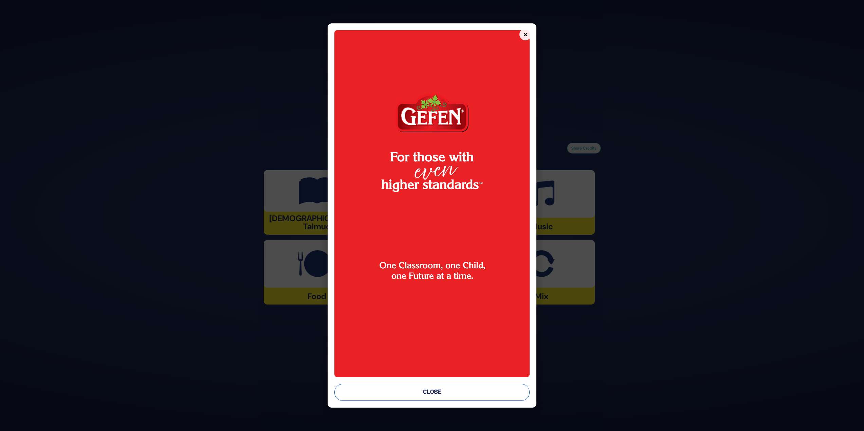
click at [433, 395] on button "Close" at bounding box center [431, 392] width 195 height 17
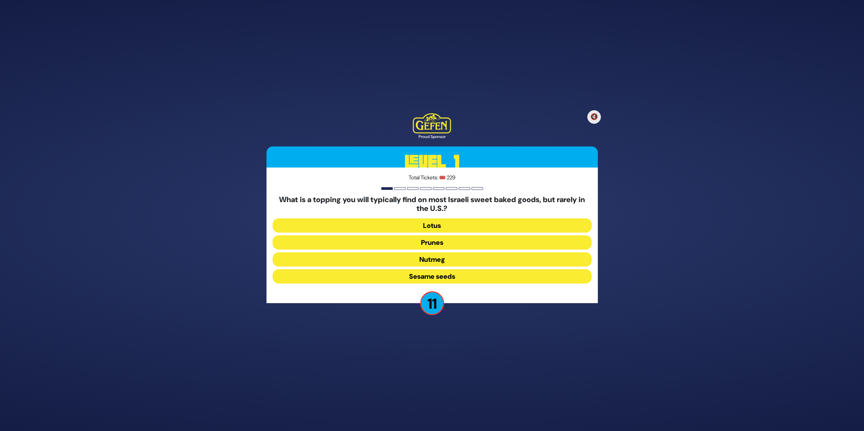
click at [459, 277] on button "Sesame seeds" at bounding box center [432, 276] width 319 height 14
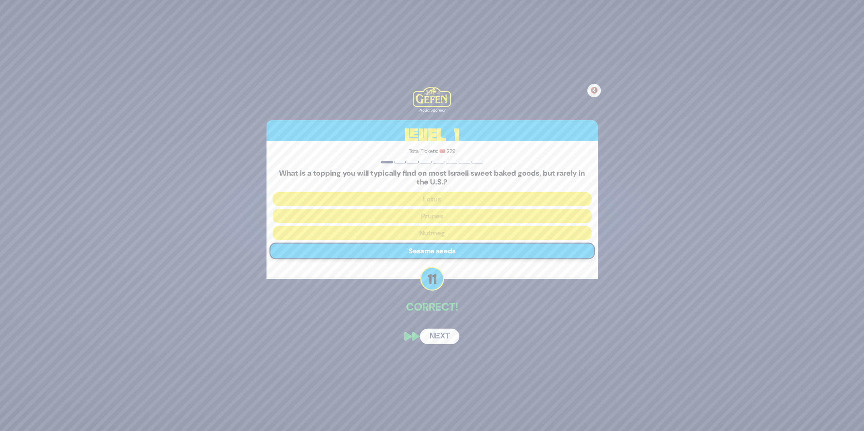
click at [436, 338] on button "Next" at bounding box center [439, 337] width 39 height 16
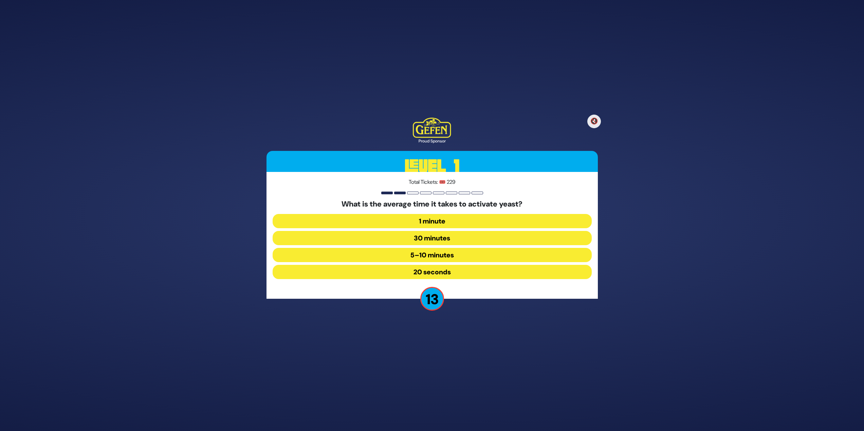
click at [441, 251] on button "5–10 minutes" at bounding box center [432, 255] width 319 height 14
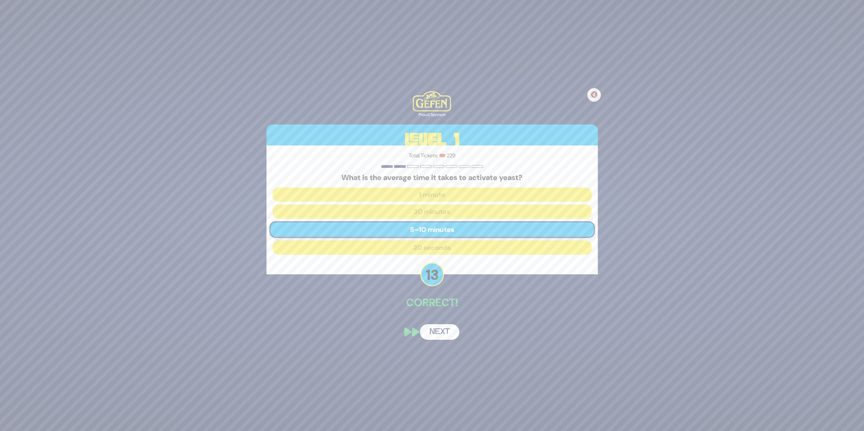
click at [444, 336] on button "Next" at bounding box center [439, 332] width 39 height 16
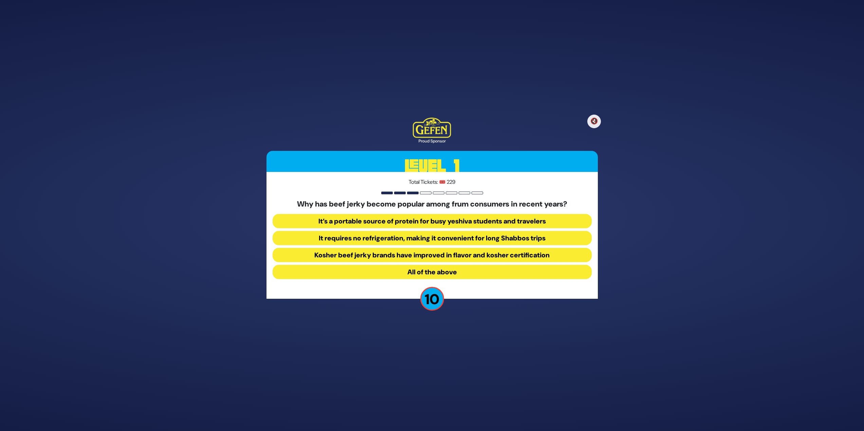
click at [459, 272] on button "All of the above" at bounding box center [432, 272] width 319 height 14
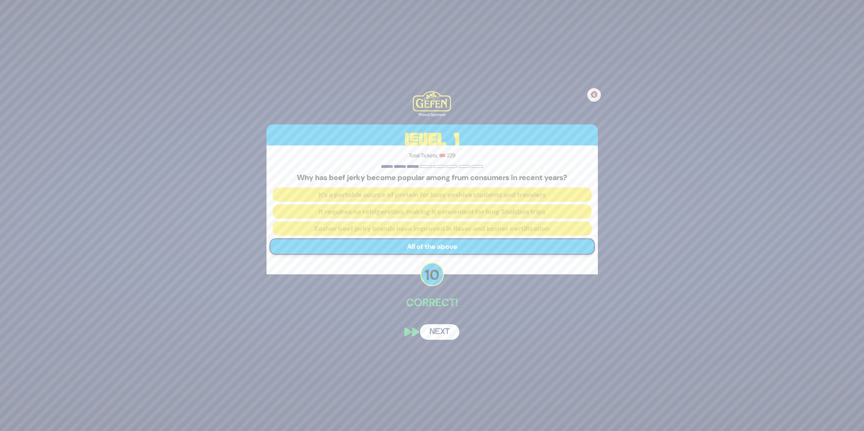
click at [424, 324] on div "🔇 Proud Sponsor Level 1 Total Tickets: 🎟️ 229 Why has beef jerky become popular…" at bounding box center [432, 215] width 348 height 265
click at [432, 329] on button "Next" at bounding box center [439, 332] width 39 height 16
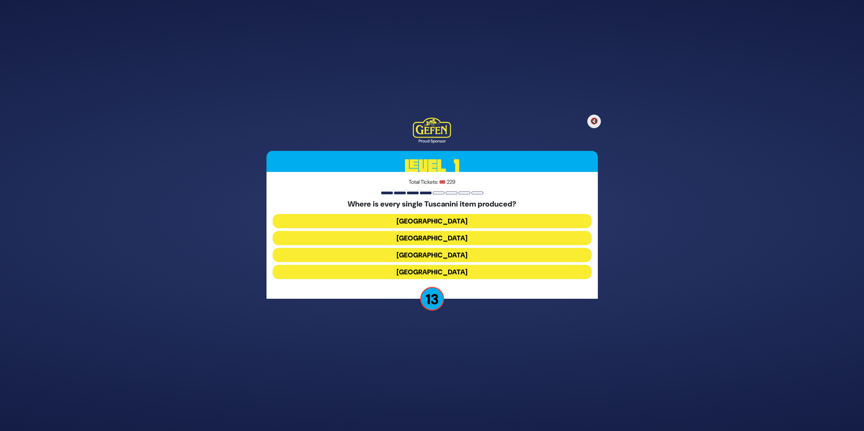
click at [429, 258] on button "Italy" at bounding box center [432, 255] width 319 height 14
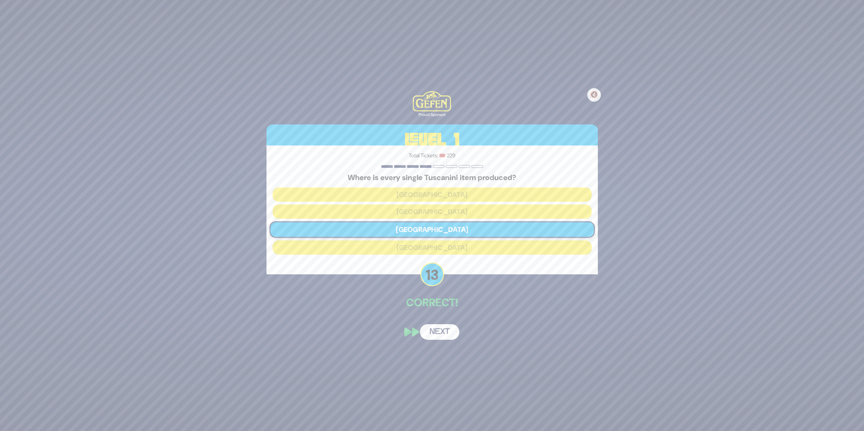
click at [427, 333] on button "Next" at bounding box center [439, 332] width 39 height 16
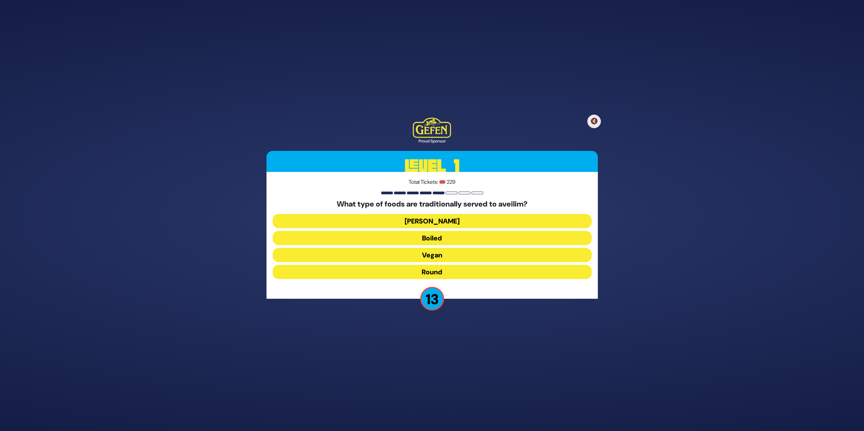
click at [440, 274] on button "Round" at bounding box center [432, 272] width 319 height 14
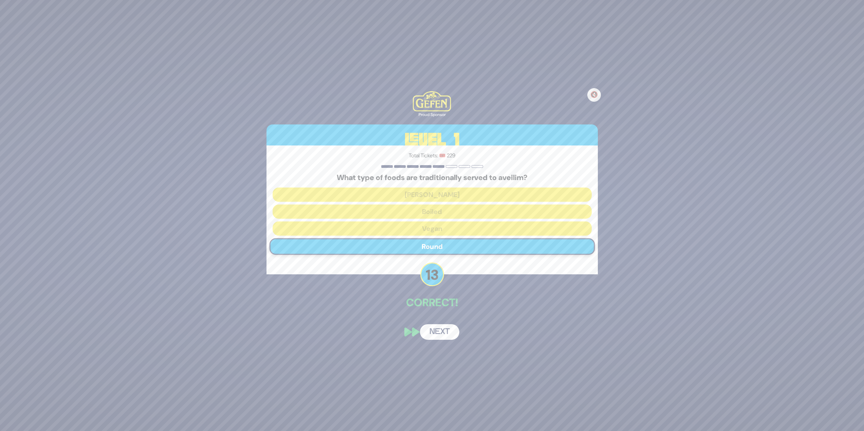
click at [441, 333] on button "Next" at bounding box center [439, 332] width 39 height 16
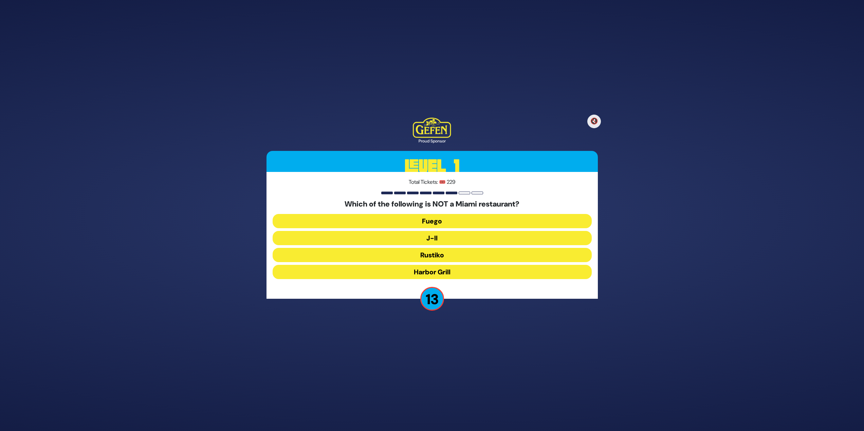
click at [436, 239] on button "J-II" at bounding box center [432, 238] width 319 height 14
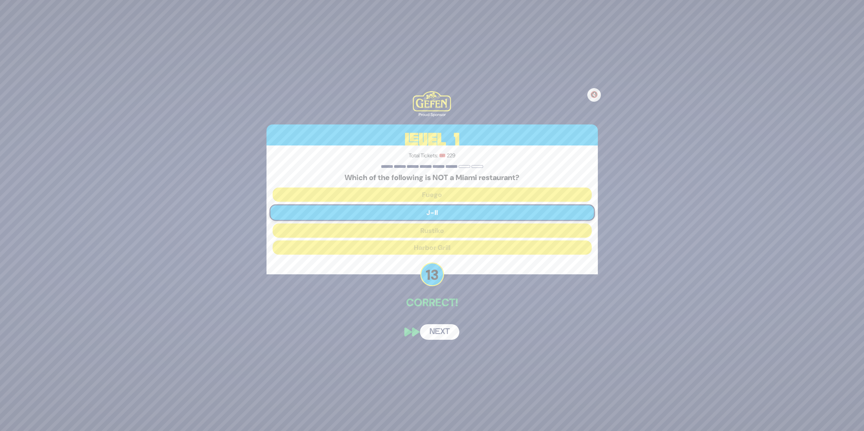
click at [443, 329] on button "Next" at bounding box center [439, 332] width 39 height 16
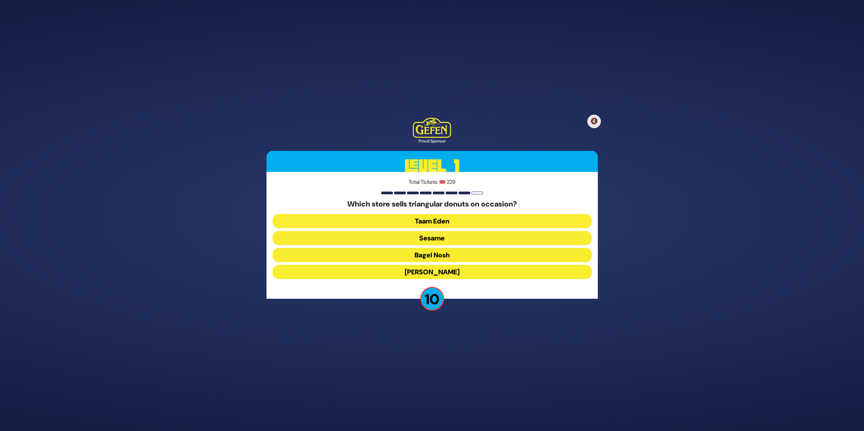
click at [456, 232] on button "Sesame" at bounding box center [432, 238] width 319 height 14
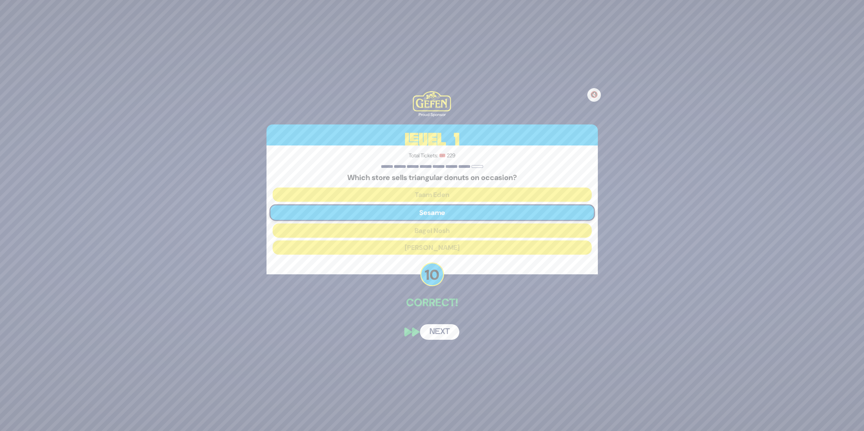
click at [444, 325] on button "Next" at bounding box center [439, 332] width 39 height 16
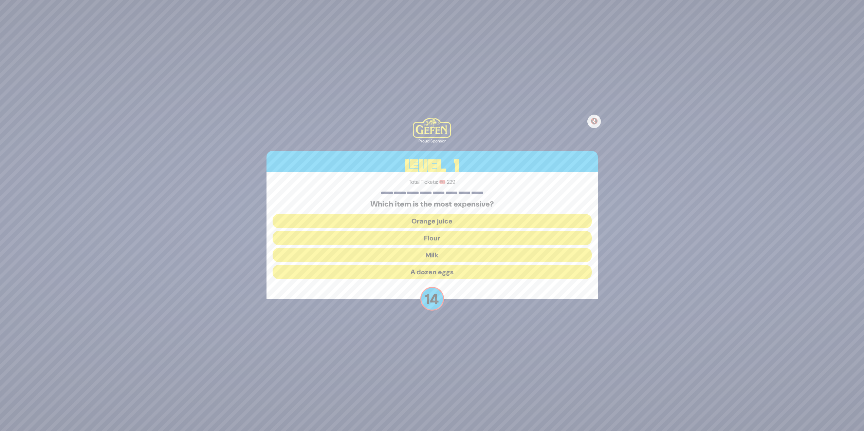
click at [440, 213] on div "Which item is the most expensive? Orange juice Flour Milk A dozen eggs" at bounding box center [432, 241] width 319 height 82
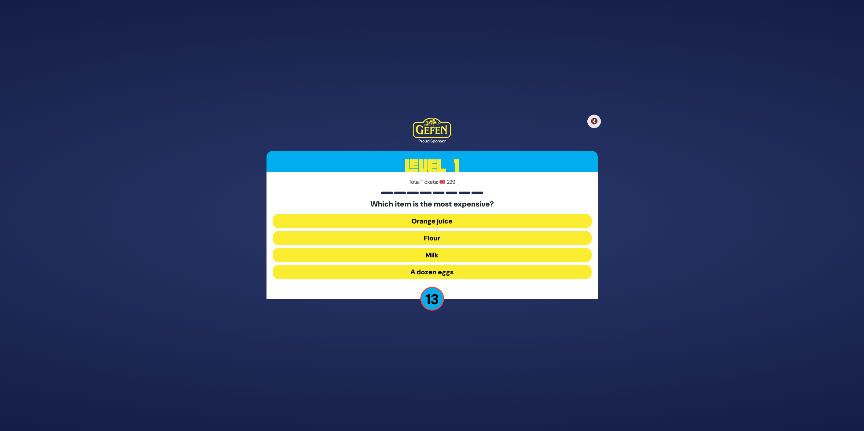
click at [440, 219] on button "Orange juice" at bounding box center [432, 221] width 319 height 14
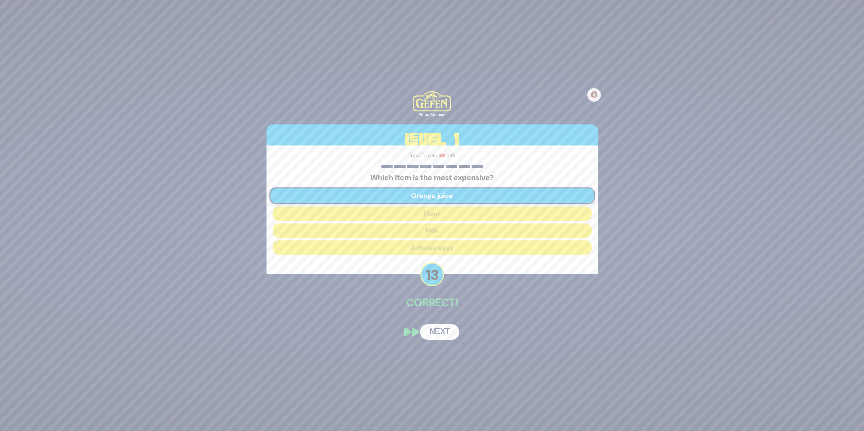
click at [441, 333] on button "Next" at bounding box center [439, 332] width 39 height 16
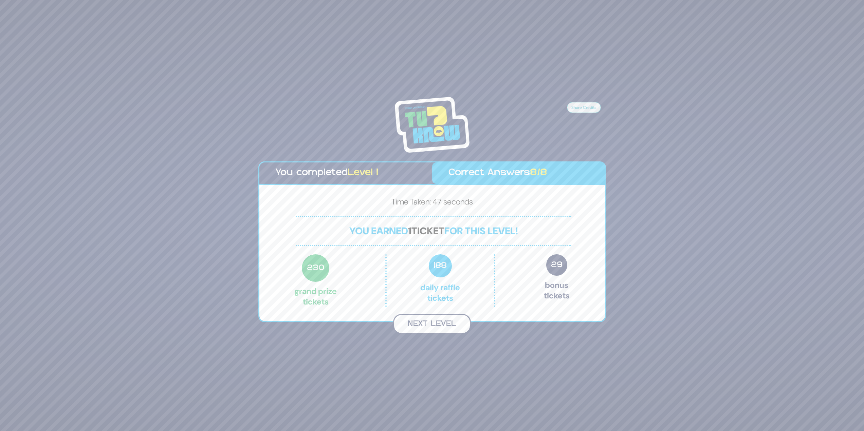
click at [441, 324] on button "Next Level" at bounding box center [432, 324] width 78 height 20
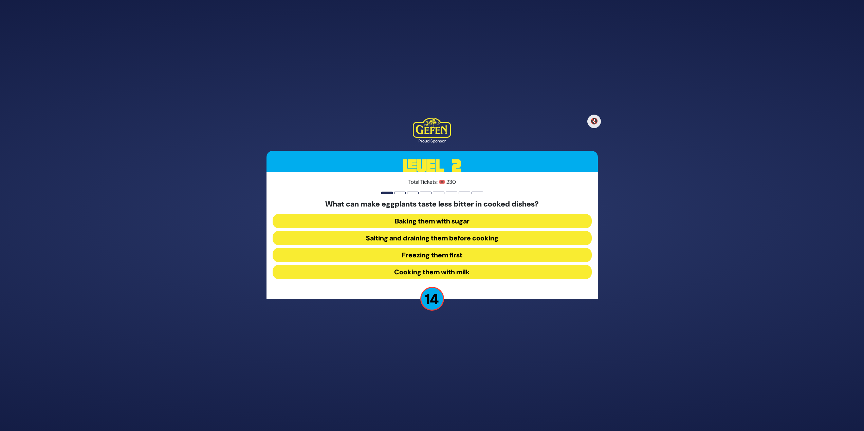
click at [471, 232] on button "Salting and draining them before cooking" at bounding box center [432, 238] width 319 height 14
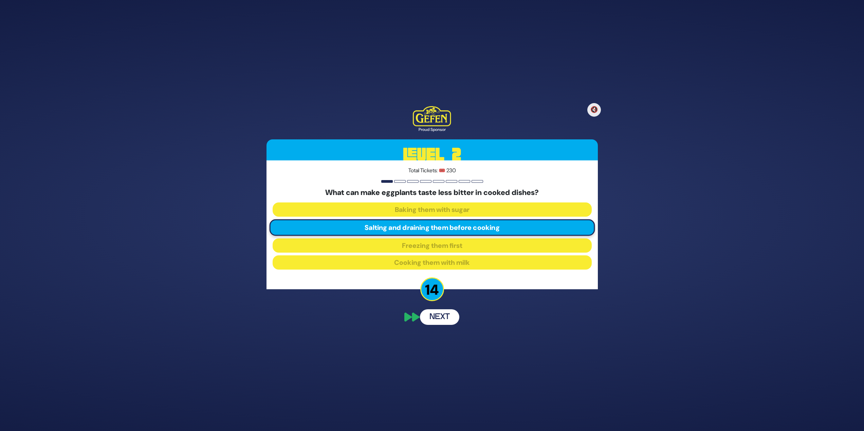
click at [437, 320] on button "Next" at bounding box center [439, 318] width 39 height 16
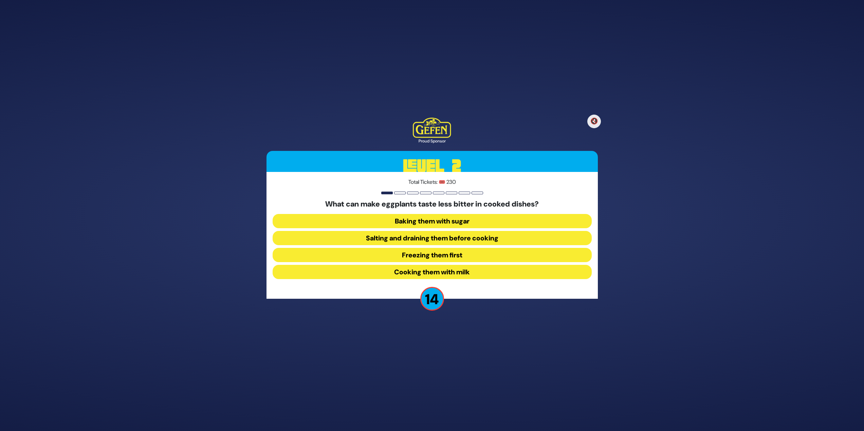
click at [448, 238] on button "Salting and draining them before cooking" at bounding box center [432, 238] width 319 height 14
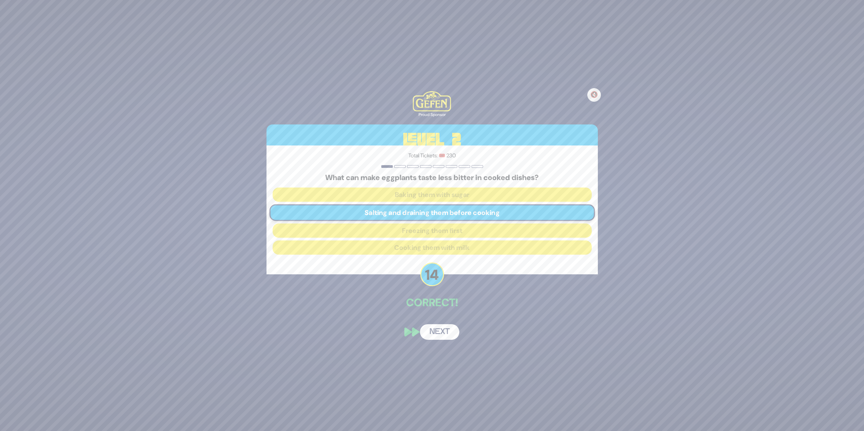
click at [441, 338] on button "Next" at bounding box center [439, 332] width 39 height 16
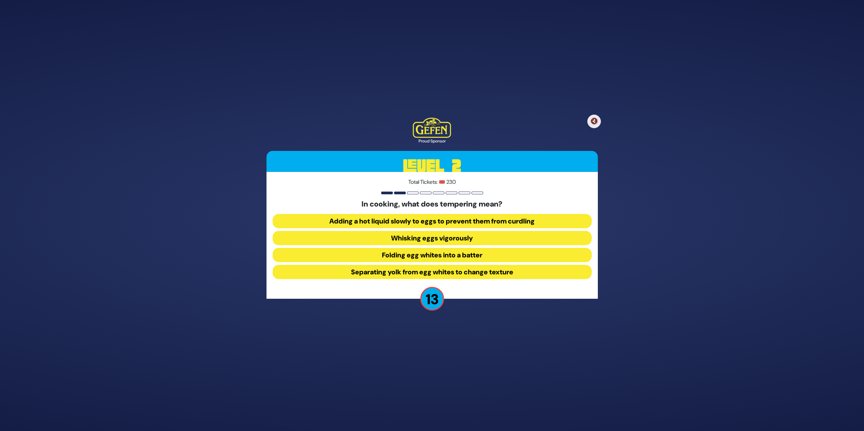
click at [481, 219] on button "Adding a hot liquid slowly to eggs to prevent them from curdling" at bounding box center [432, 221] width 319 height 14
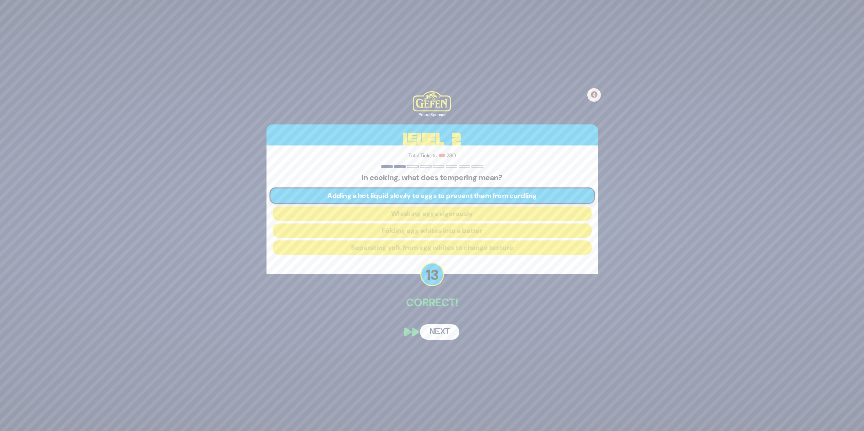
click at [448, 336] on button "Next" at bounding box center [439, 332] width 39 height 16
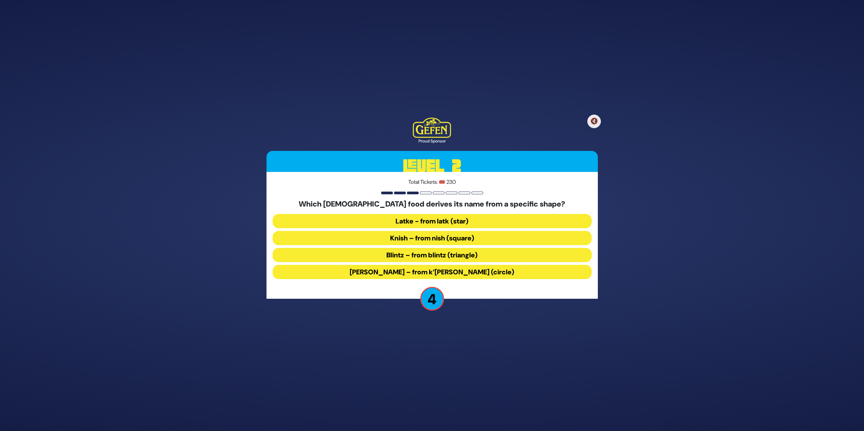
click at [459, 221] on button "Latke - from latk (star)" at bounding box center [432, 221] width 319 height 14
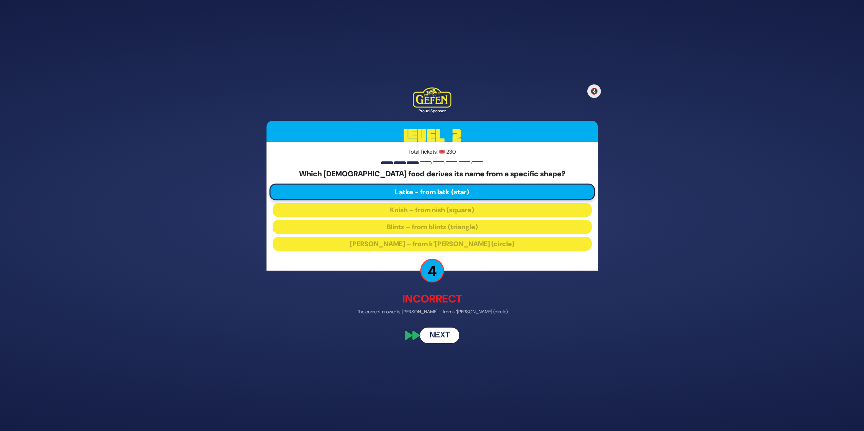
click at [448, 334] on button "Next" at bounding box center [439, 336] width 39 height 16
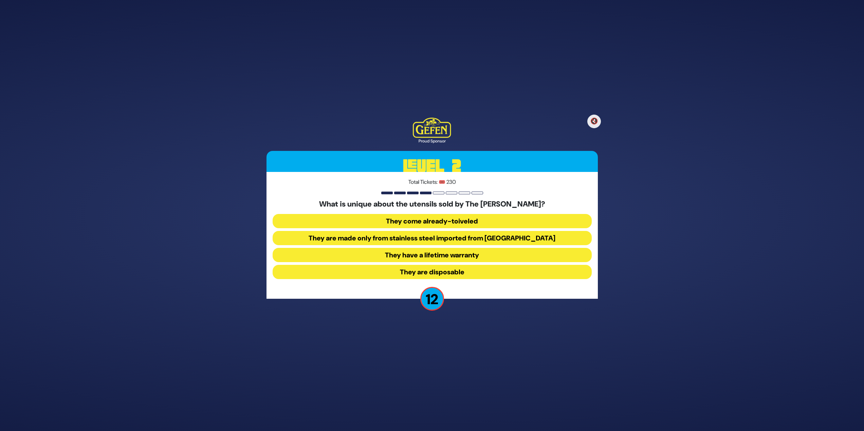
click at [472, 220] on button "They come already-toiveled" at bounding box center [432, 221] width 319 height 14
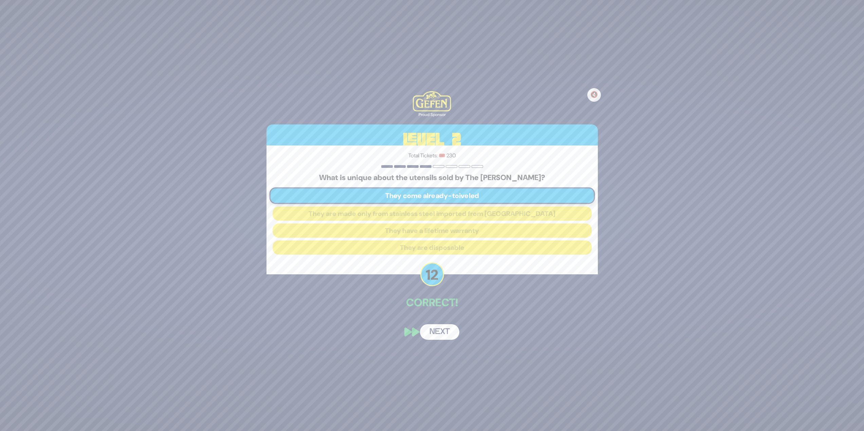
click at [438, 325] on button "Next" at bounding box center [439, 332] width 39 height 16
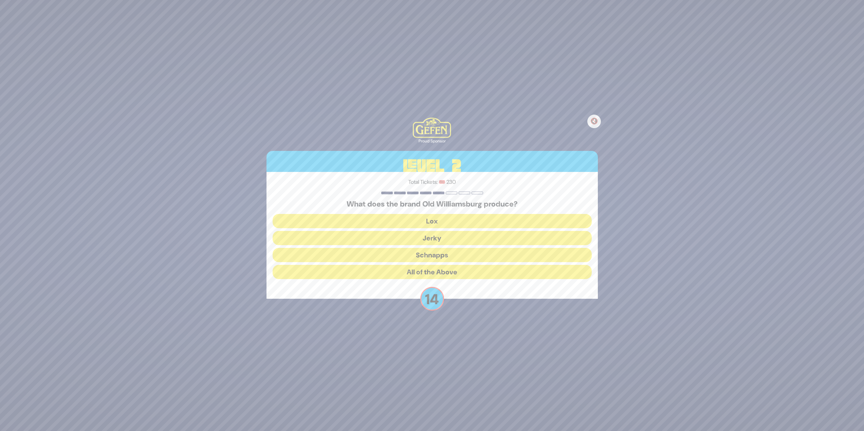
click at [432, 275] on button "All of the Above" at bounding box center [432, 272] width 319 height 14
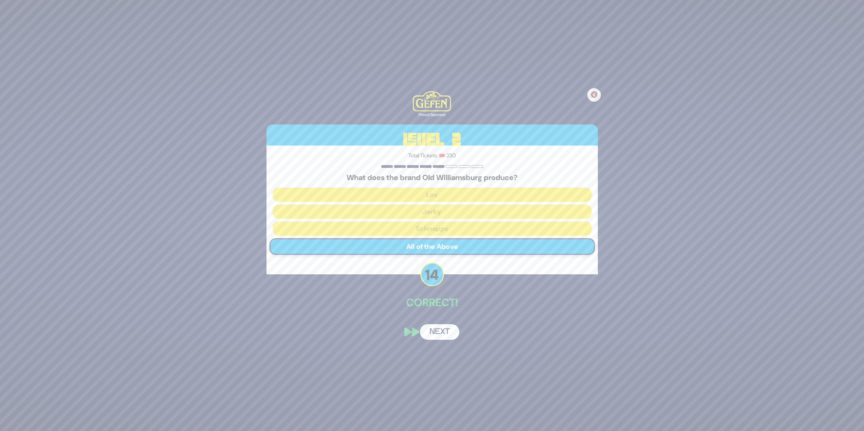
click at [453, 329] on button "Next" at bounding box center [439, 332] width 39 height 16
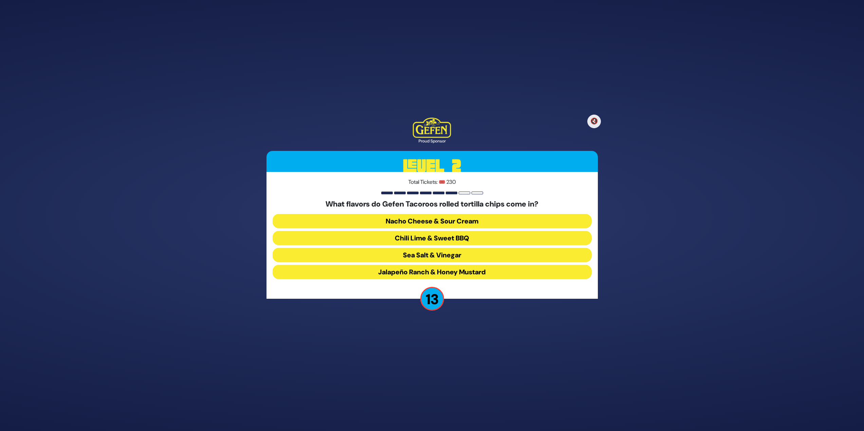
click at [442, 237] on button "Chili Lime & Sweet BBQ" at bounding box center [432, 238] width 319 height 14
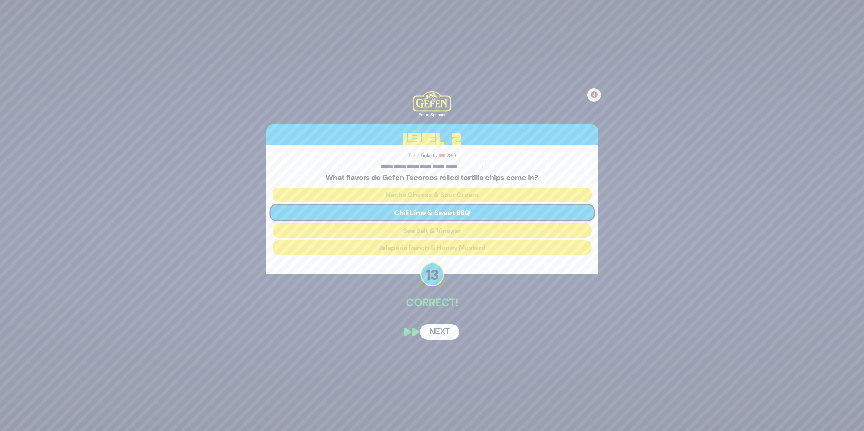
click at [443, 334] on button "Next" at bounding box center [439, 332] width 39 height 16
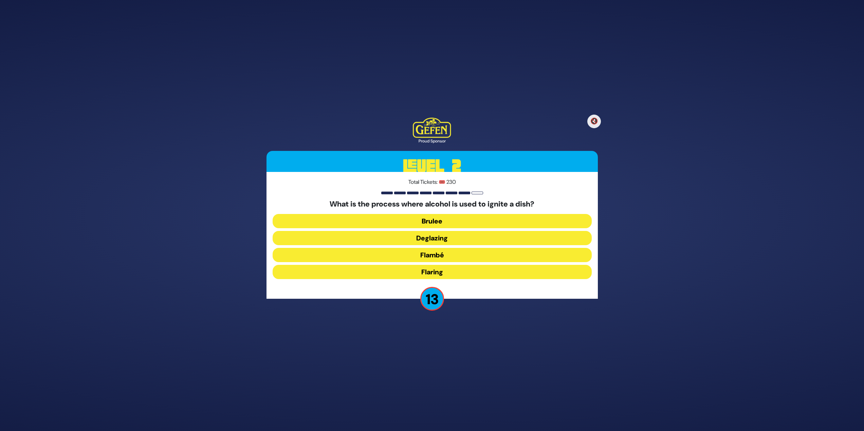
click at [519, 218] on button "Brulee" at bounding box center [432, 221] width 319 height 14
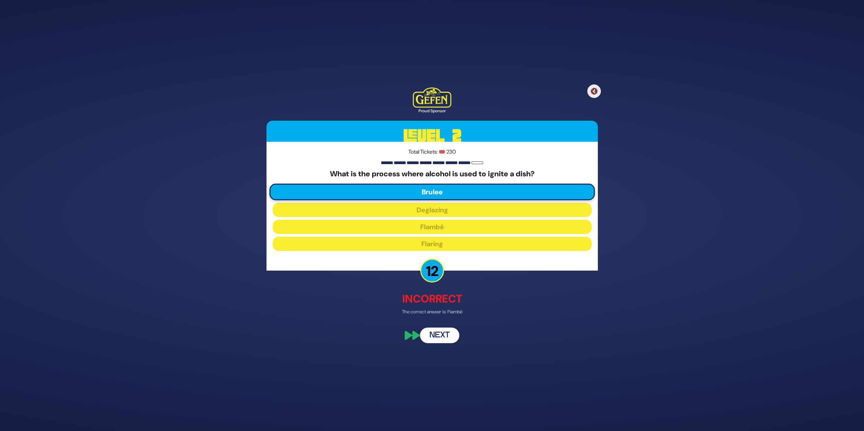
click at [436, 335] on button "Next" at bounding box center [439, 336] width 39 height 16
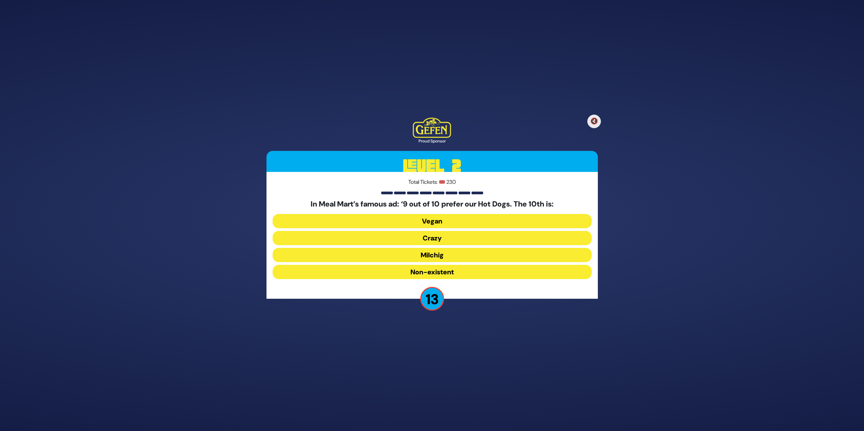
click at [438, 256] on button "Milchig" at bounding box center [432, 255] width 319 height 14
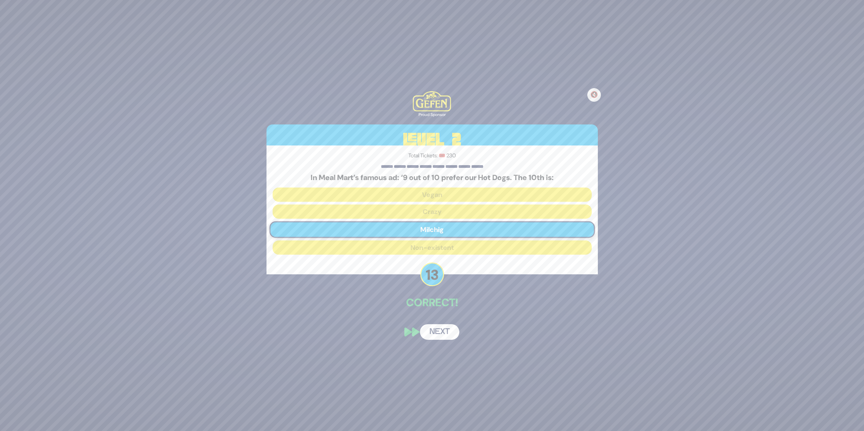
click at [436, 326] on button "Next" at bounding box center [439, 332] width 39 height 16
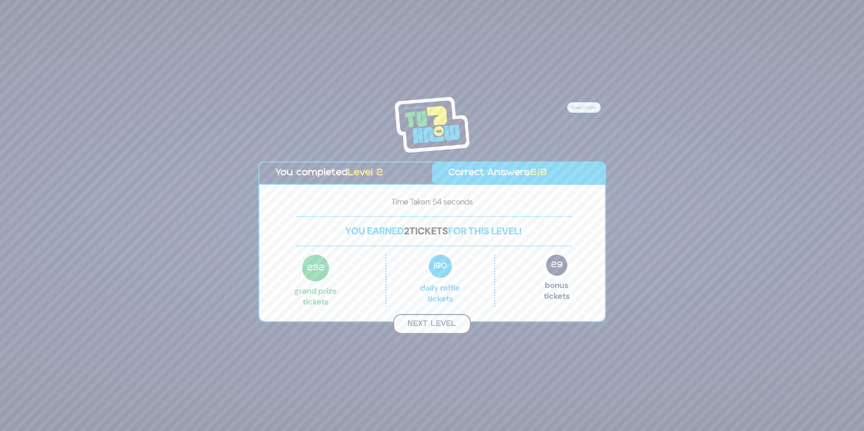
click at [437, 324] on button "Next Level" at bounding box center [432, 324] width 78 height 20
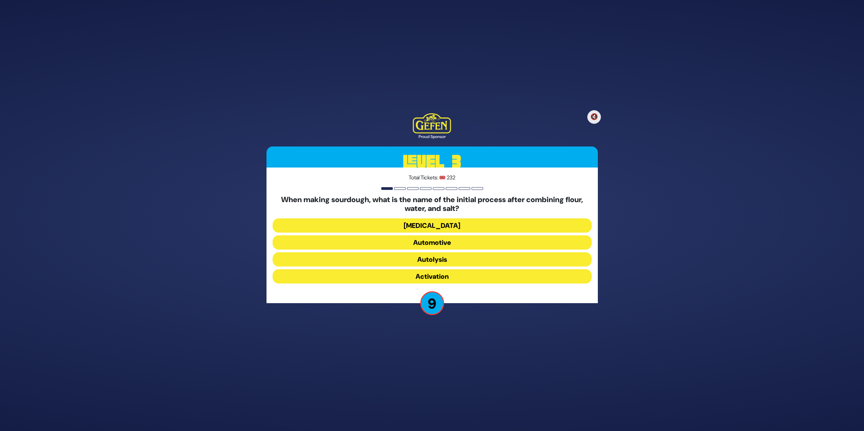
click at [429, 275] on button "Activation" at bounding box center [432, 276] width 319 height 14
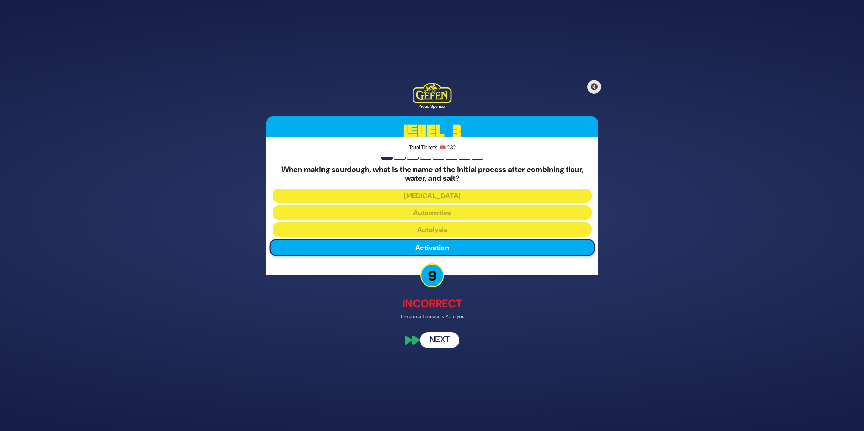
click at [422, 333] on div "🔇 Proud Sponsor Level 3 Total Tickets: 🎟️ 232 When making sourdough, what is th…" at bounding box center [432, 215] width 348 height 281
click at [440, 339] on button "Next" at bounding box center [439, 341] width 39 height 16
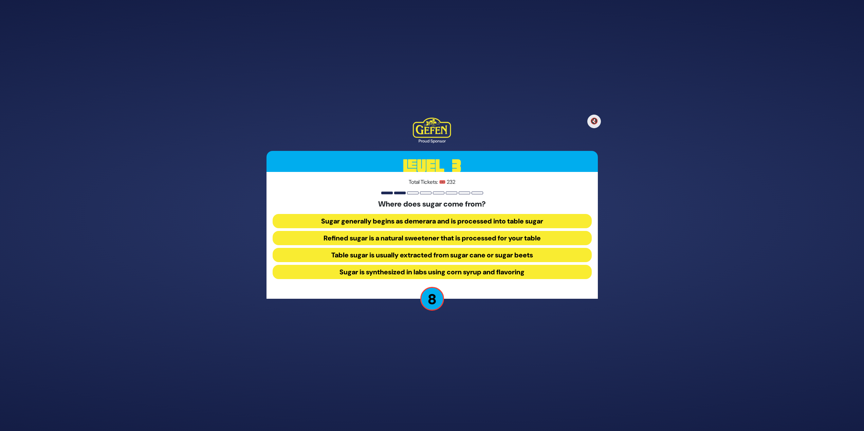
click at [534, 251] on button "Table sugar is usually extracted from sugar cane or sugar beets" at bounding box center [432, 255] width 319 height 14
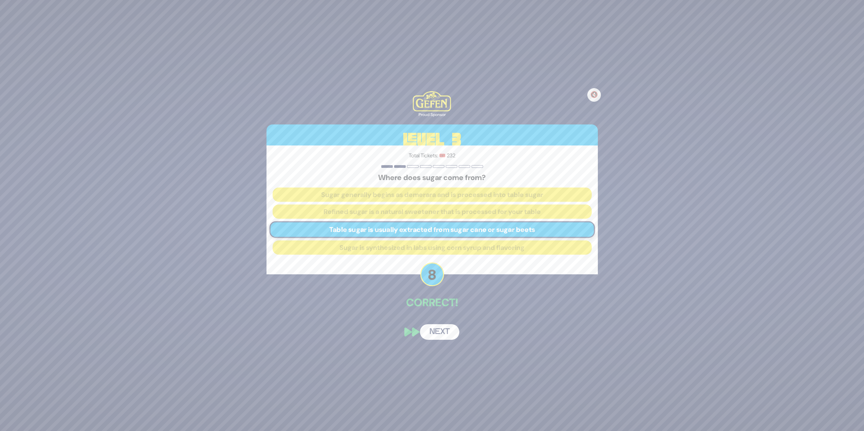
click at [441, 334] on button "Next" at bounding box center [439, 332] width 39 height 16
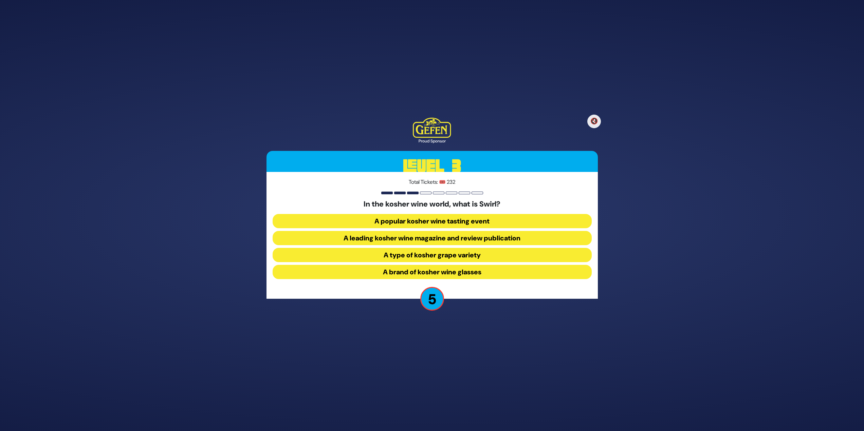
click at [481, 241] on button "A leading kosher wine magazine and review publication" at bounding box center [432, 238] width 319 height 14
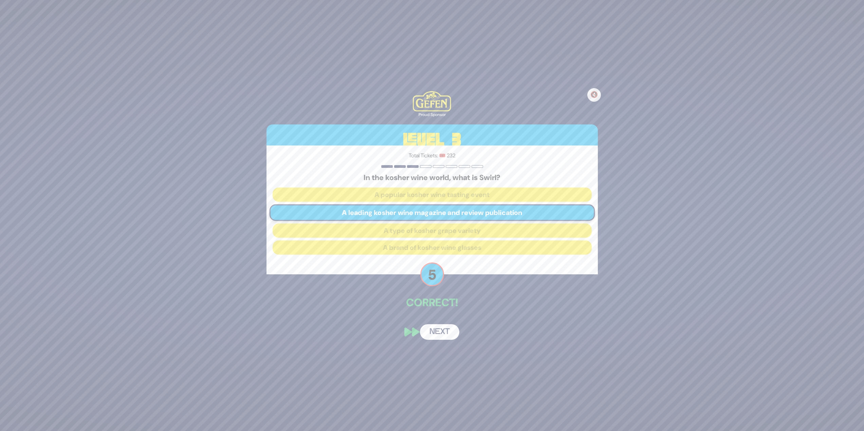
click at [427, 331] on button "Next" at bounding box center [439, 332] width 39 height 16
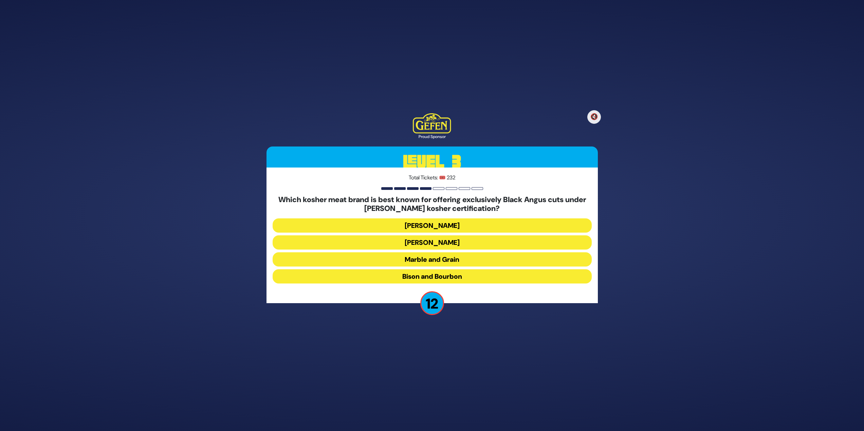
click at [457, 257] on button "Marble and Grain" at bounding box center [432, 260] width 319 height 14
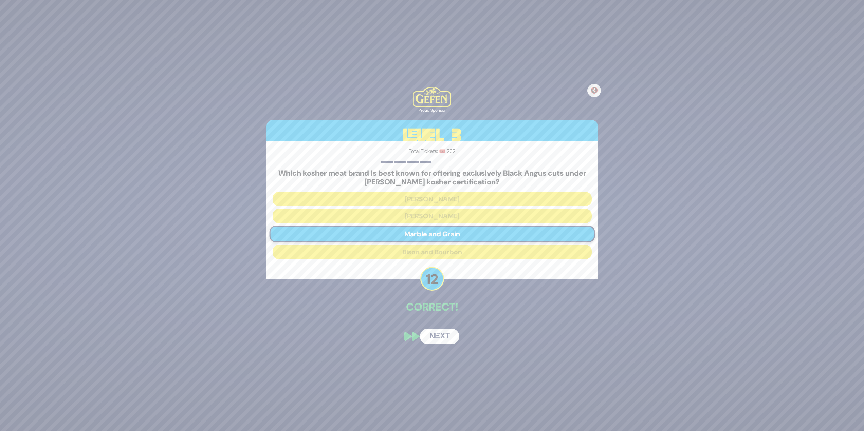
click at [432, 335] on button "Next" at bounding box center [439, 337] width 39 height 16
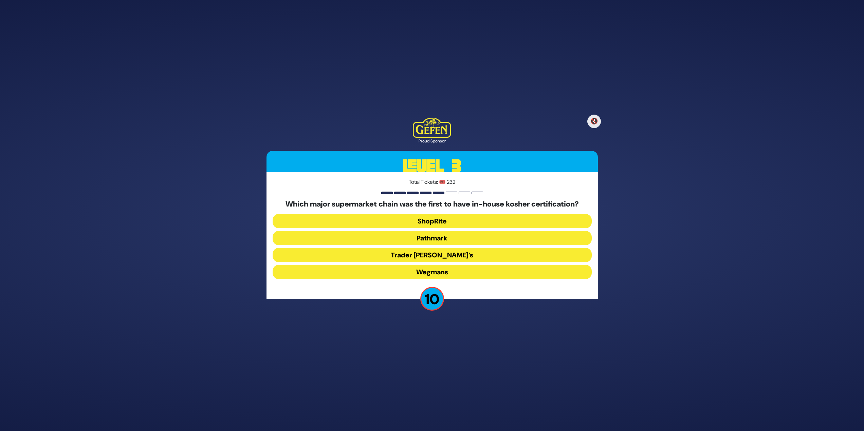
click at [449, 274] on button "Wegmans" at bounding box center [432, 272] width 319 height 14
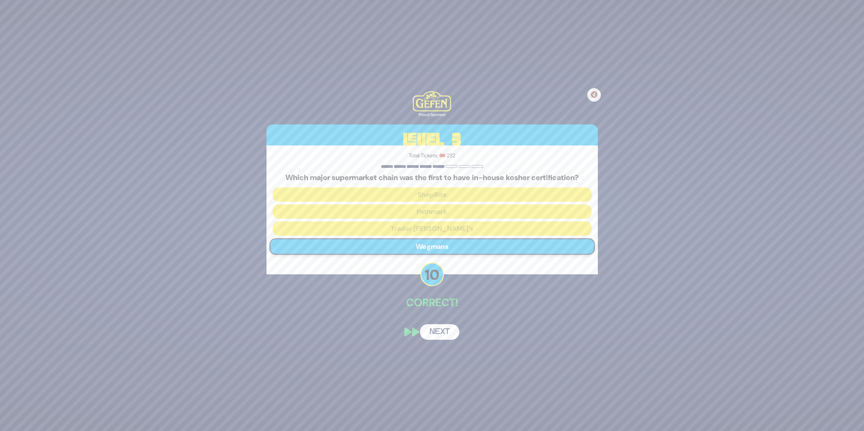
click at [443, 334] on button "Next" at bounding box center [439, 332] width 39 height 16
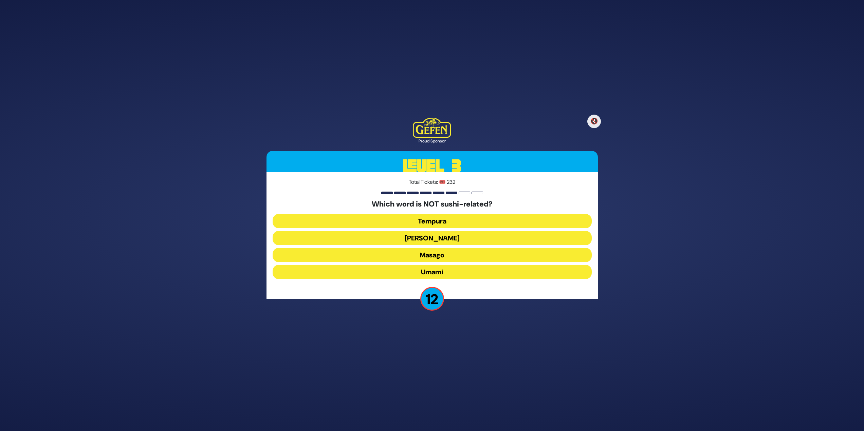
click at [439, 274] on button "Umami" at bounding box center [432, 272] width 319 height 14
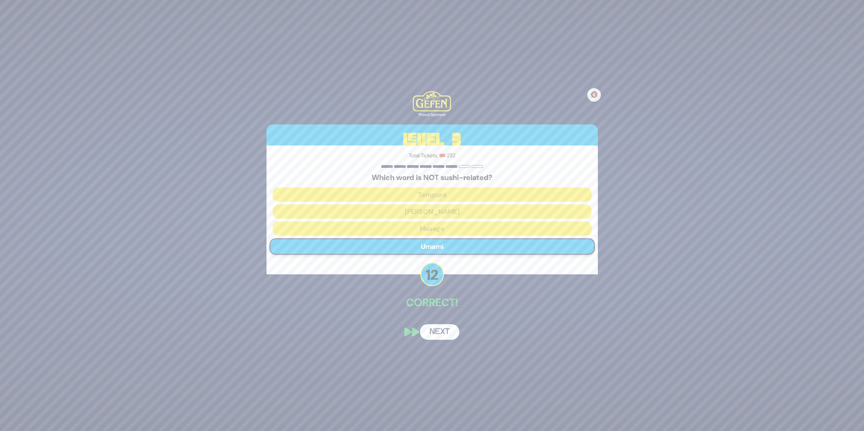
click at [444, 333] on button "Next" at bounding box center [439, 332] width 39 height 16
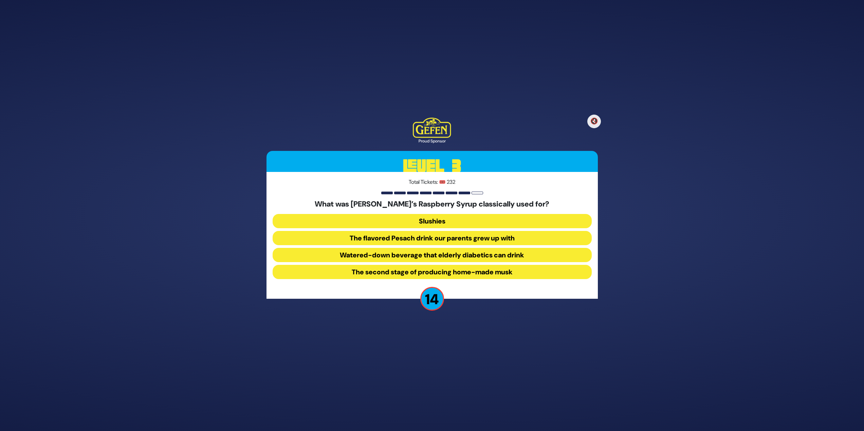
click at [413, 242] on button "The flavored Pesach drink our parents grew up with" at bounding box center [432, 238] width 319 height 14
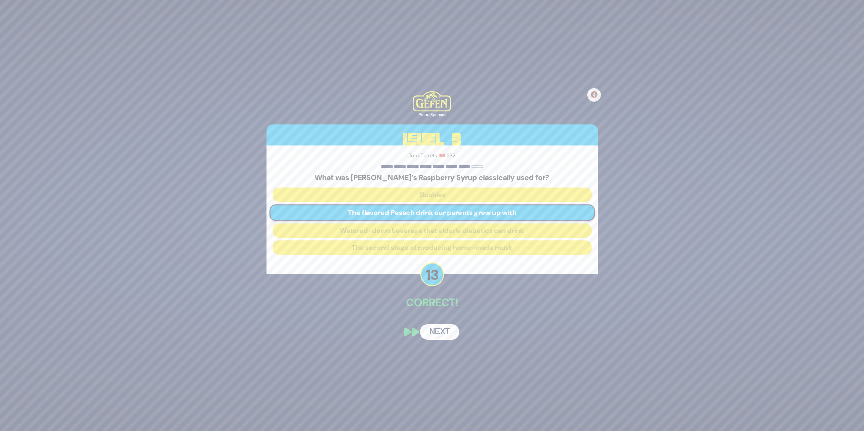
click at [440, 334] on button "Next" at bounding box center [439, 332] width 39 height 16
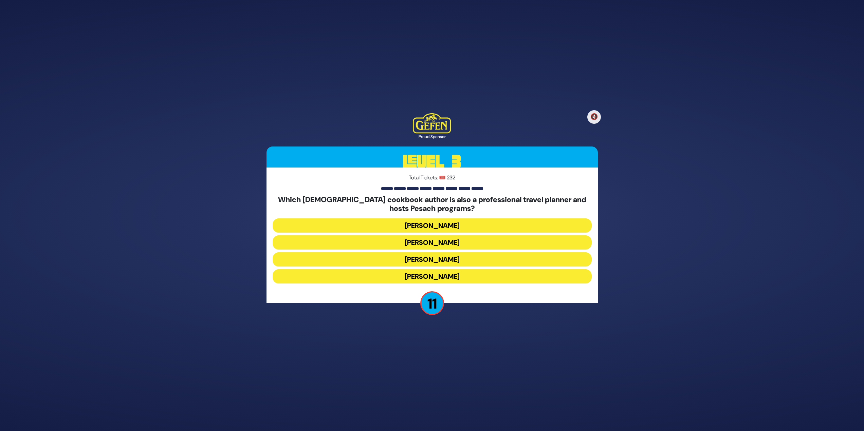
click at [418, 242] on button "Naomi Nachman" at bounding box center [432, 243] width 319 height 14
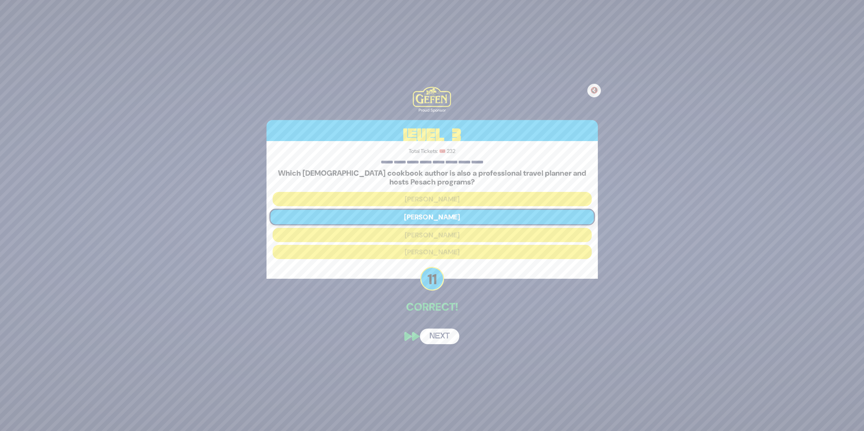
click at [435, 328] on div "🔇 Proud Sponsor Level 3 Total Tickets: 🎟️ 232 Which Jewish cookbook author is a…" at bounding box center [432, 216] width 348 height 274
click at [435, 332] on button "Next" at bounding box center [439, 337] width 39 height 16
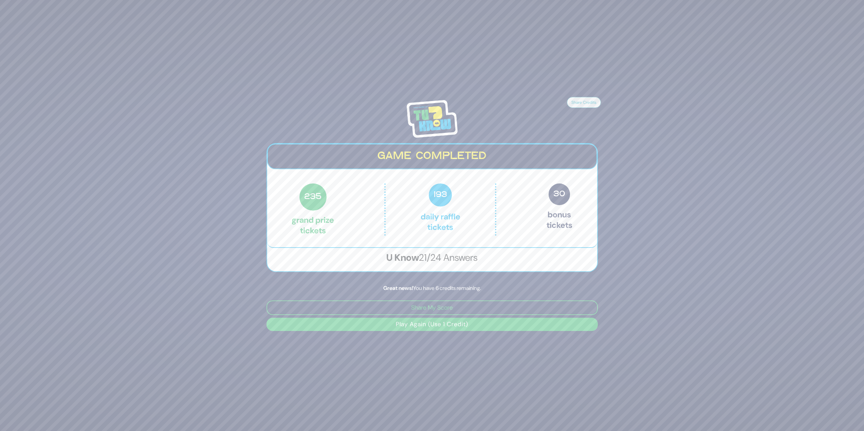
click at [472, 326] on button "Play Again (Use 1 Credit)" at bounding box center [431, 324] width 331 height 13
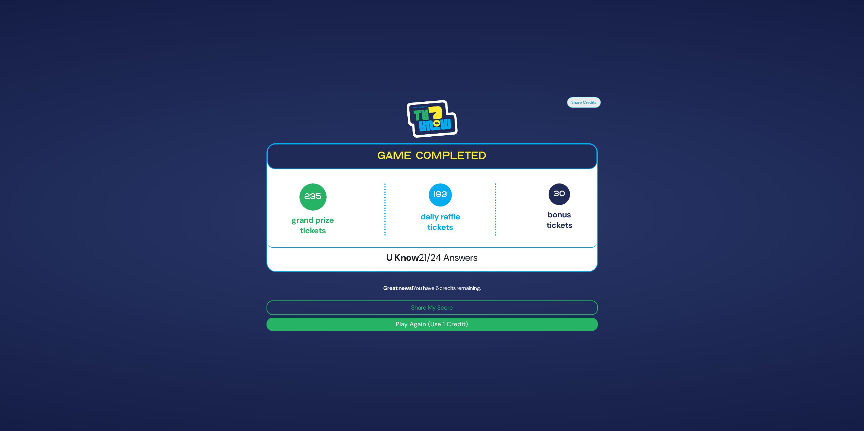
click at [478, 327] on button "Play Again (Use 1 Credit)" at bounding box center [431, 324] width 331 height 13
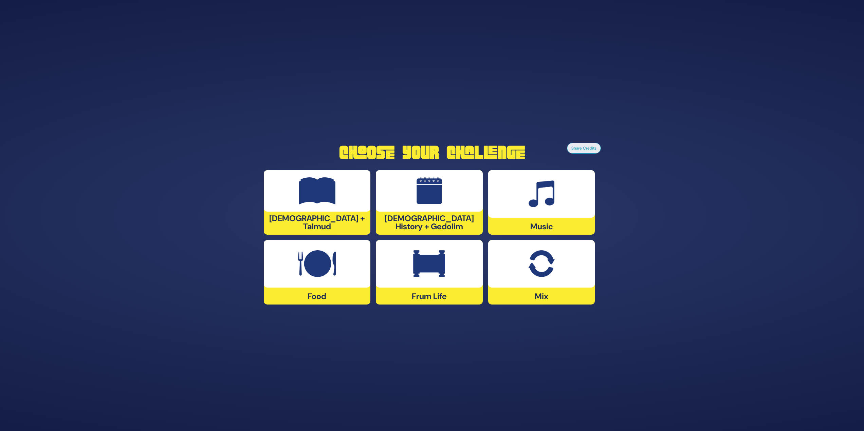
click at [589, 272] on div at bounding box center [541, 264] width 107 height 48
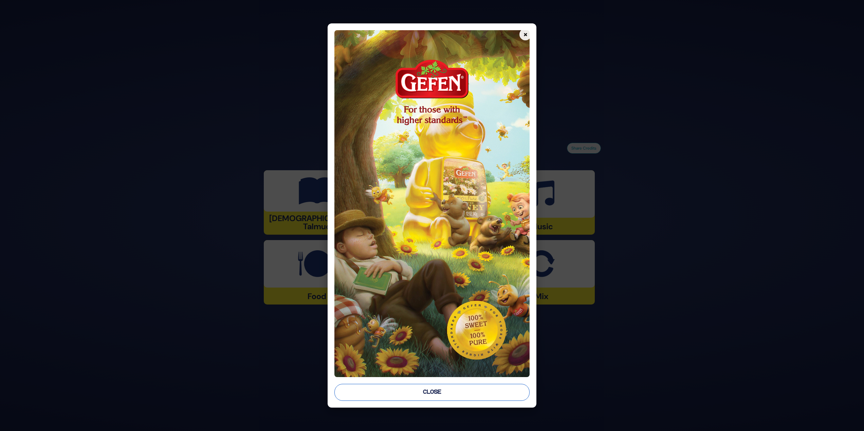
click at [395, 396] on button "Close" at bounding box center [431, 392] width 195 height 17
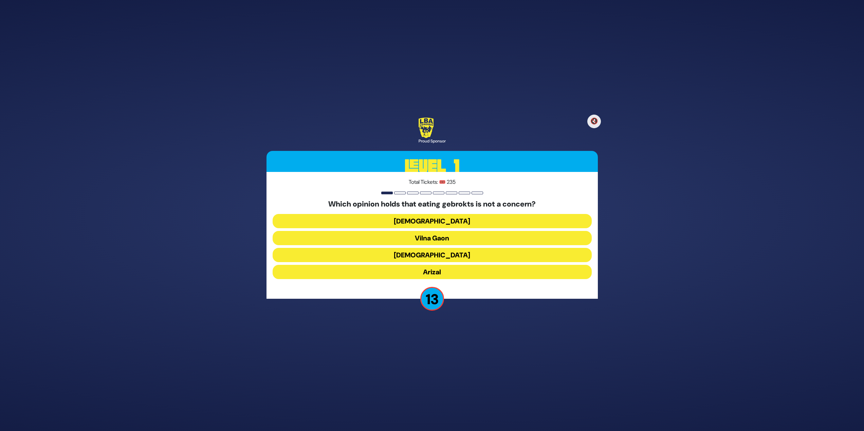
click at [503, 236] on button "Vilna Gaon" at bounding box center [432, 238] width 319 height 14
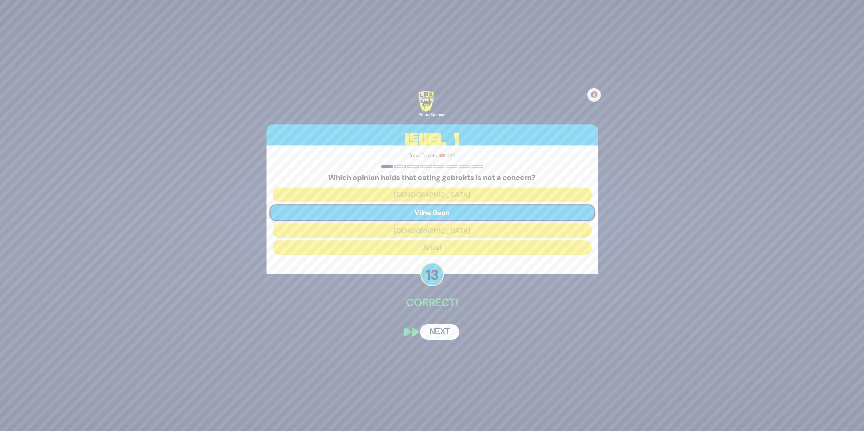
click at [451, 331] on button "Next" at bounding box center [439, 332] width 39 height 16
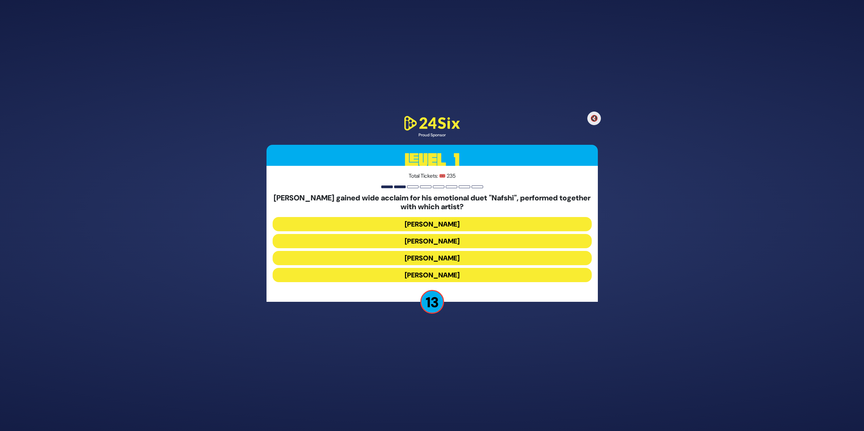
click at [455, 240] on button "[PERSON_NAME]" at bounding box center [432, 241] width 319 height 14
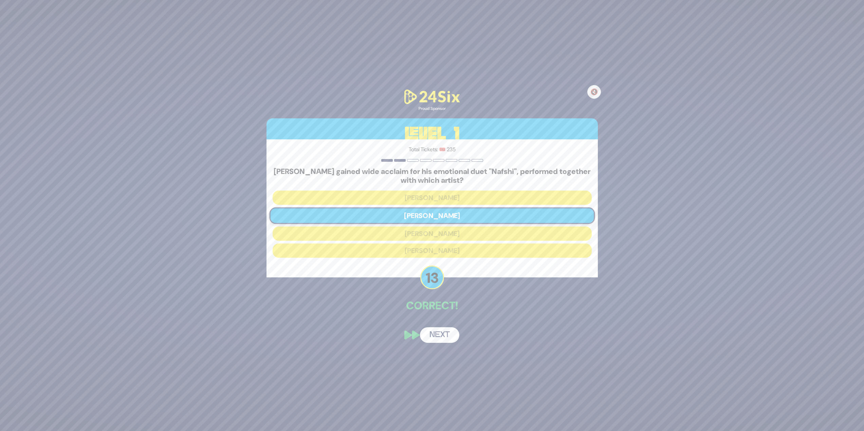
click at [433, 331] on button "Next" at bounding box center [439, 336] width 39 height 16
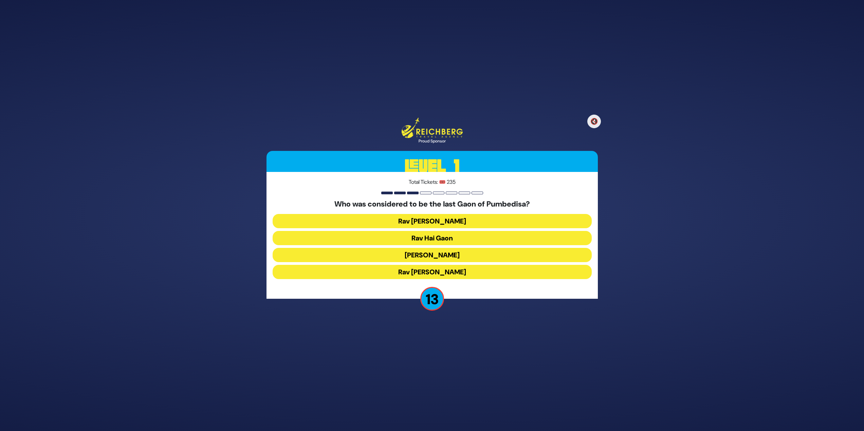
click at [460, 238] on button "Rav Hai Gaon" at bounding box center [432, 238] width 319 height 14
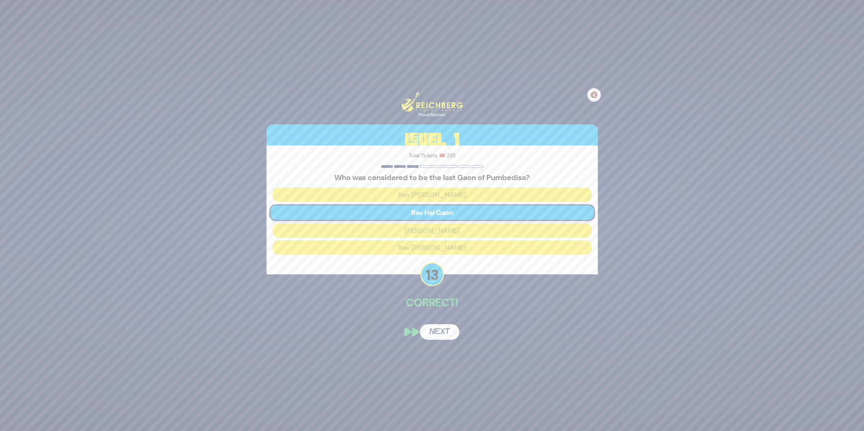
click at [437, 342] on div "🔇 Proud Sponsor Level 1 Total Tickets: 🎟️ 235 Who was considered to be the last…" at bounding box center [432, 215] width 348 height 265
click at [439, 329] on button "Next" at bounding box center [439, 332] width 39 height 16
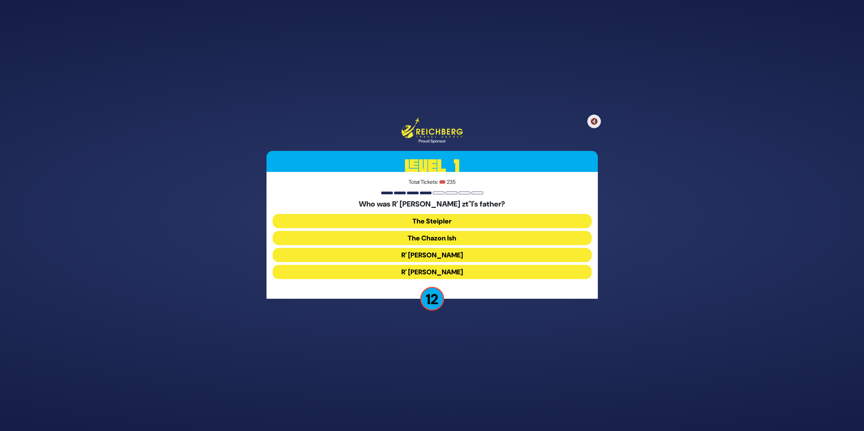
click at [429, 218] on button "The Steipler" at bounding box center [432, 221] width 319 height 14
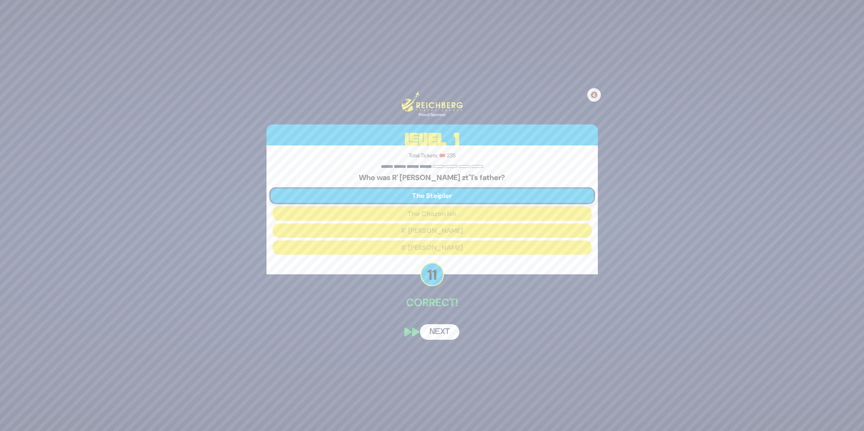
click at [450, 323] on div "🔇 Proud Sponsor Level 1 Total Tickets: 🎟️ 235 Who was R' [PERSON_NAME] zt"l's f…" at bounding box center [432, 215] width 348 height 265
click at [444, 331] on button "Next" at bounding box center [439, 332] width 39 height 16
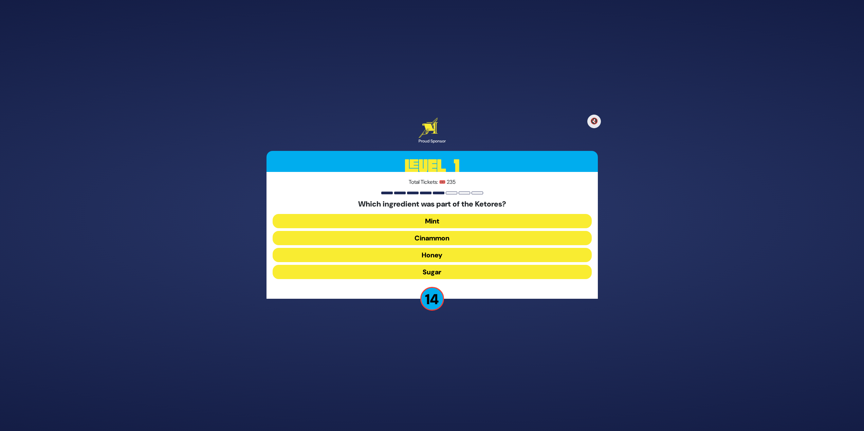
click at [488, 236] on button "Cinammon" at bounding box center [432, 238] width 319 height 14
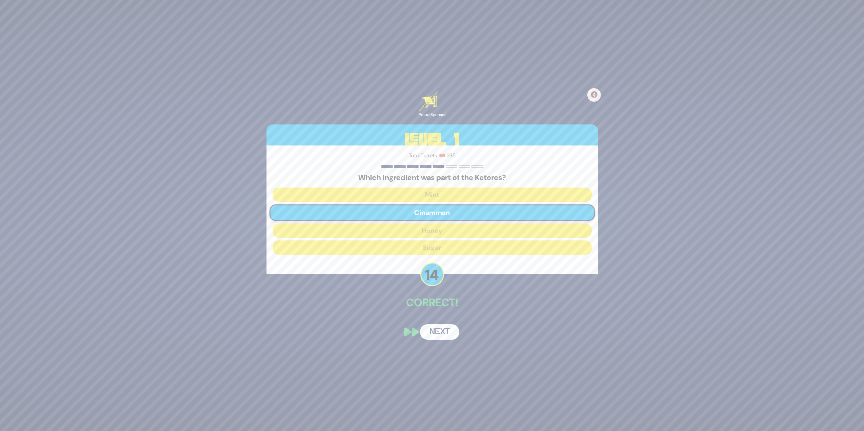
click at [432, 334] on button "Next" at bounding box center [439, 332] width 39 height 16
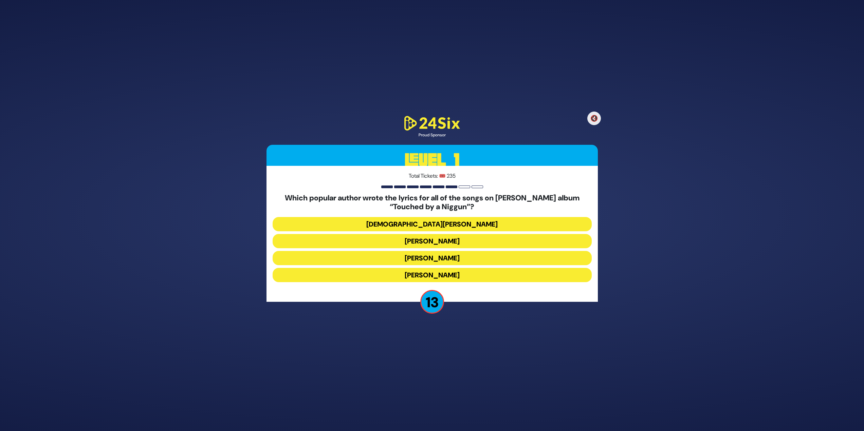
click at [458, 222] on button "[DEMOGRAPHIC_DATA][PERSON_NAME]" at bounding box center [432, 224] width 319 height 14
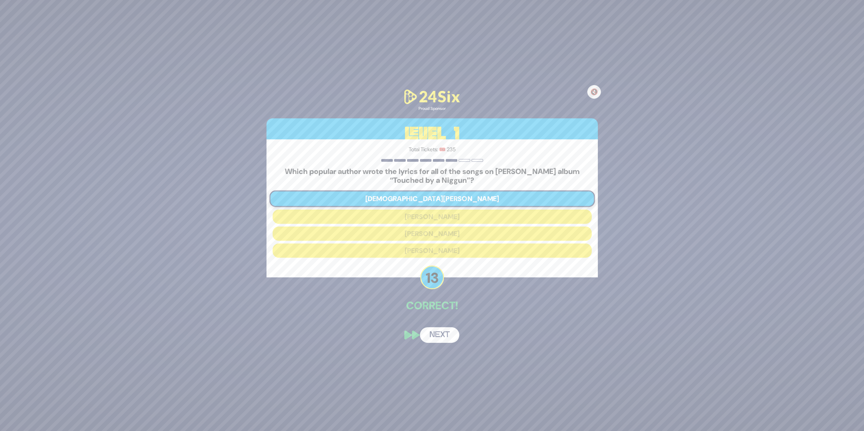
click at [435, 349] on div "🔇 Proud Sponsor Level 1 Total Tickets: 🎟️ 235 Which popular author wrote the ly…" at bounding box center [432, 215] width 348 height 271
click at [441, 340] on button "Next" at bounding box center [439, 336] width 39 height 16
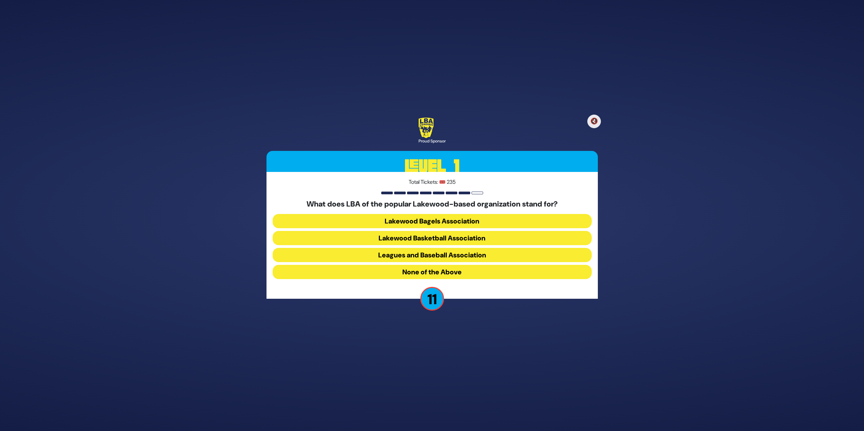
click at [483, 241] on button "Lakewood Basketball Association" at bounding box center [432, 238] width 319 height 14
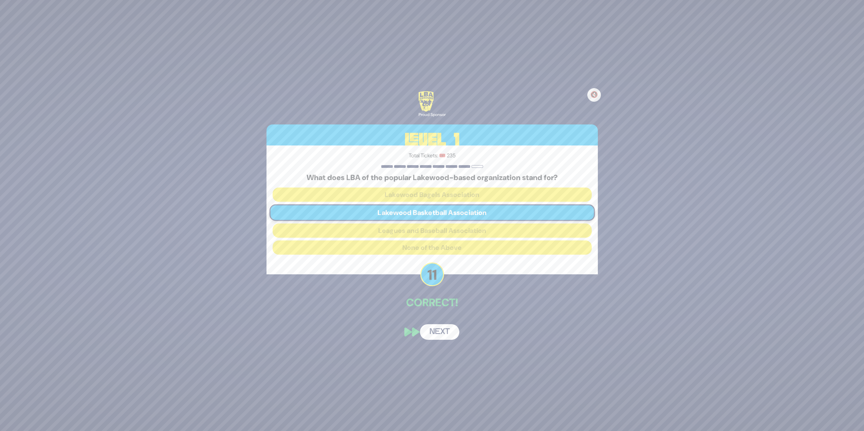
click at [451, 335] on button "Next" at bounding box center [439, 332] width 39 height 16
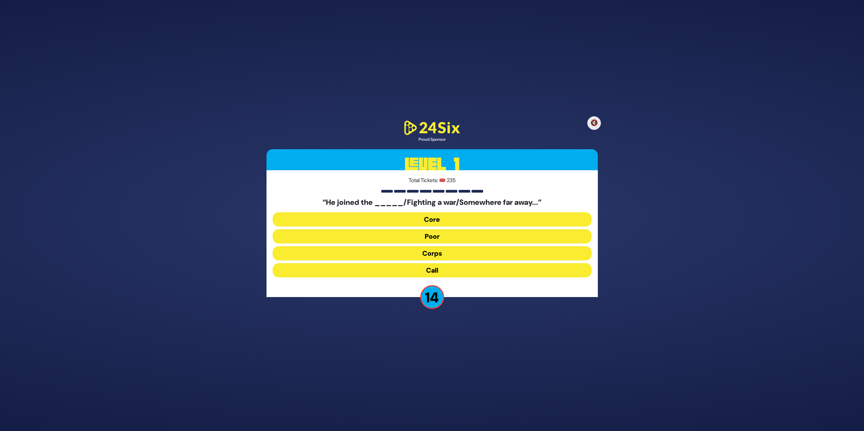
click at [428, 253] on button "Corps" at bounding box center [432, 253] width 319 height 14
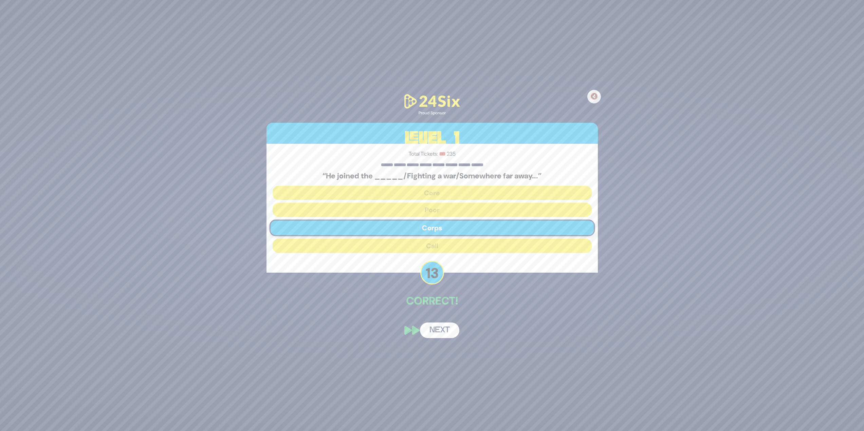
click at [440, 323] on button "Next" at bounding box center [439, 331] width 39 height 16
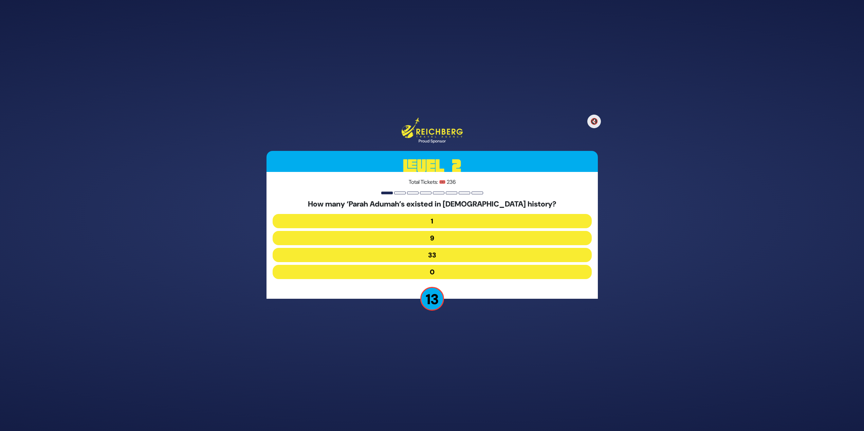
click at [468, 239] on button "9" at bounding box center [432, 238] width 319 height 14
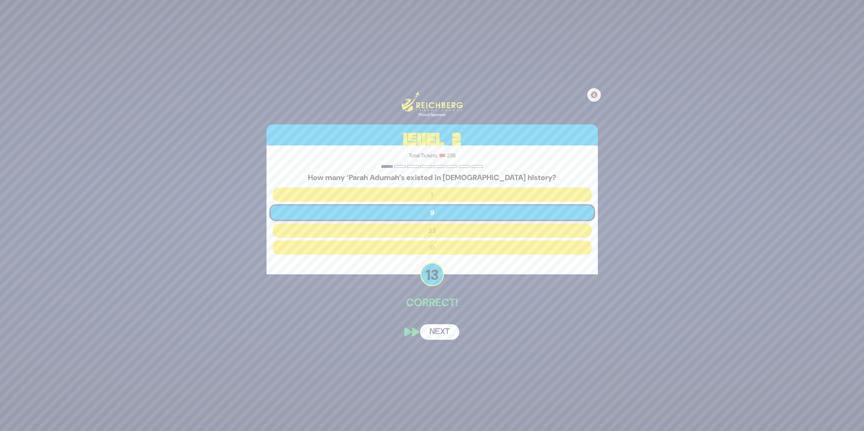
click at [446, 333] on button "Next" at bounding box center [439, 332] width 39 height 16
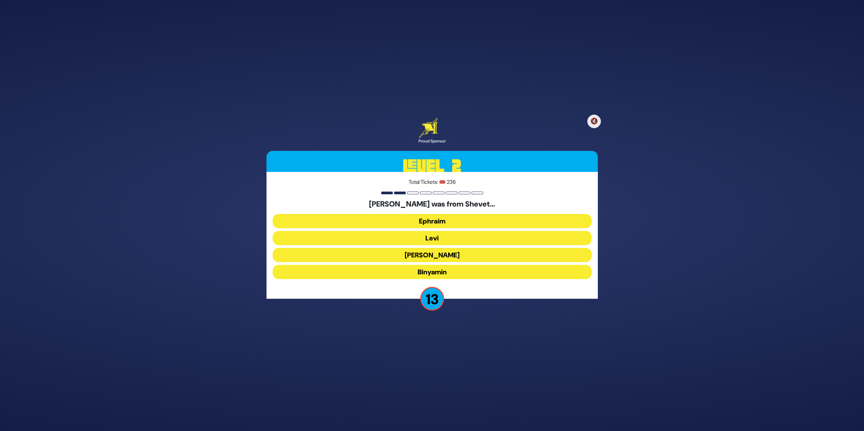
click at [459, 271] on button "Binyamin" at bounding box center [432, 272] width 319 height 14
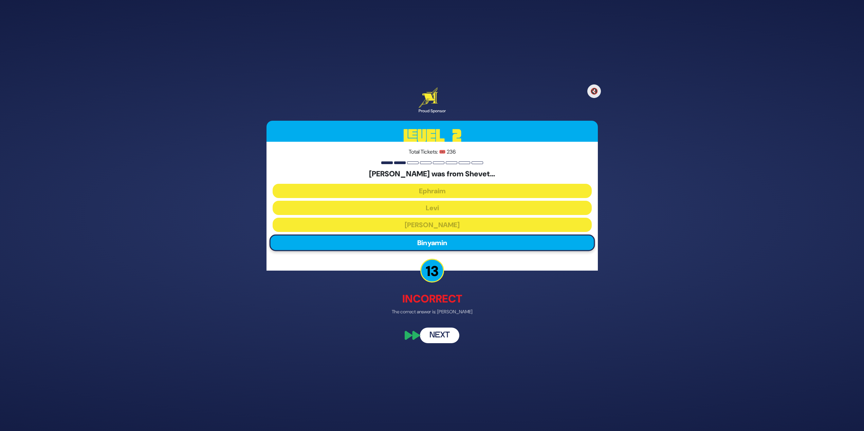
click at [427, 334] on button "Next" at bounding box center [439, 336] width 39 height 16
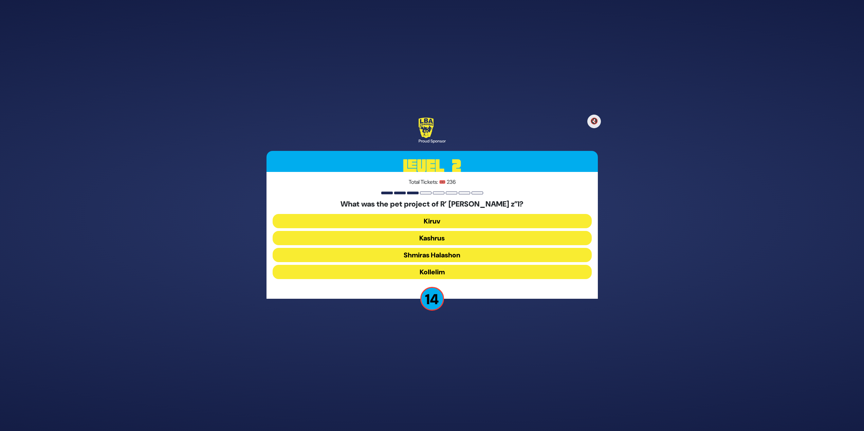
drag, startPoint x: 427, startPoint y: 334, endPoint x: 390, endPoint y: 301, distance: 50.3
click at [390, 301] on div "🔇 Proud Sponsor Level 2 Total Tickets: 🎟️ 236 What was the pet project of R’ [P…" at bounding box center [432, 216] width 348 height 212
click at [428, 258] on button "Shmiras Halashon" at bounding box center [432, 255] width 319 height 14
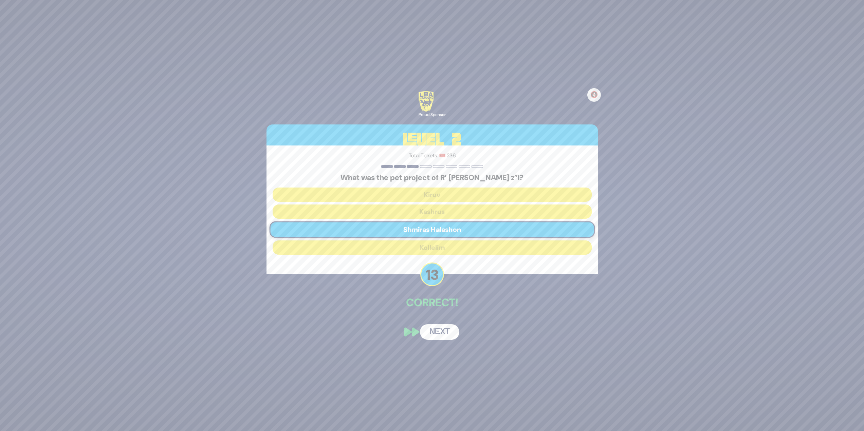
click at [445, 334] on button "Next" at bounding box center [439, 332] width 39 height 16
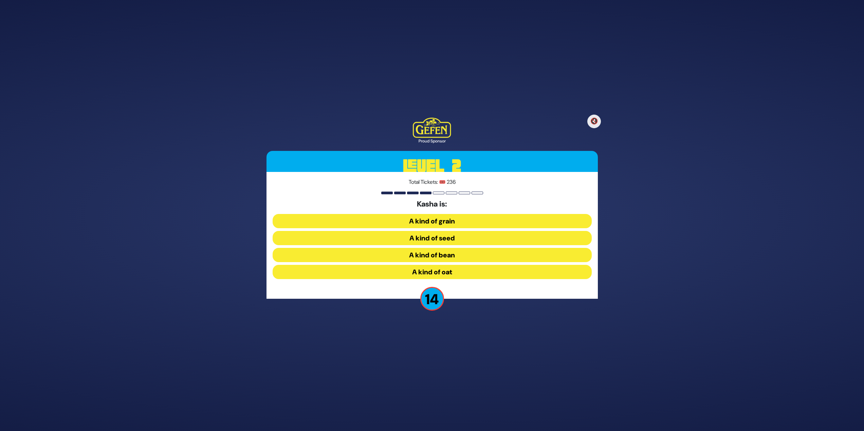
click at [464, 240] on button "A kind of seed" at bounding box center [432, 238] width 319 height 14
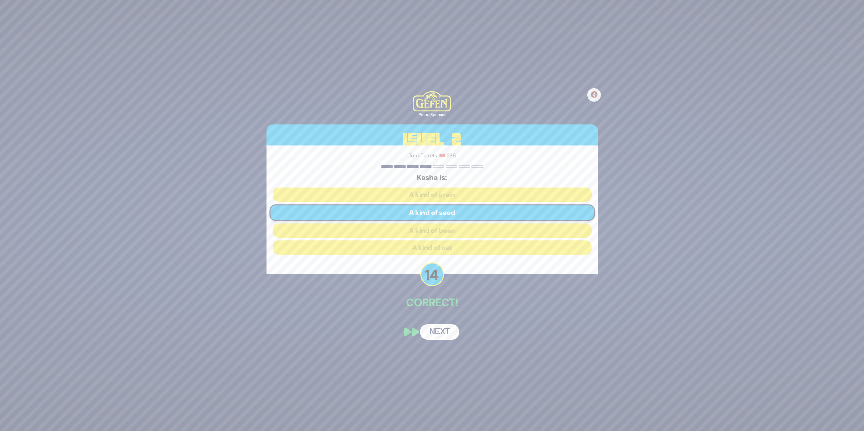
click at [446, 332] on button "Next" at bounding box center [439, 332] width 39 height 16
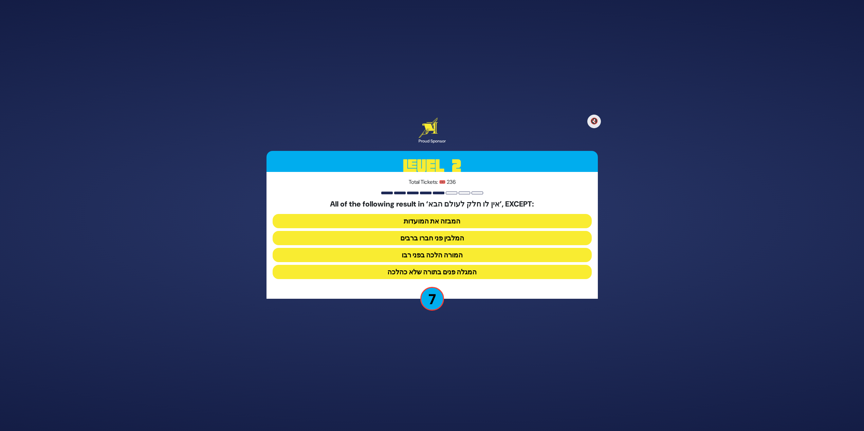
click at [470, 272] on button "המגלה פנים בתורה שלא כהלכה" at bounding box center [432, 272] width 319 height 14
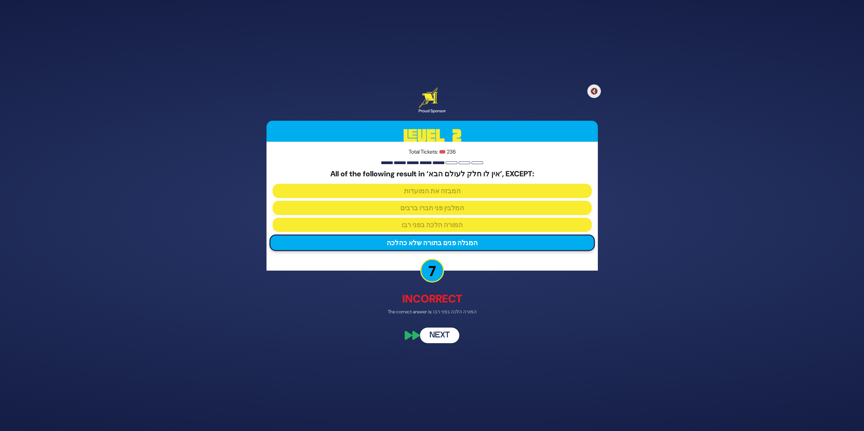
click at [448, 333] on button "Next" at bounding box center [439, 336] width 39 height 16
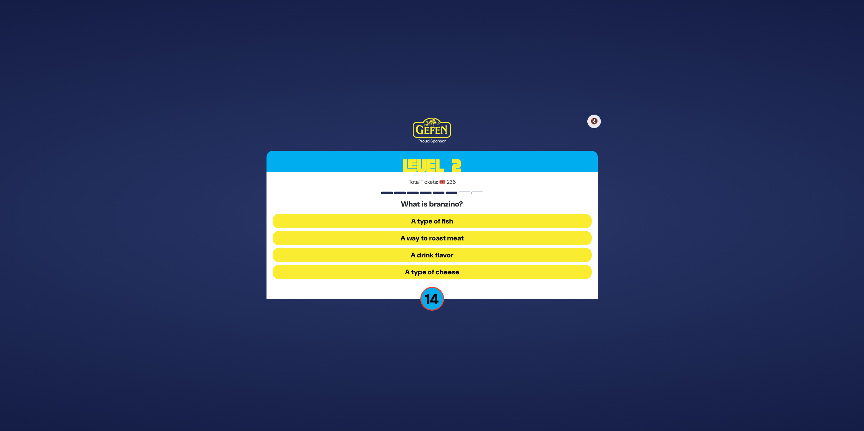
click at [466, 221] on button "A type of fish" at bounding box center [432, 221] width 319 height 14
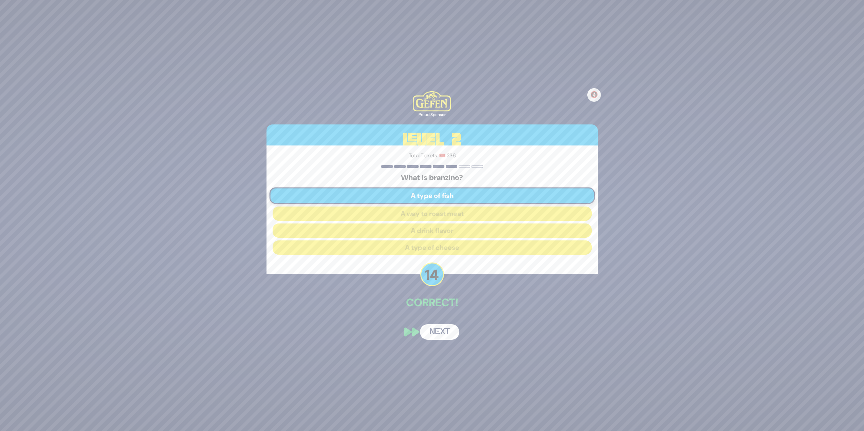
click at [447, 329] on button "Next" at bounding box center [439, 332] width 39 height 16
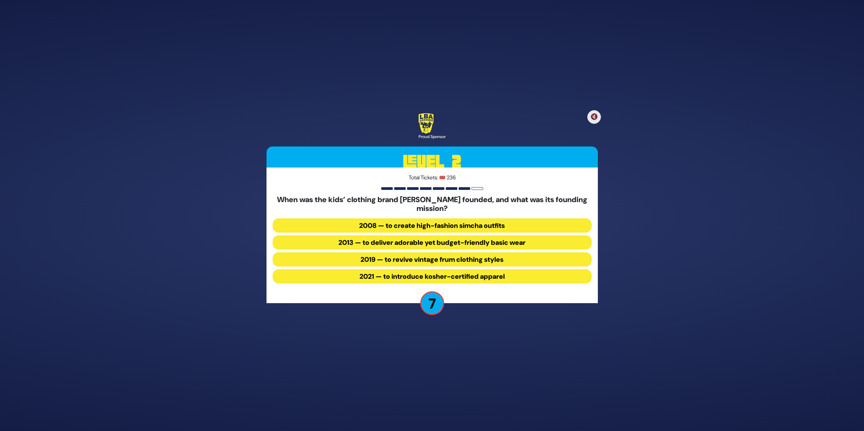
click at [556, 240] on button "2013 — to deliver adorable yet budget-friendly basic wear" at bounding box center [432, 243] width 319 height 14
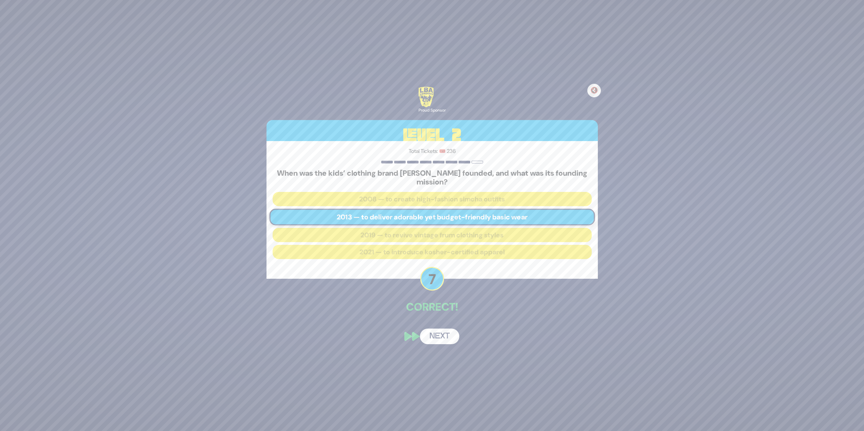
click at [438, 332] on button "Next" at bounding box center [439, 337] width 39 height 16
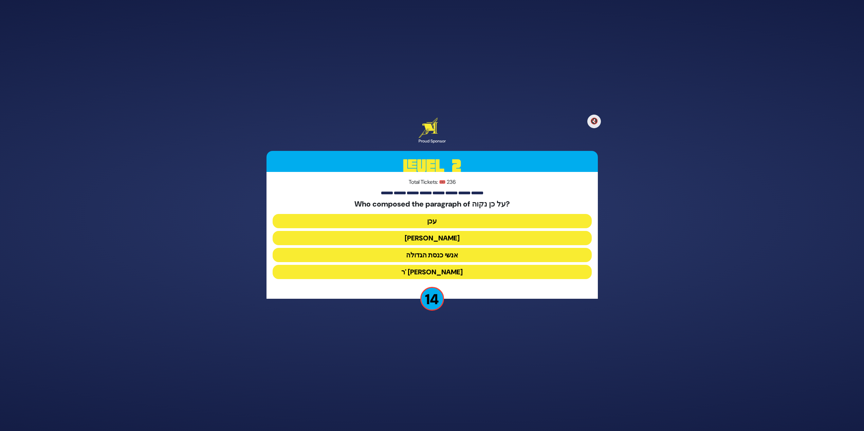
click at [502, 218] on button "עכן" at bounding box center [432, 221] width 319 height 14
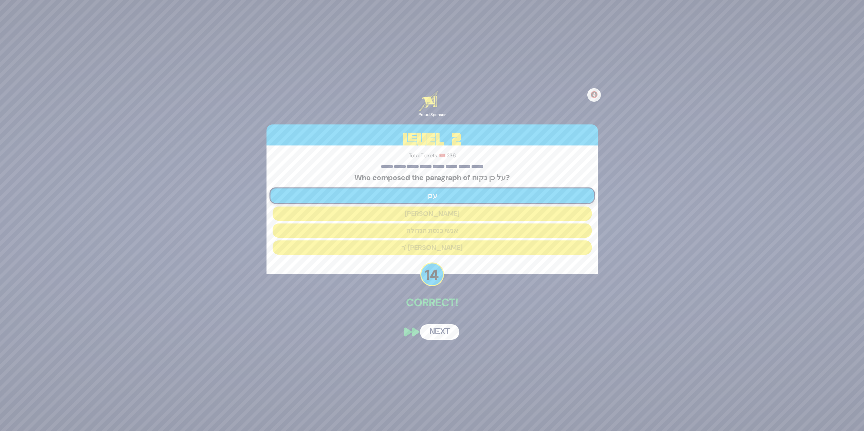
click at [441, 314] on div "🔇 Proud Sponsor Level 2 Total Tickets: 🎟️ 236 Who composed the paragraph of על …" at bounding box center [432, 215] width 348 height 265
click at [447, 326] on button "Next" at bounding box center [439, 332] width 39 height 16
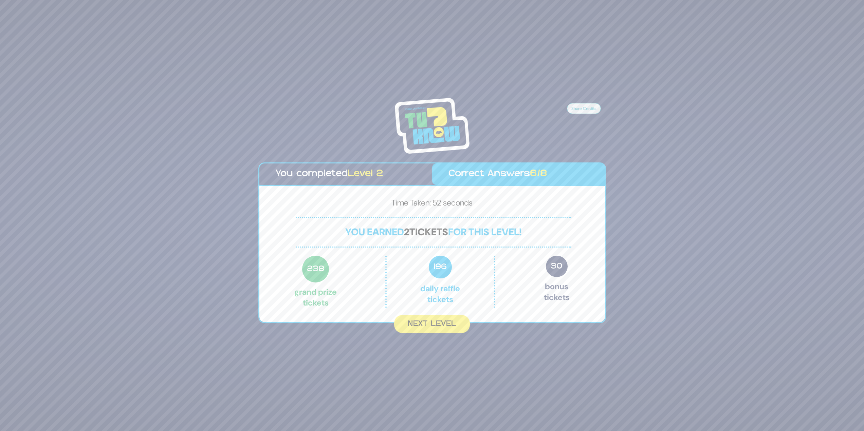
click at [447, 325] on button "Next Level" at bounding box center [432, 324] width 76 height 18
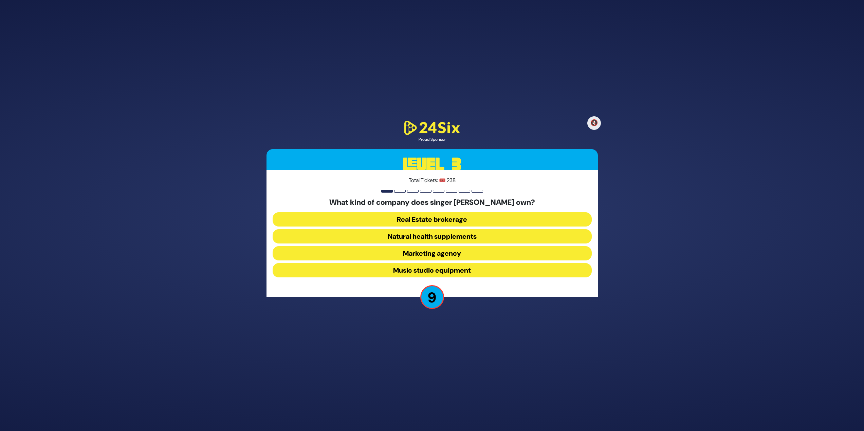
click at [482, 269] on button "Music studio equipment" at bounding box center [432, 270] width 319 height 14
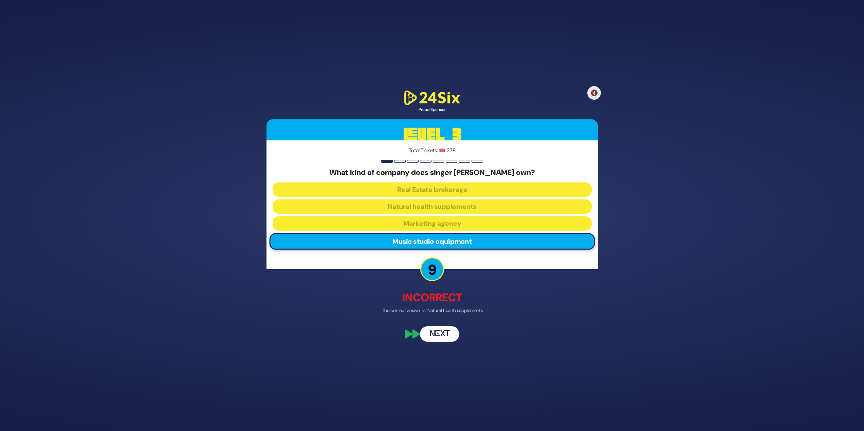
click at [447, 331] on button "Next" at bounding box center [439, 334] width 39 height 16
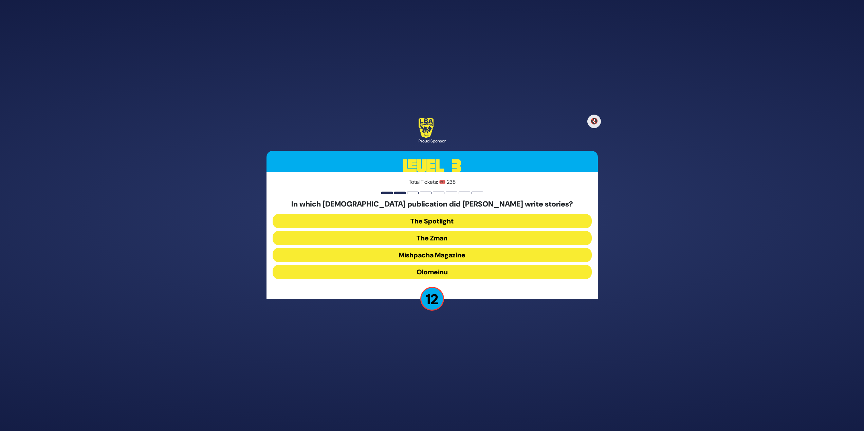
click at [466, 271] on button "Olomeinu" at bounding box center [432, 272] width 319 height 14
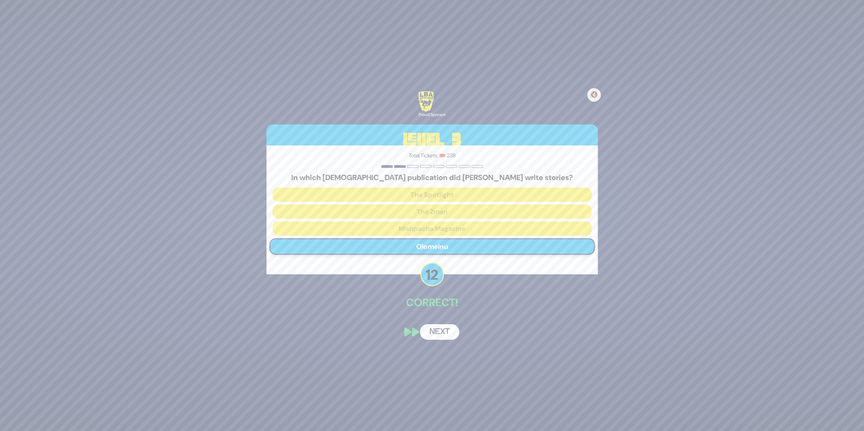
click at [447, 319] on div "🔇 Proud Sponsor Level 3 Total Tickets: 🎟️ 238 In which [DEMOGRAPHIC_DATA] publi…" at bounding box center [432, 215] width 348 height 265
click at [451, 332] on button "Next" at bounding box center [439, 332] width 39 height 16
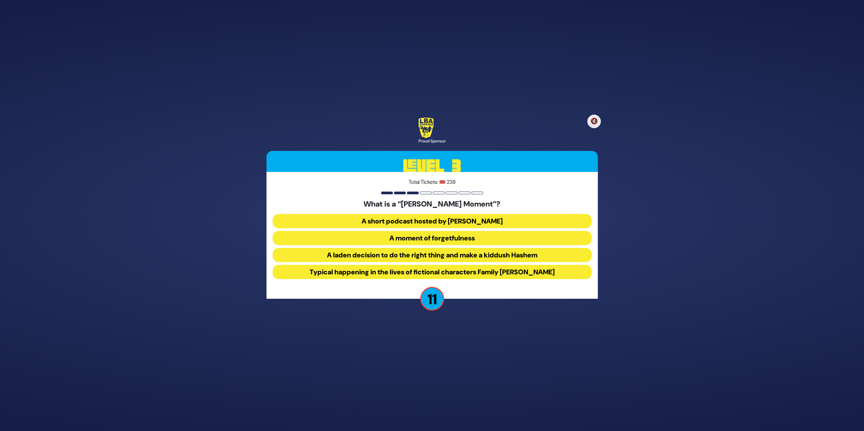
click at [520, 250] on button "A laden decision to do the right thing and make a kiddush Hashem" at bounding box center [432, 255] width 319 height 14
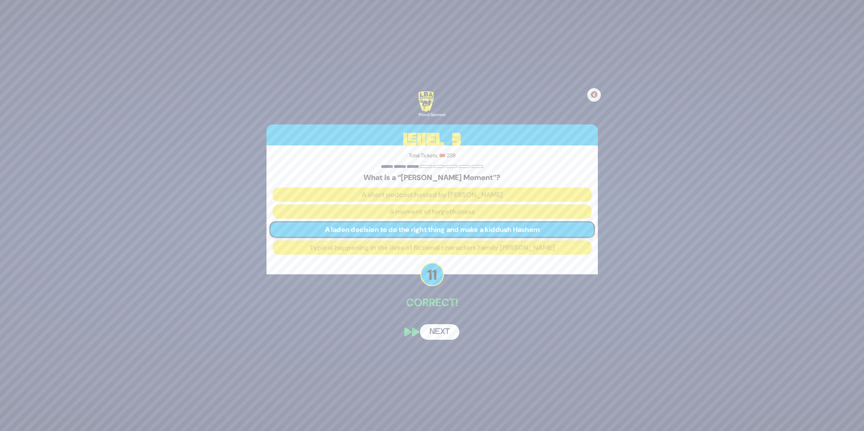
click at [439, 332] on button "Next" at bounding box center [439, 332] width 39 height 16
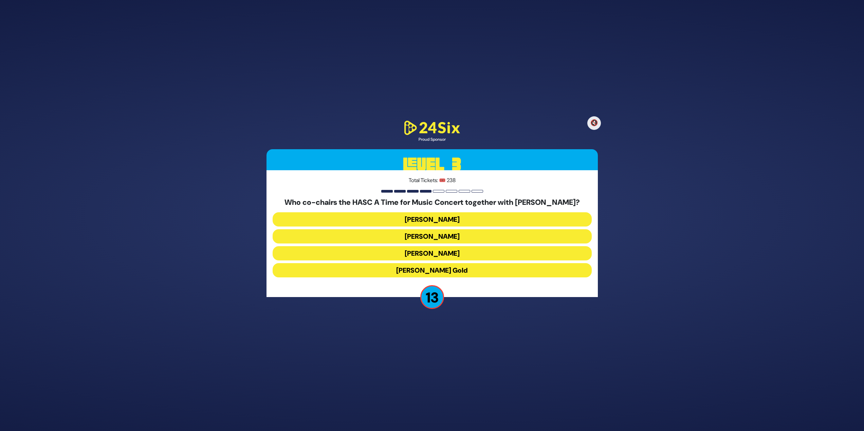
click at [438, 236] on button "[PERSON_NAME]" at bounding box center [432, 236] width 319 height 14
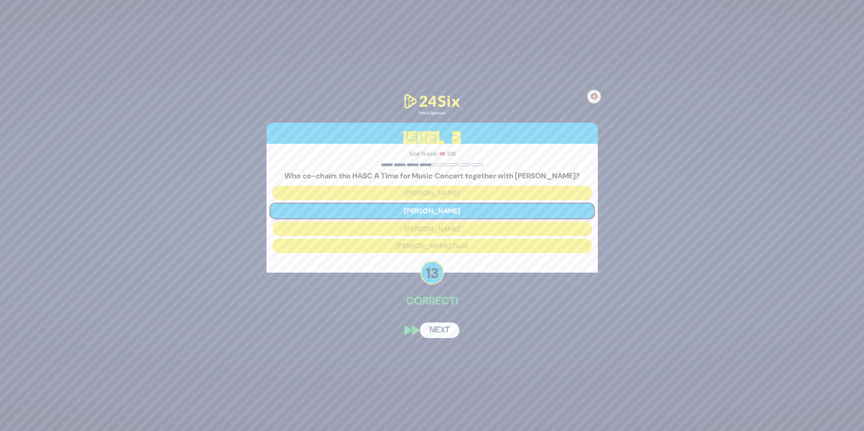
click at [441, 322] on div "🔇 Proud Sponsor Level 3 Total Tickets: 🎟️ 238 Who co-chairs the HASC A Time for…" at bounding box center [432, 216] width 348 height 262
click at [440, 331] on button "Next" at bounding box center [439, 331] width 39 height 16
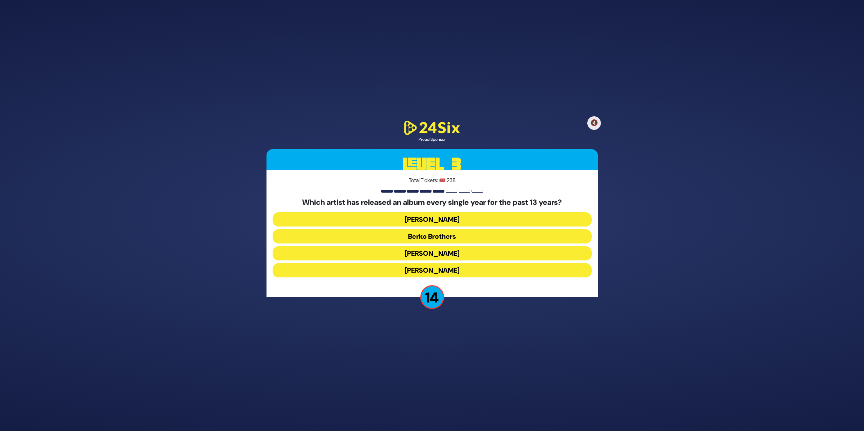
click at [468, 235] on button "Berko Brothers" at bounding box center [432, 236] width 319 height 14
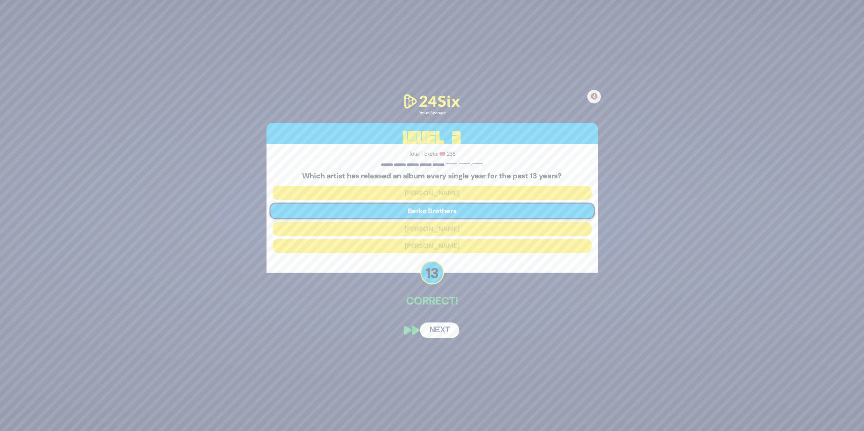
click at [447, 331] on button "Next" at bounding box center [439, 331] width 39 height 16
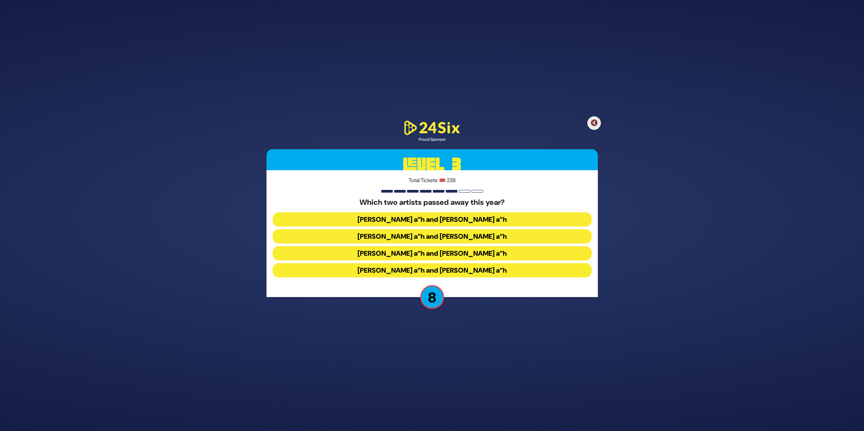
click at [520, 217] on button "[PERSON_NAME] a”h and [PERSON_NAME] a”h" at bounding box center [432, 219] width 319 height 14
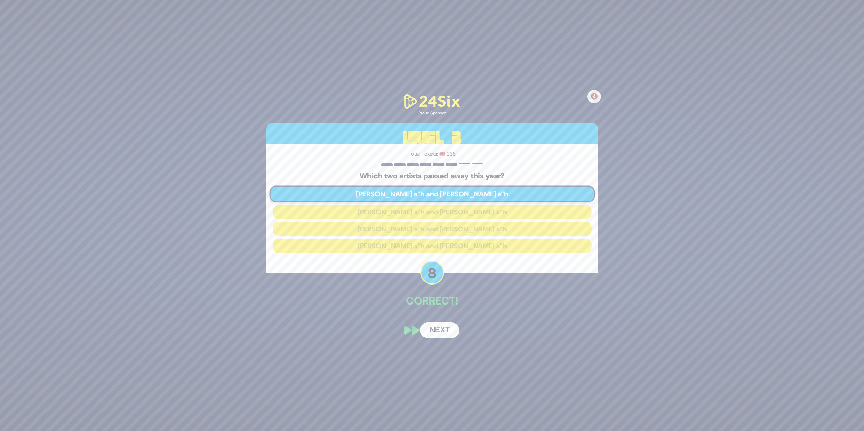
click at [447, 329] on button "Next" at bounding box center [439, 331] width 39 height 16
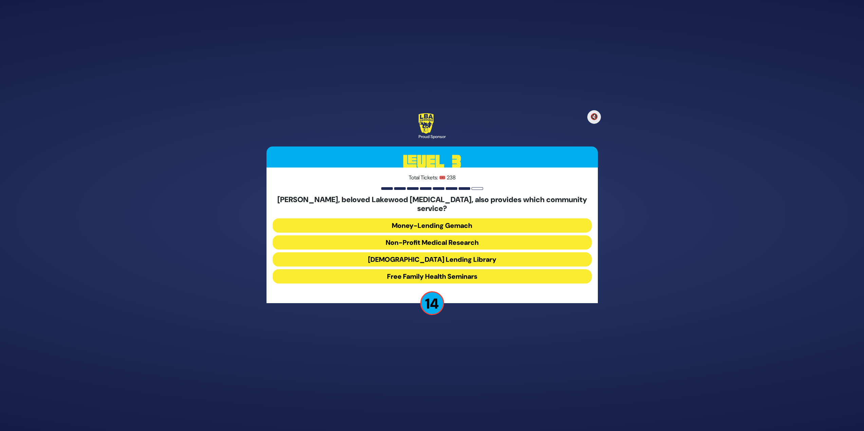
click at [437, 253] on button "[DEMOGRAPHIC_DATA] Lending Library" at bounding box center [432, 260] width 319 height 14
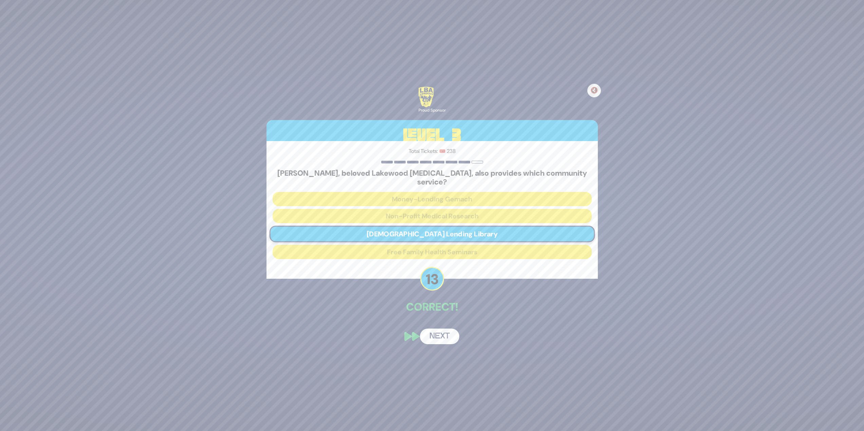
click at [433, 329] on button "Next" at bounding box center [439, 337] width 39 height 16
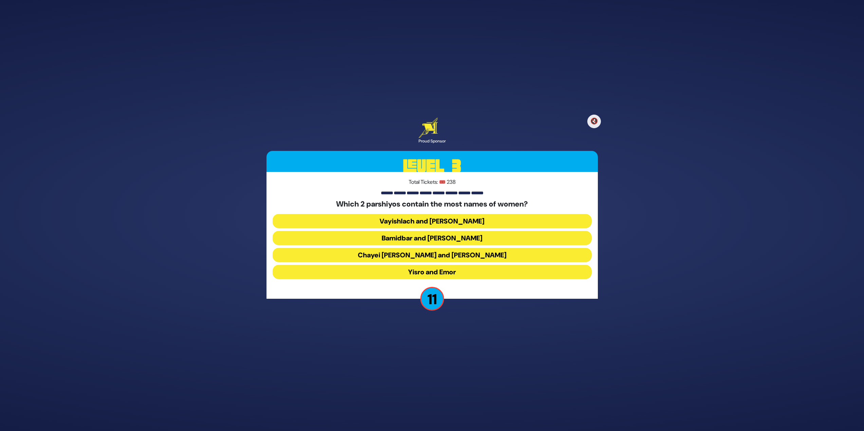
click at [483, 222] on button "Vayishlach and [PERSON_NAME]" at bounding box center [432, 221] width 319 height 14
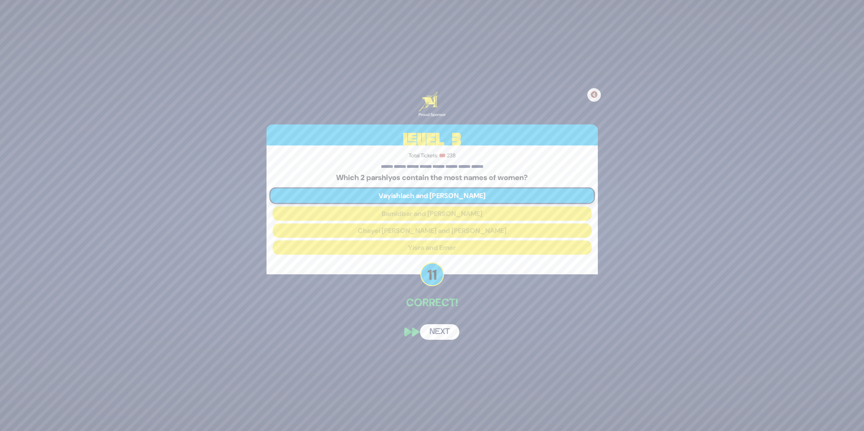
click at [437, 333] on button "Next" at bounding box center [439, 332] width 39 height 16
